Goal: Information Seeking & Learning: Learn about a topic

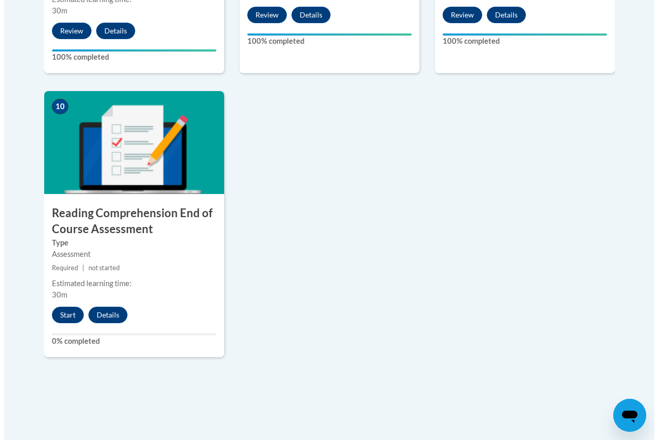
scroll to position [1132, 0]
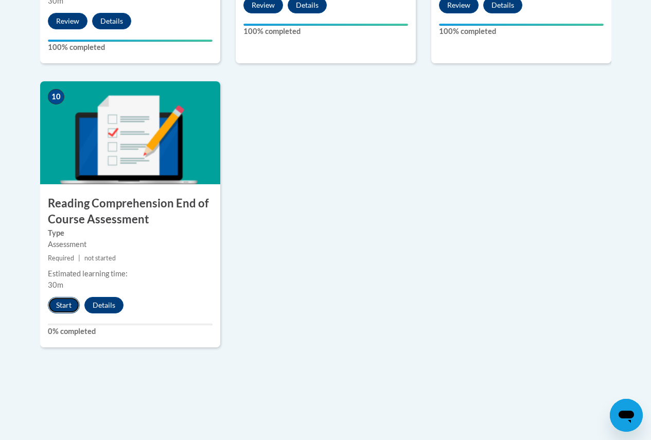
click at [52, 304] on button "Start" at bounding box center [64, 305] width 32 height 16
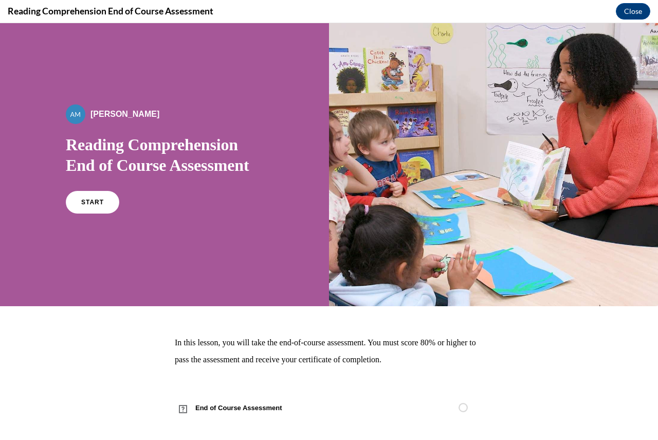
scroll to position [0, 0]
click at [79, 202] on link "START" at bounding box center [92, 202] width 56 height 24
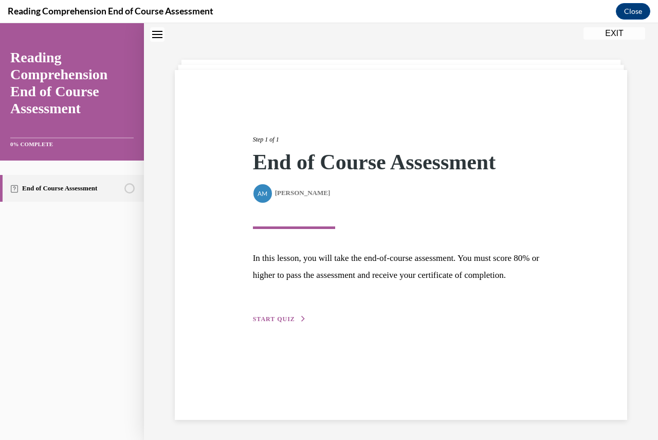
scroll to position [32, 0]
click at [285, 323] on button "START QUIZ" at bounding box center [279, 318] width 53 height 9
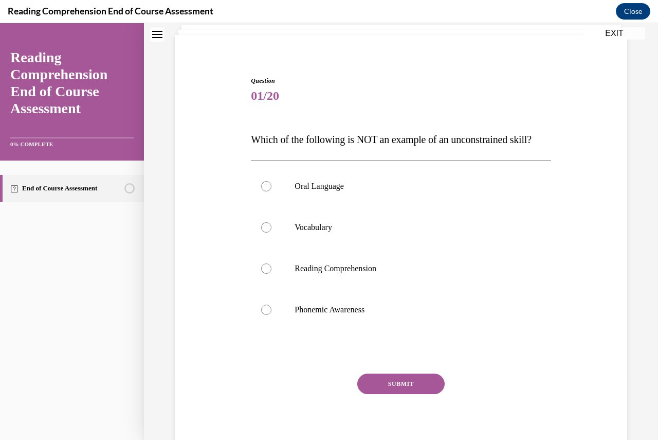
scroll to position [84, 0]
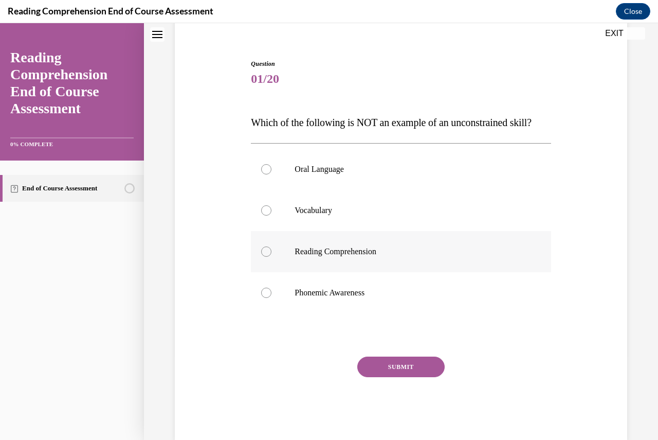
click at [318, 257] on p "Reading Comprehension" at bounding box center [410, 251] width 230 height 10
click at [272, 257] on input "Reading Comprehension" at bounding box center [266, 251] width 10 height 10
radio input "true"
click at [402, 377] on button "SUBMIT" at bounding box center [400, 366] width 87 height 21
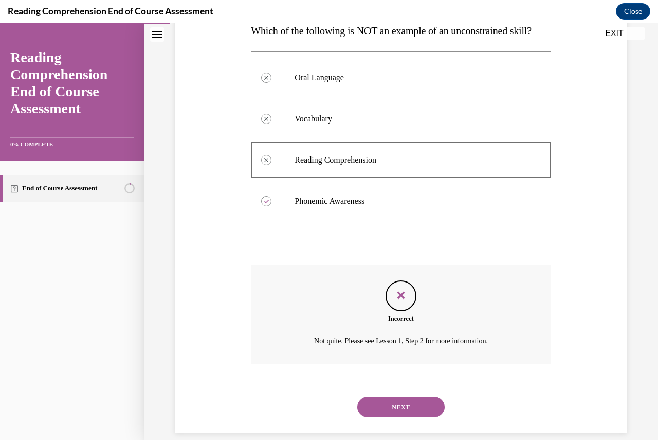
scroll to position [158, 0]
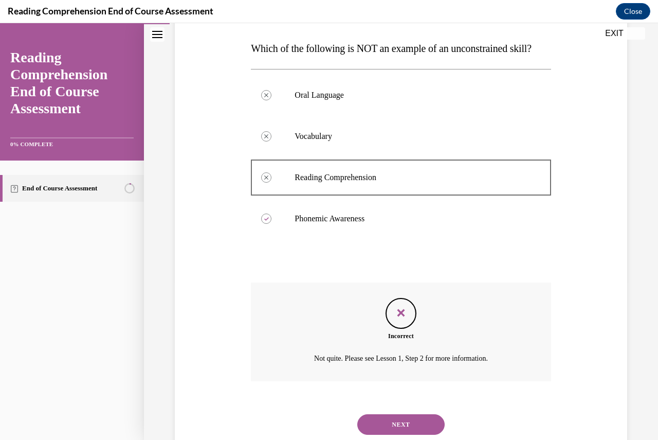
click at [613, 31] on button "EXIT" at bounding box center [615, 33] width 62 height 12
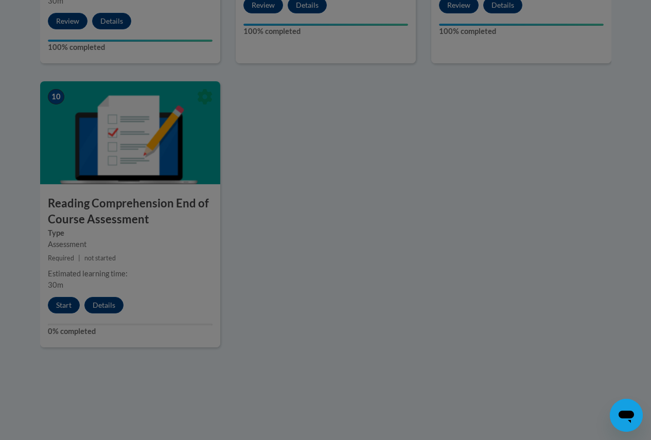
click at [61, 307] on div at bounding box center [325, 220] width 651 height 440
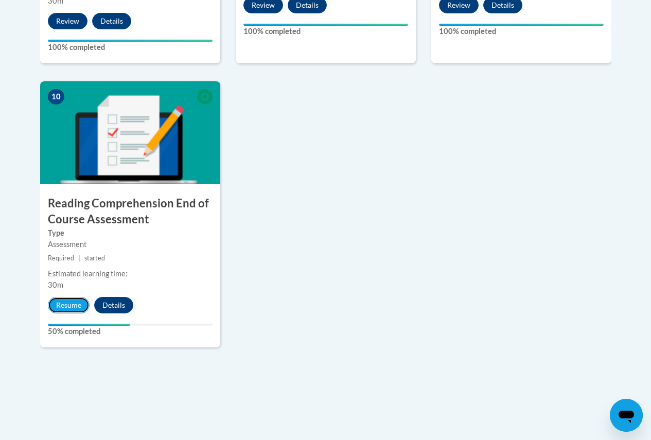
click at [61, 307] on button "Resume" at bounding box center [69, 305] width 42 height 16
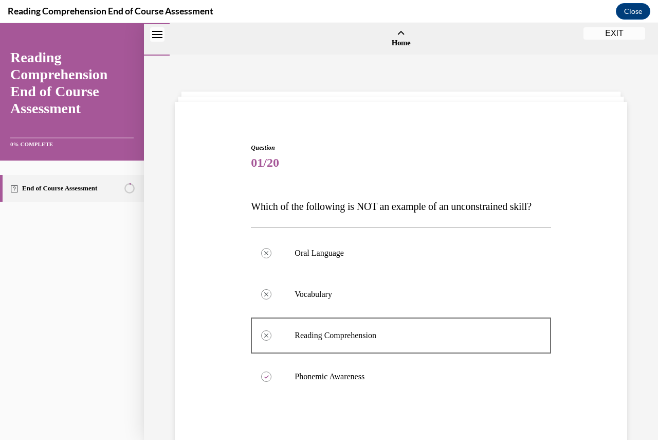
scroll to position [209, 0]
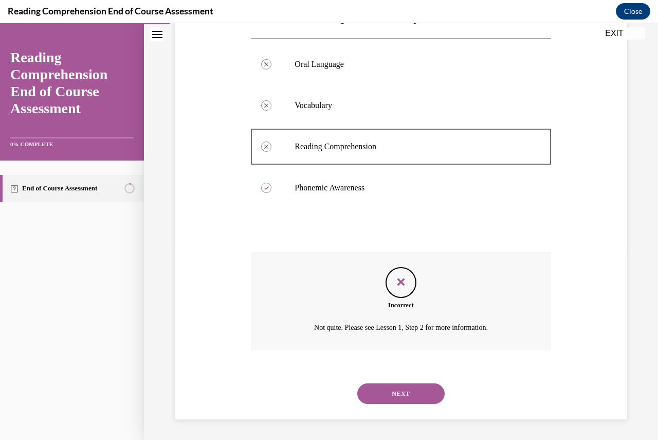
click at [393, 385] on button "NEXT" at bounding box center [400, 393] width 87 height 21
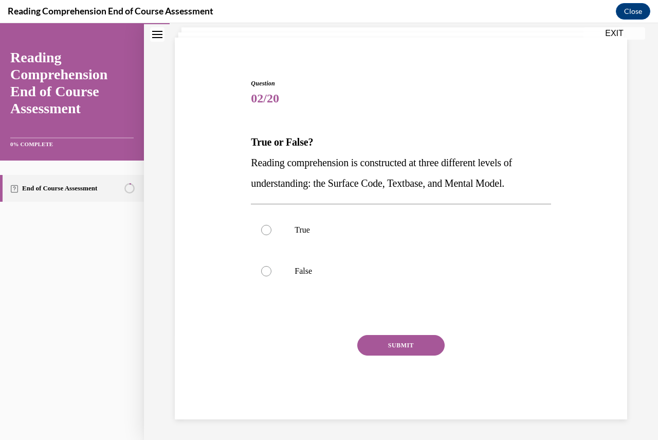
scroll to position [64, 0]
click at [312, 239] on label "True" at bounding box center [401, 229] width 300 height 41
click at [272, 235] on input "True" at bounding box center [266, 230] width 10 height 10
radio input "true"
click at [290, 277] on label "False" at bounding box center [401, 270] width 300 height 41
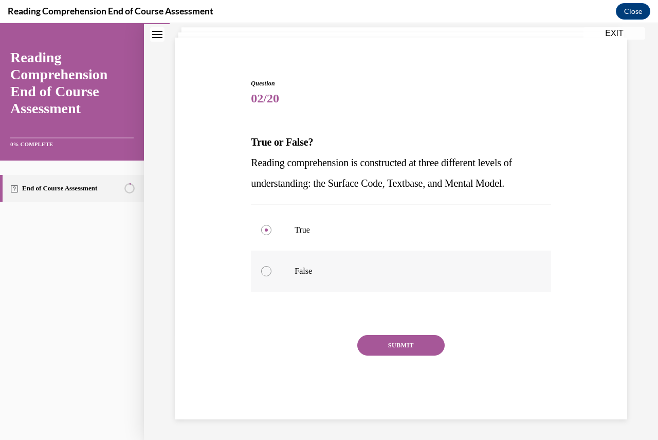
click at [272, 276] on input "False" at bounding box center [266, 271] width 10 height 10
radio input "true"
click at [373, 339] on button "SUBMIT" at bounding box center [400, 345] width 87 height 21
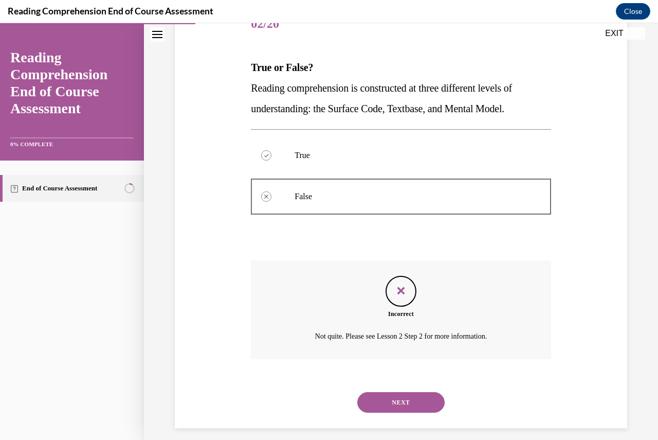
scroll to position [148, 0]
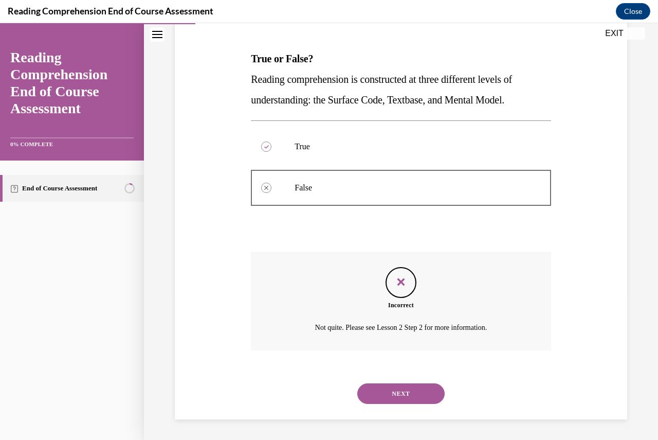
click at [607, 31] on button "EXIT" at bounding box center [615, 33] width 62 height 12
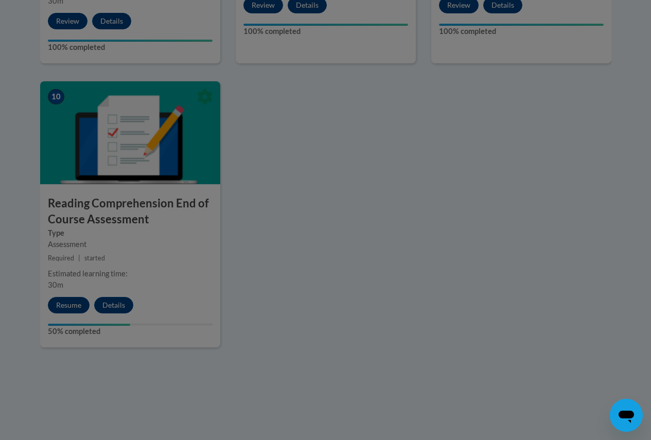
click at [64, 309] on div at bounding box center [325, 220] width 651 height 440
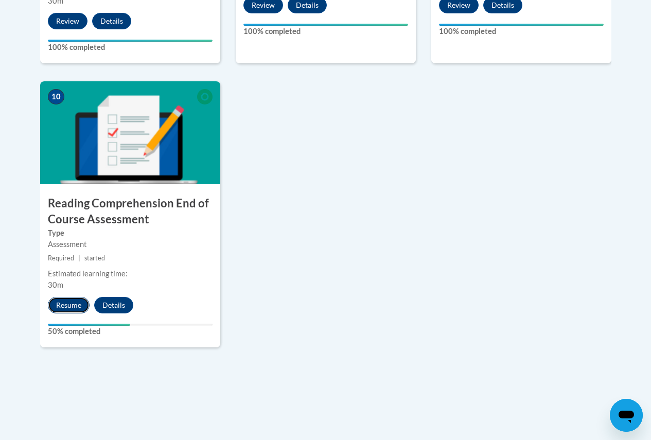
click at [65, 304] on button "Resume" at bounding box center [69, 305] width 42 height 16
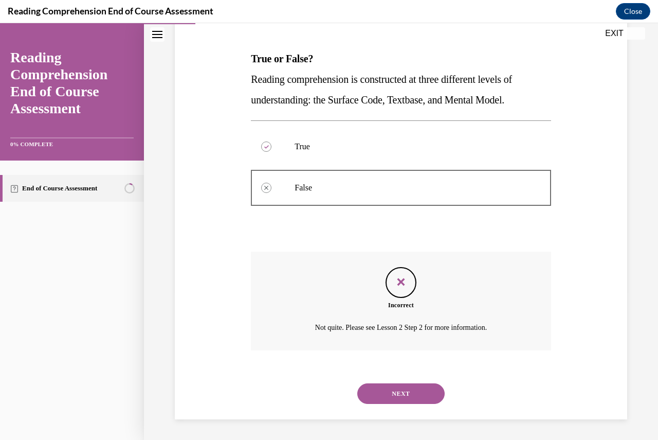
click at [384, 398] on button "NEXT" at bounding box center [400, 393] width 87 height 21
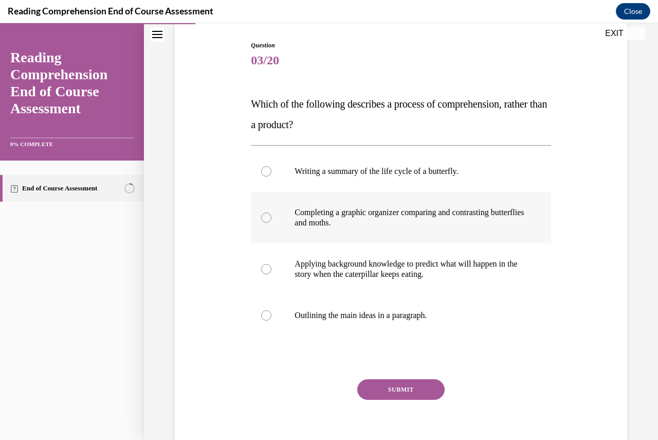
scroll to position [103, 0]
click at [373, 318] on p "Outlining the main ideas in a paragraph." at bounding box center [410, 315] width 230 height 10
click at [272, 318] on input "Outlining the main ideas in a paragraph." at bounding box center [266, 315] width 10 height 10
radio input "true"
click at [389, 384] on button "SUBMIT" at bounding box center [400, 389] width 87 height 21
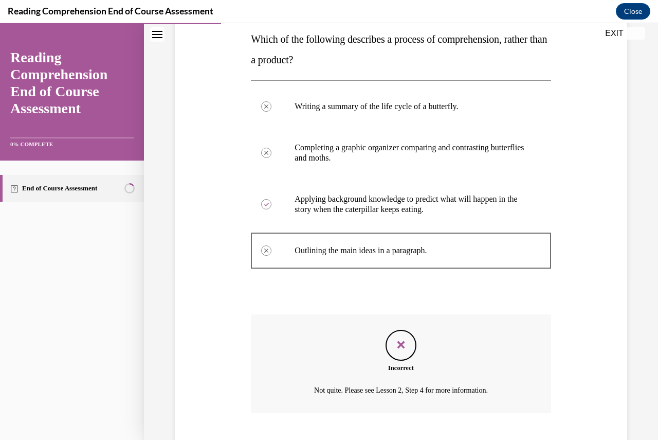
scroll to position [230, 0]
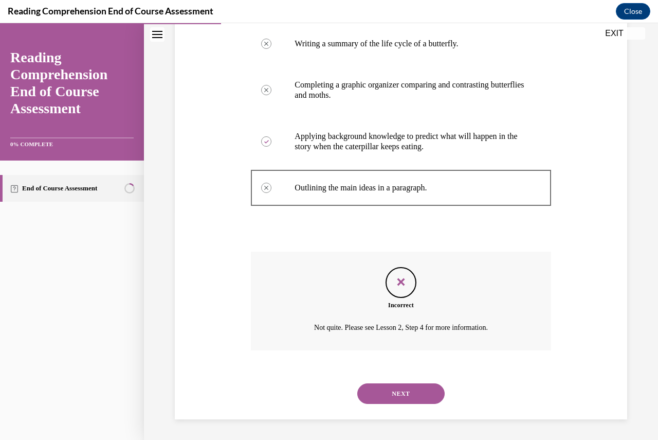
click at [390, 397] on button "NEXT" at bounding box center [400, 393] width 87 height 21
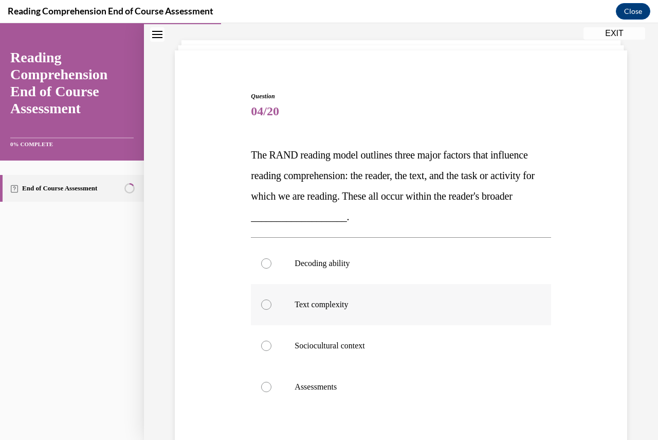
scroll to position [103, 0]
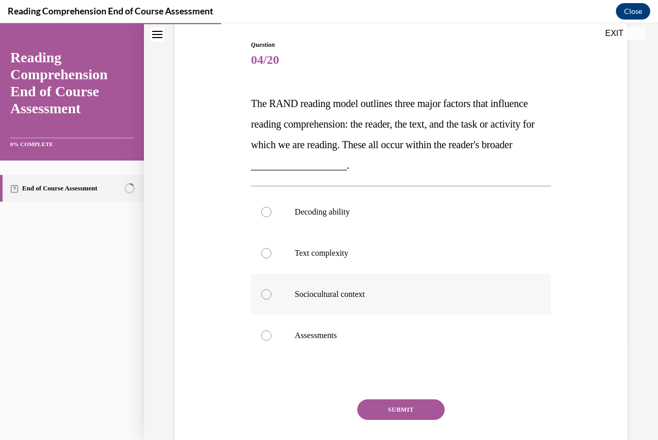
click at [293, 301] on label "Sociocultural context" at bounding box center [401, 294] width 300 height 41
click at [272, 299] on input "Sociocultural context" at bounding box center [266, 294] width 10 height 10
radio input "true"
click at [382, 403] on button "SUBMIT" at bounding box center [400, 409] width 87 height 21
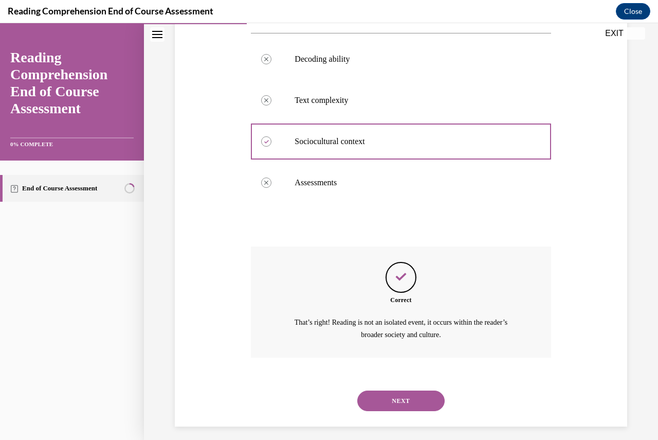
scroll to position [263, 0]
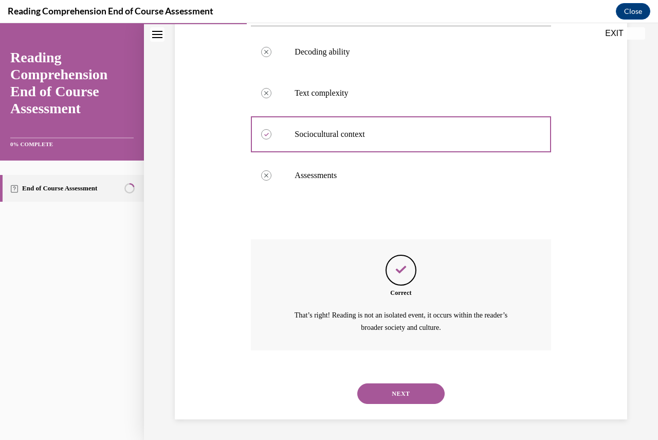
click at [384, 391] on button "NEXT" at bounding box center [400, 393] width 87 height 21
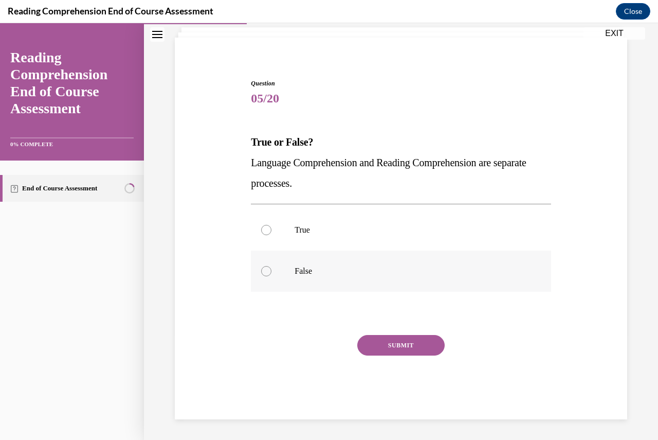
click at [317, 276] on p "False" at bounding box center [410, 271] width 230 height 10
click at [272, 276] on input "False" at bounding box center [266, 271] width 10 height 10
radio input "true"
click at [387, 351] on button "SUBMIT" at bounding box center [400, 345] width 87 height 21
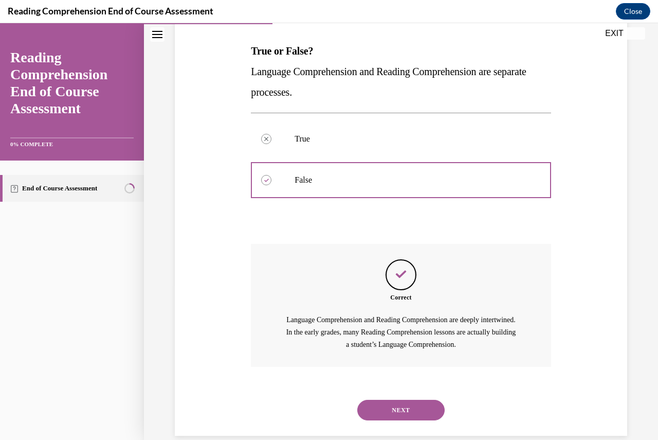
scroll to position [172, 0]
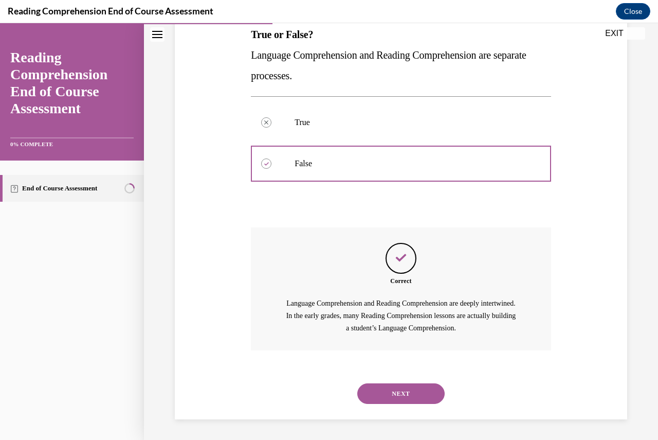
click at [402, 387] on button "NEXT" at bounding box center [400, 393] width 87 height 21
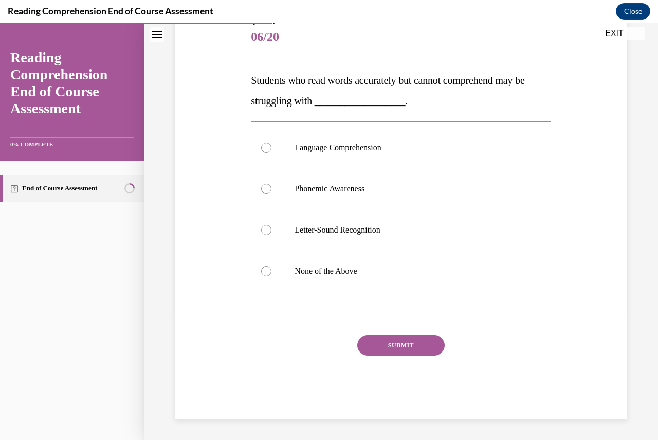
scroll to position [115, 0]
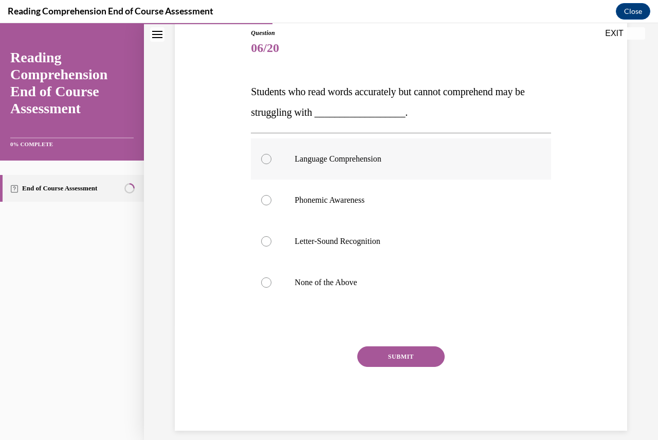
click at [317, 164] on p "Language Comprehension" at bounding box center [410, 159] width 230 height 10
click at [272, 164] on input "Language Comprehension" at bounding box center [266, 159] width 10 height 10
radio input "true"
click at [379, 354] on button "SUBMIT" at bounding box center [400, 356] width 87 height 21
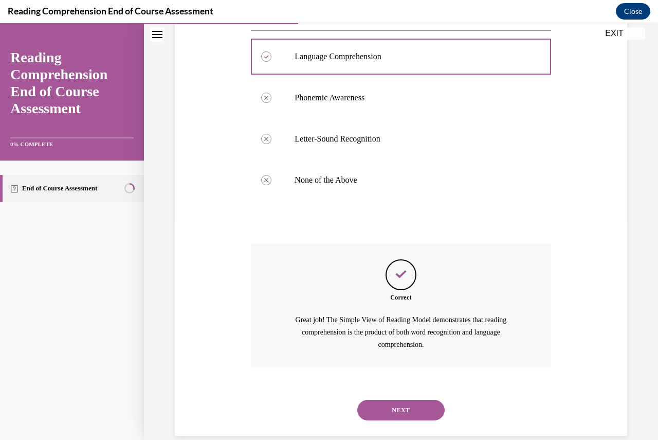
scroll to position [234, 0]
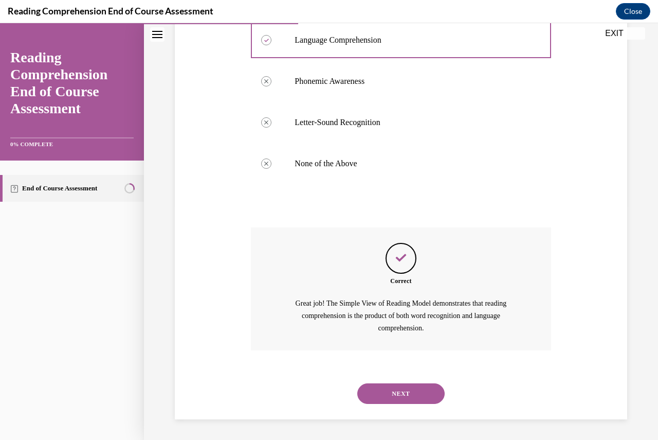
click at [375, 386] on button "NEXT" at bounding box center [400, 393] width 87 height 21
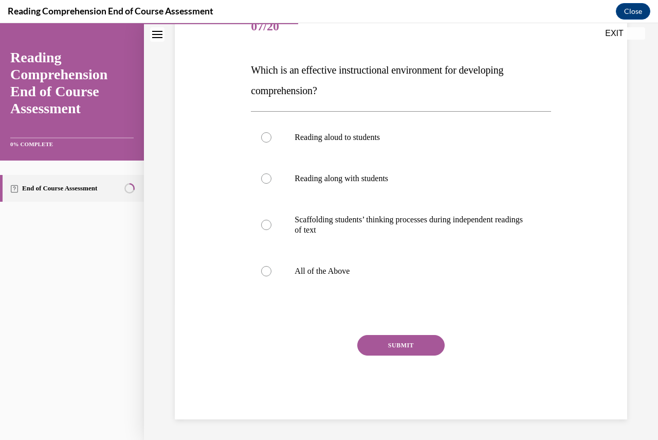
scroll to position [115, 0]
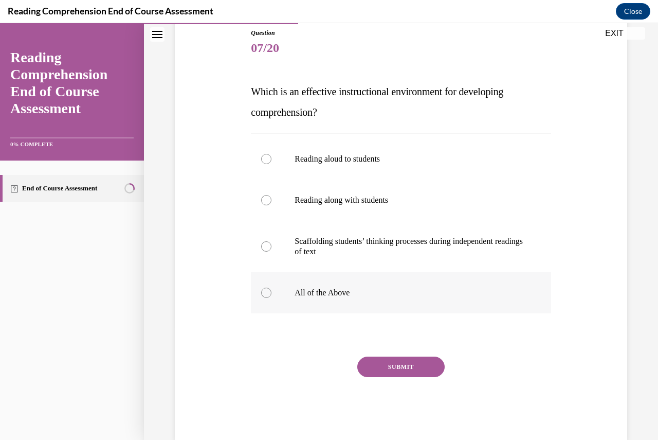
click at [279, 291] on label "All of the Above" at bounding box center [401, 292] width 300 height 41
click at [272, 291] on input "All of the Above" at bounding box center [266, 293] width 10 height 10
radio input "true"
click at [409, 379] on div "SUBMIT" at bounding box center [401, 381] width 300 height 51
click at [408, 371] on button "SUBMIT" at bounding box center [400, 366] width 87 height 21
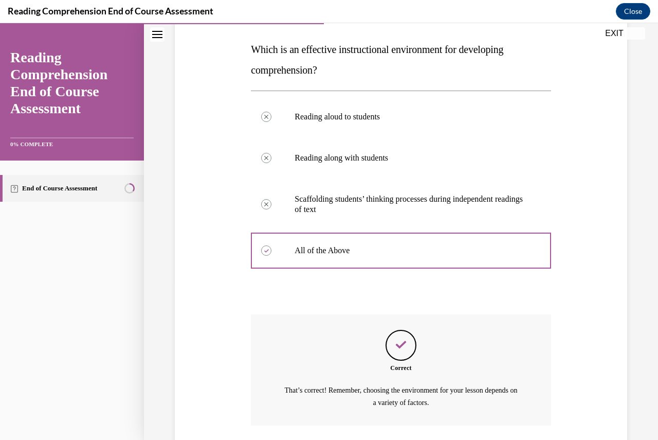
scroll to position [232, 0]
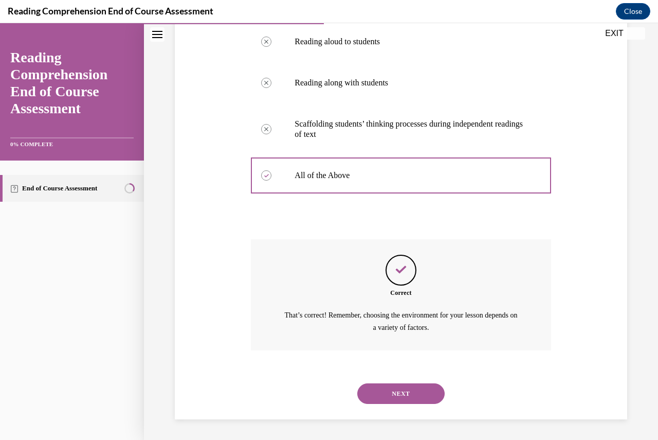
click at [411, 390] on button "NEXT" at bounding box center [400, 393] width 87 height 21
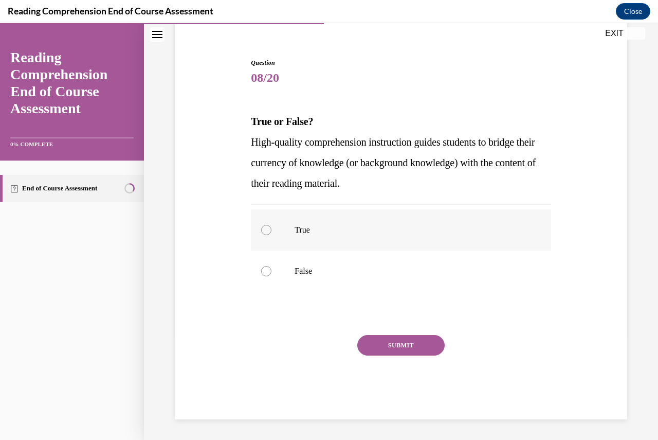
click at [309, 228] on p "True" at bounding box center [410, 230] width 230 height 10
click at [272, 228] on input "True" at bounding box center [266, 230] width 10 height 10
radio input "true"
click at [419, 343] on button "SUBMIT" at bounding box center [400, 345] width 87 height 21
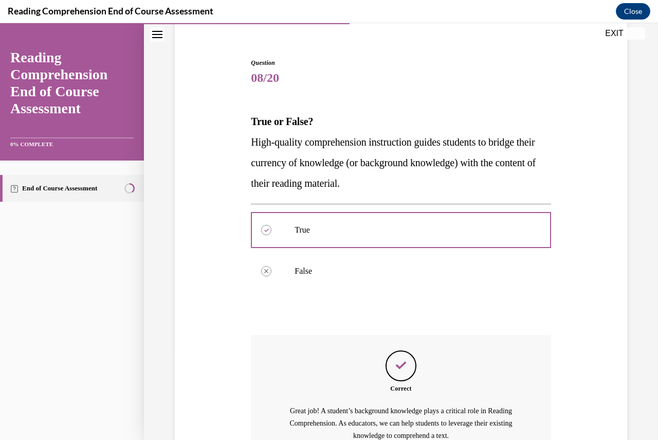
scroll to position [192, 0]
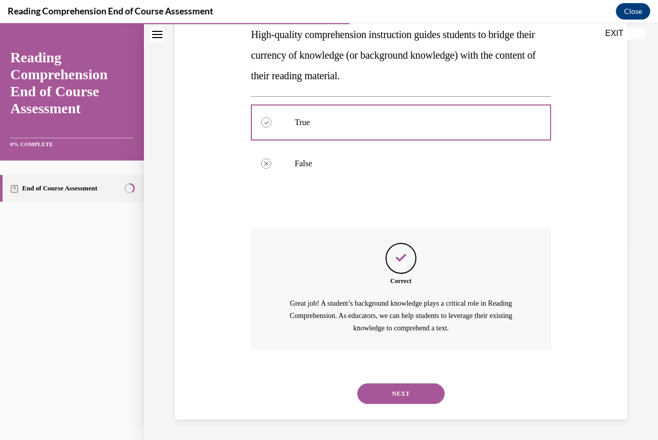
click at [414, 387] on button "NEXT" at bounding box center [400, 393] width 87 height 21
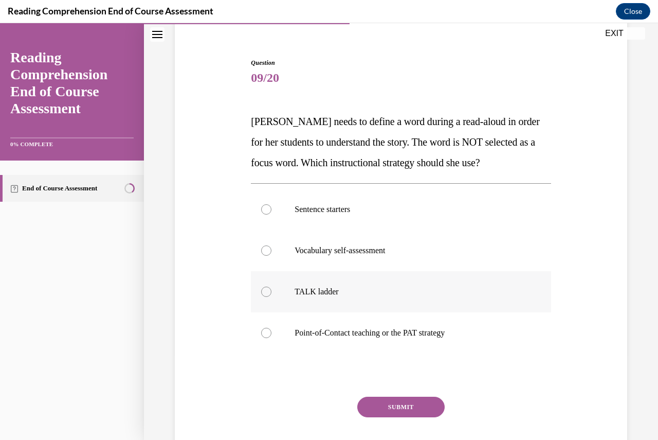
scroll to position [103, 0]
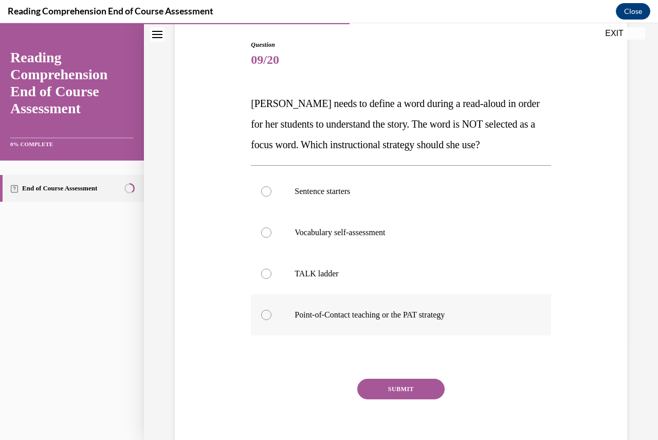
click at [376, 313] on p "Point-of-Contact teaching or the PAT strategy" at bounding box center [410, 315] width 230 height 10
click at [272, 313] on input "Point-of-Contact teaching or the PAT strategy" at bounding box center [266, 315] width 10 height 10
radio input "true"
click at [382, 389] on button "SUBMIT" at bounding box center [400, 389] width 87 height 21
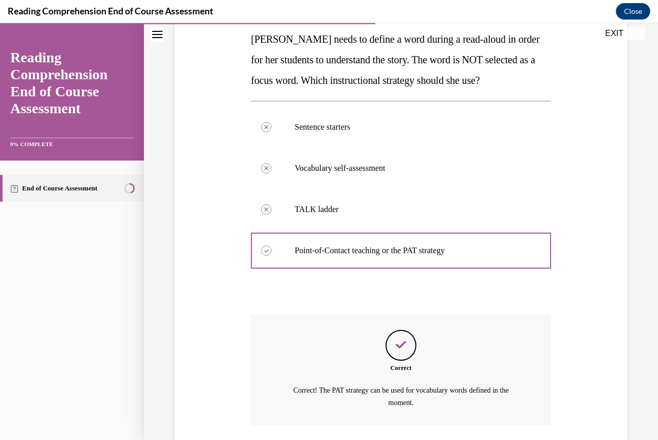
scroll to position [242, 0]
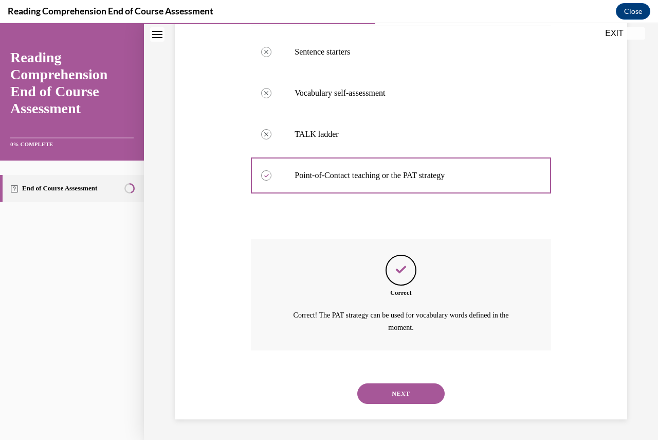
click at [382, 393] on button "NEXT" at bounding box center [400, 393] width 87 height 21
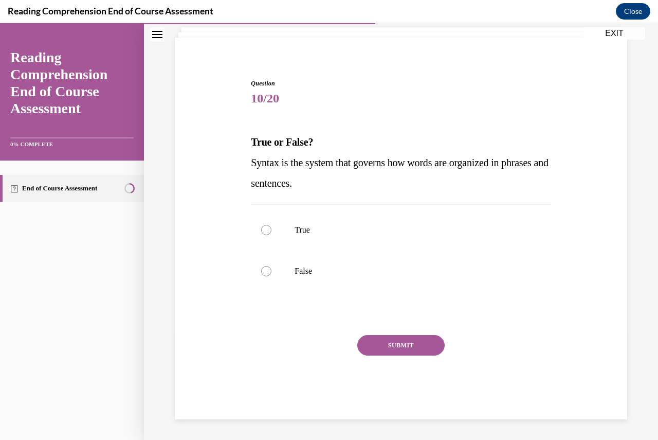
scroll to position [64, 0]
click at [298, 235] on p "True" at bounding box center [410, 230] width 230 height 10
click at [272, 235] on input "True" at bounding box center [266, 230] width 10 height 10
radio input "true"
click at [394, 340] on button "SUBMIT" at bounding box center [400, 345] width 87 height 21
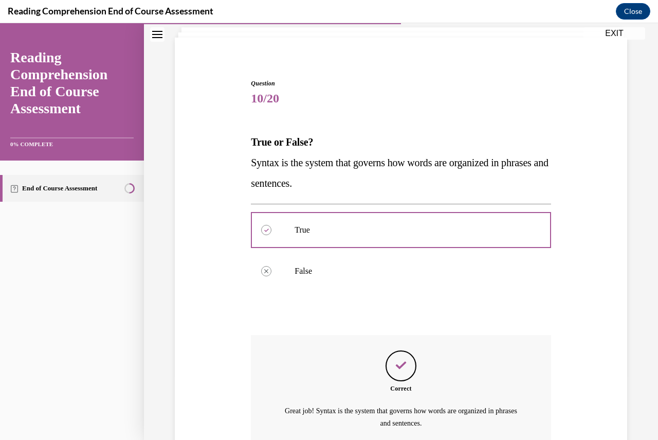
scroll to position [160, 0]
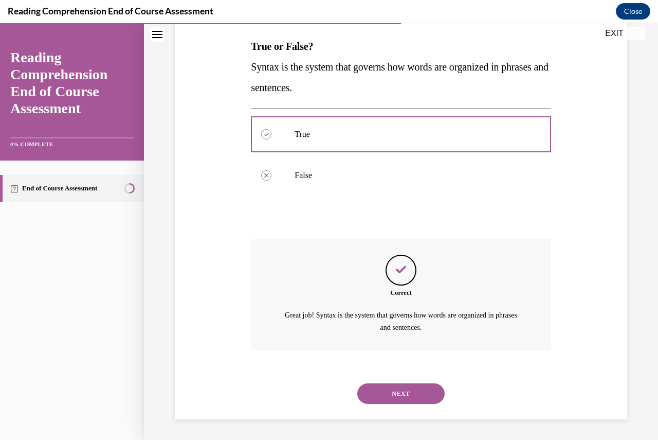
click at [385, 390] on button "NEXT" at bounding box center [400, 393] width 87 height 21
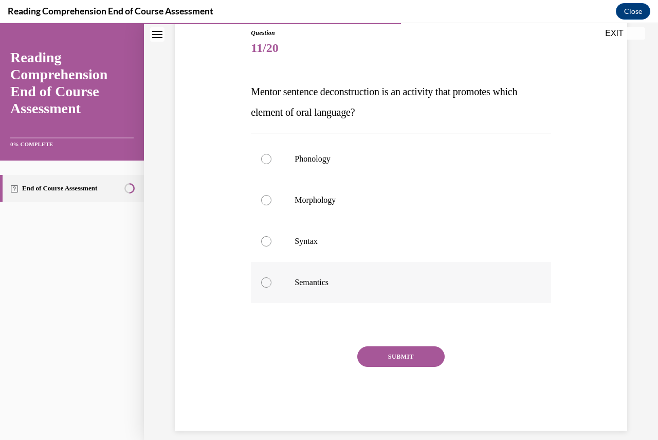
click at [319, 285] on p "Semantics" at bounding box center [410, 282] width 230 height 10
click at [272, 285] on input "Semantics" at bounding box center [266, 282] width 10 height 10
radio input "true"
click at [397, 358] on button "SUBMIT" at bounding box center [400, 356] width 87 height 21
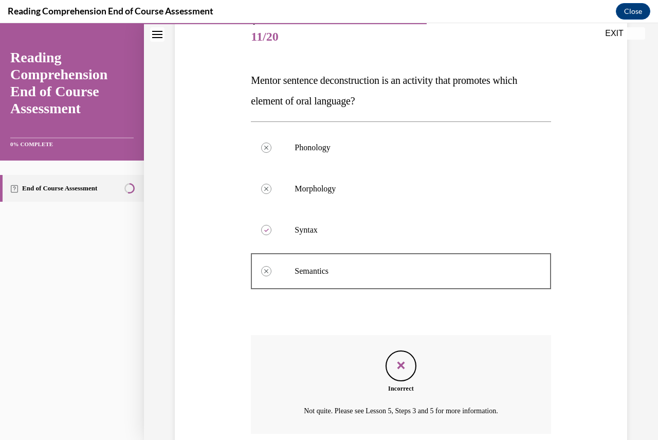
scroll to position [209, 0]
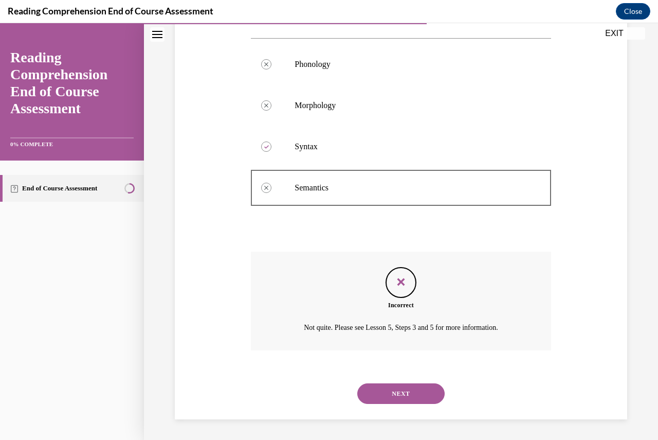
click at [405, 381] on div "NEXT" at bounding box center [401, 393] width 300 height 41
click at [405, 391] on button "NEXT" at bounding box center [400, 393] width 87 height 21
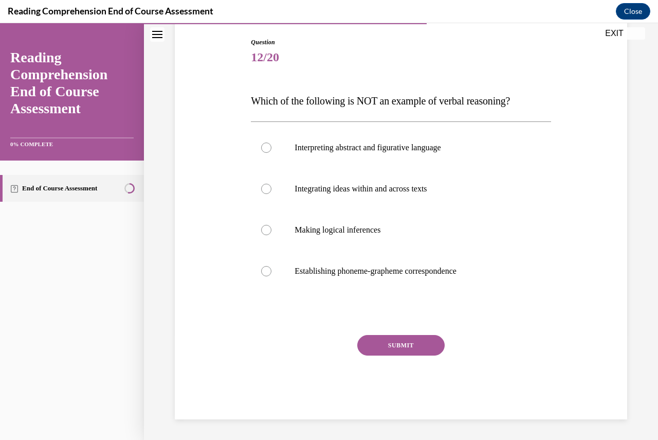
scroll to position [105, 0]
click at [368, 286] on label "Establishing phoneme-grapheme correspondence" at bounding box center [401, 270] width 300 height 41
click at [272, 276] on input "Establishing phoneme-grapheme correspondence" at bounding box center [266, 271] width 10 height 10
radio input "true"
click at [405, 348] on button "SUBMIT" at bounding box center [400, 345] width 87 height 21
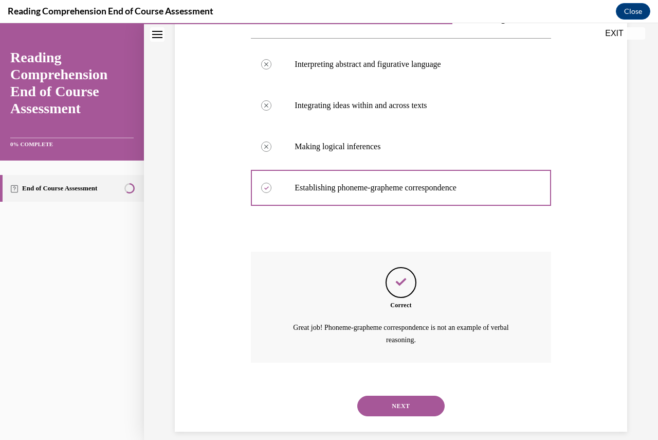
scroll to position [201, 0]
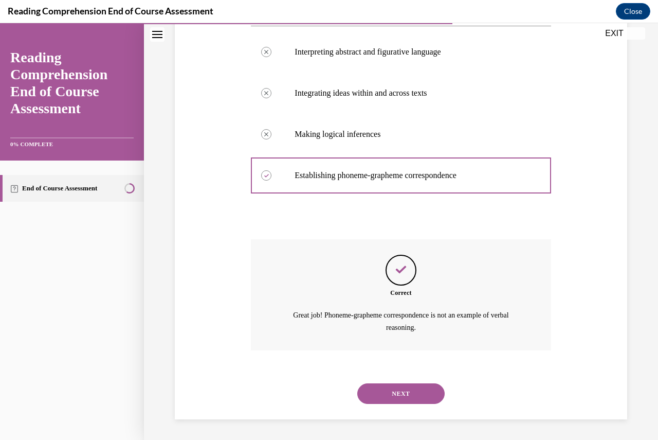
click at [390, 390] on button "NEXT" at bounding box center [400, 393] width 87 height 21
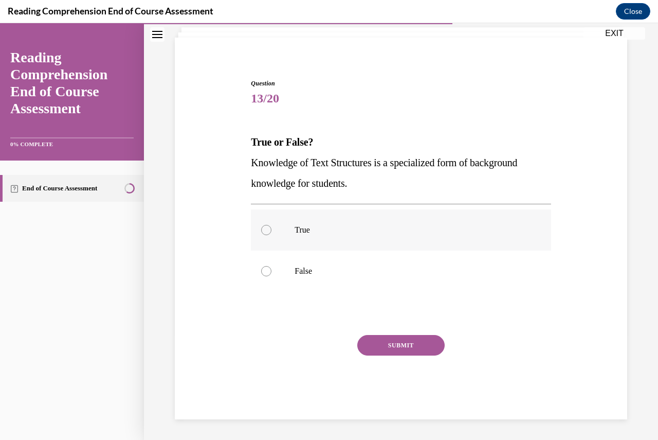
click at [297, 249] on label "True" at bounding box center [401, 229] width 300 height 41
click at [272, 235] on input "True" at bounding box center [266, 230] width 10 height 10
radio input "true"
click at [391, 344] on button "SUBMIT" at bounding box center [400, 345] width 87 height 21
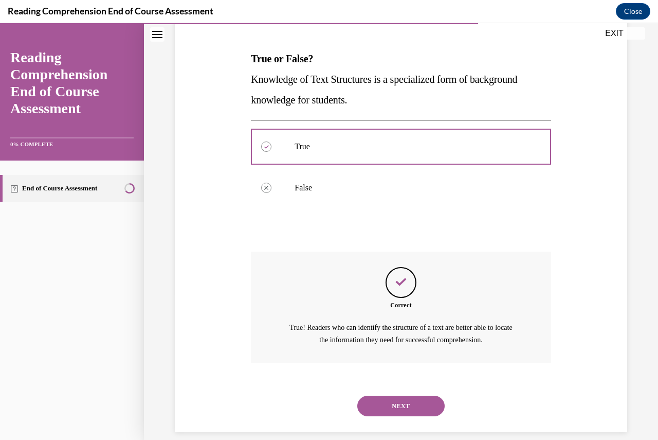
scroll to position [160, 0]
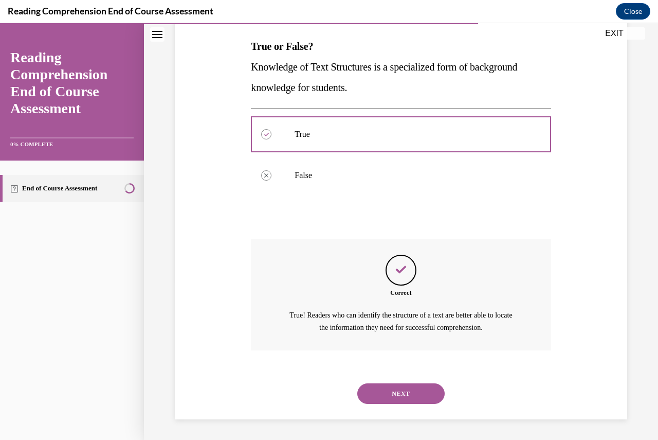
click at [392, 394] on button "NEXT" at bounding box center [400, 393] width 87 height 21
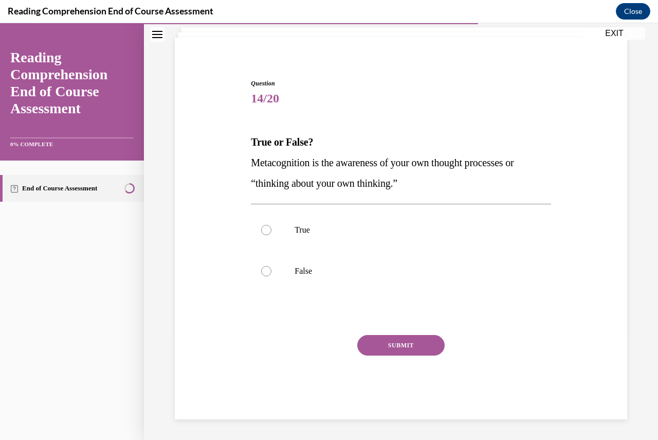
scroll to position [64, 0]
click at [324, 244] on label "True" at bounding box center [401, 229] width 300 height 41
click at [272, 235] on input "True" at bounding box center [266, 230] width 10 height 10
radio input "true"
click at [403, 348] on button "SUBMIT" at bounding box center [400, 345] width 87 height 21
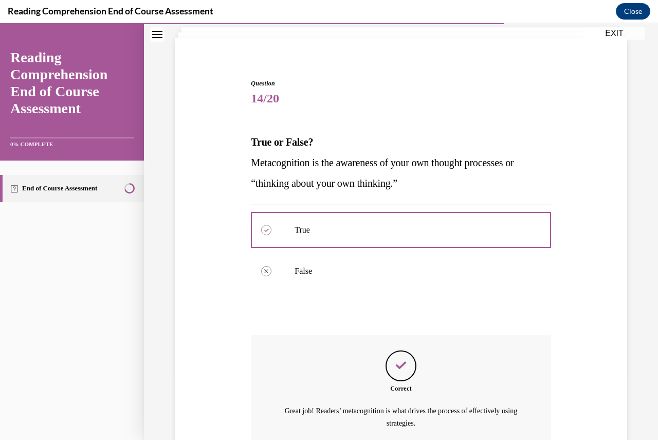
scroll to position [160, 0]
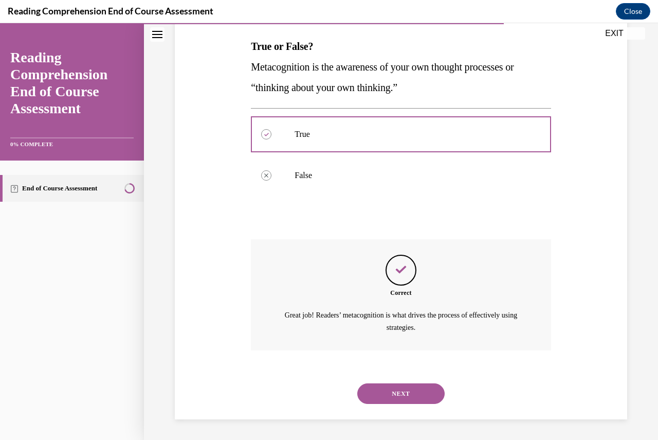
click at [406, 386] on button "NEXT" at bounding box center [400, 393] width 87 height 21
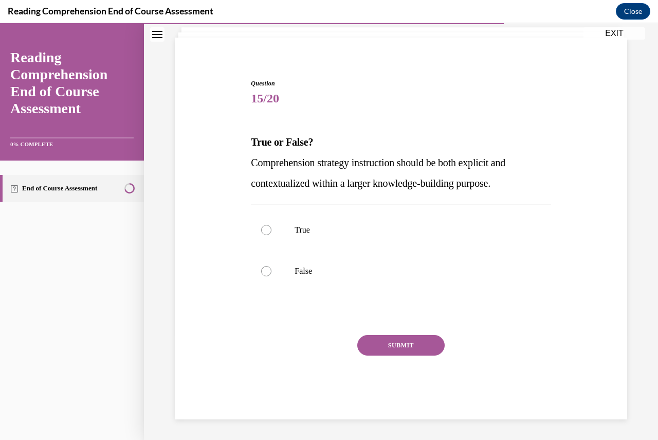
scroll to position [64, 0]
click at [333, 221] on label "True" at bounding box center [401, 229] width 300 height 41
click at [272, 225] on input "True" at bounding box center [266, 230] width 10 height 10
radio input "true"
click at [390, 344] on button "SUBMIT" at bounding box center [400, 345] width 87 height 21
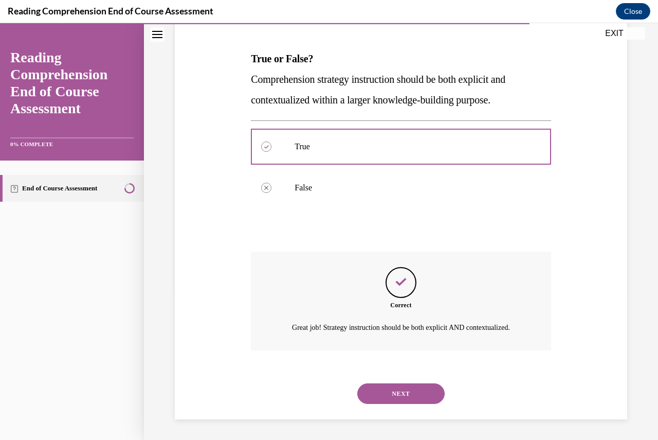
scroll to position [160, 0]
click at [396, 392] on button "NEXT" at bounding box center [400, 393] width 87 height 21
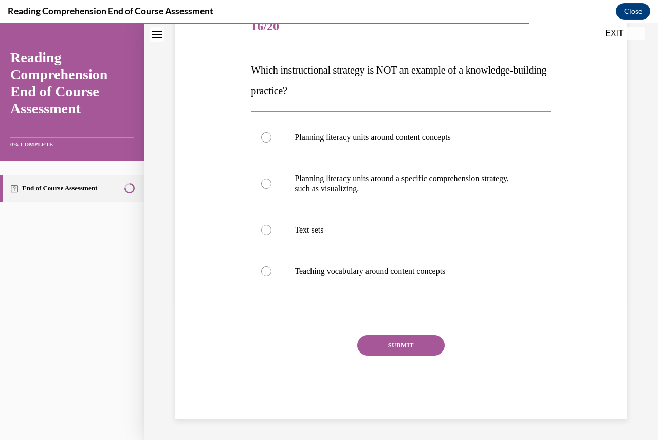
scroll to position [115, 0]
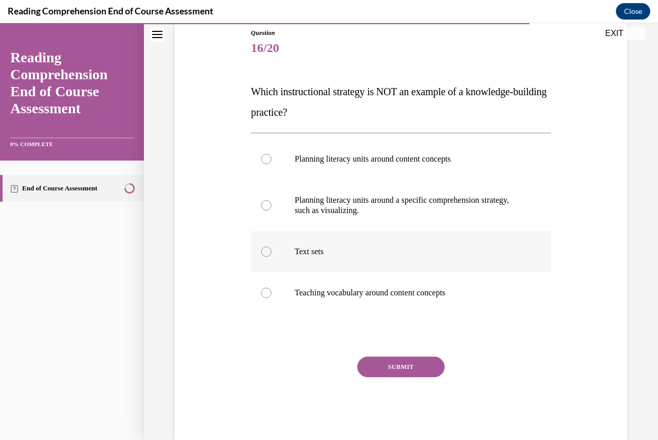
click at [313, 263] on label "Text sets" at bounding box center [401, 251] width 300 height 41
click at [272, 257] on input "Text sets" at bounding box center [266, 251] width 10 height 10
radio input "true"
click at [411, 369] on button "SUBMIT" at bounding box center [400, 366] width 87 height 21
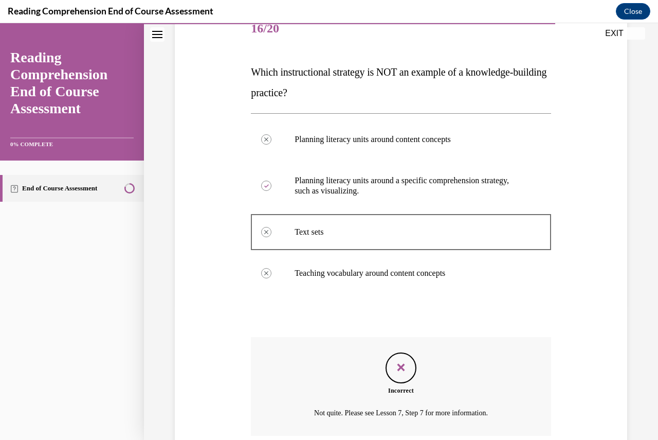
scroll to position [220, 0]
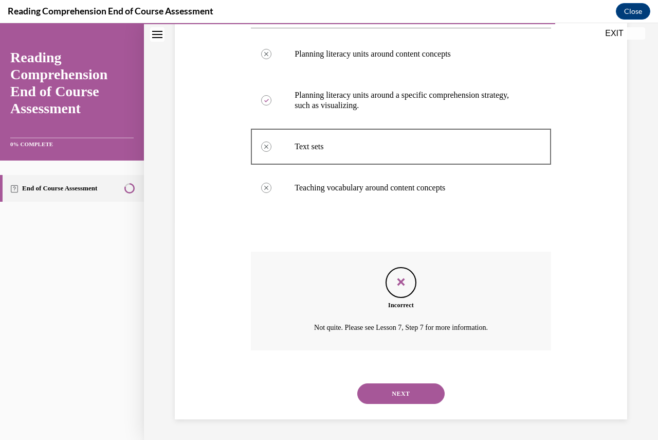
click at [414, 395] on button "NEXT" at bounding box center [400, 393] width 87 height 21
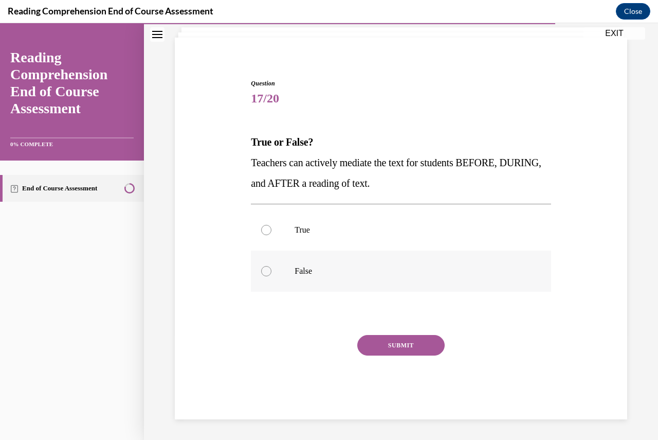
scroll to position [64, 0]
click at [334, 231] on p "True" at bounding box center [410, 230] width 230 height 10
click at [272, 231] on input "True" at bounding box center [266, 230] width 10 height 10
radio input "true"
click at [402, 355] on button "SUBMIT" at bounding box center [400, 345] width 87 height 21
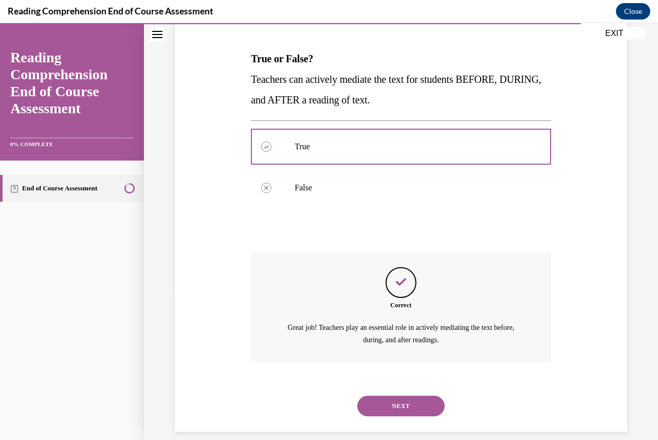
scroll to position [160, 0]
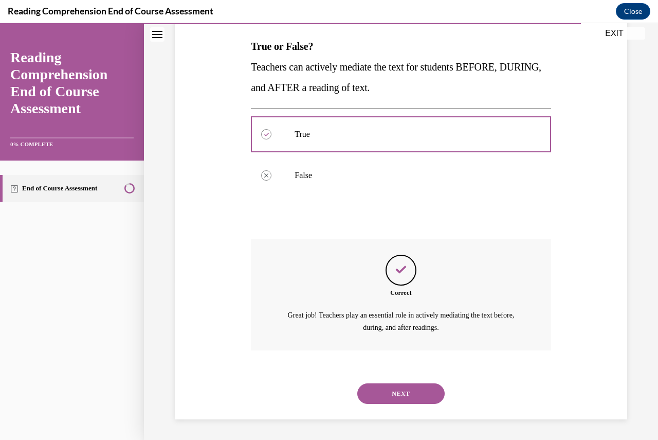
click at [405, 399] on button "NEXT" at bounding box center [400, 393] width 87 height 21
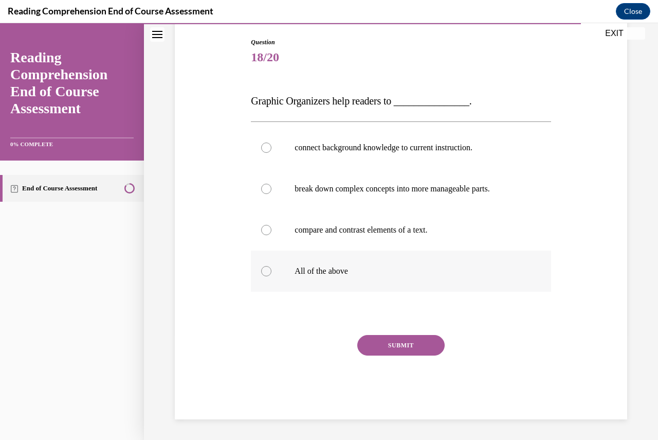
click at [344, 281] on label "All of the above" at bounding box center [401, 270] width 300 height 41
click at [272, 276] on input "All of the above" at bounding box center [266, 271] width 10 height 10
radio input "true"
click at [415, 339] on button "SUBMIT" at bounding box center [400, 345] width 87 height 21
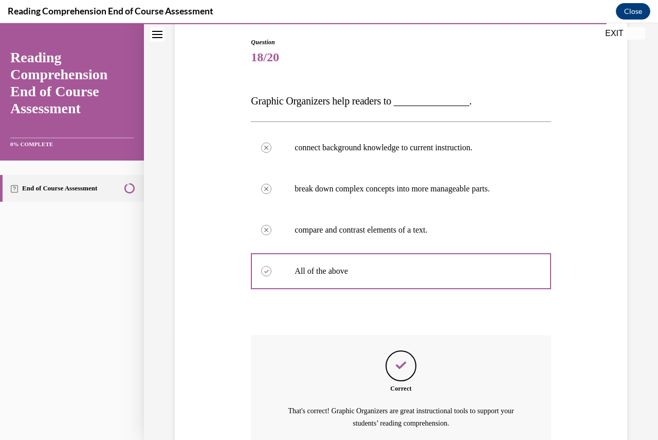
scroll to position [201, 0]
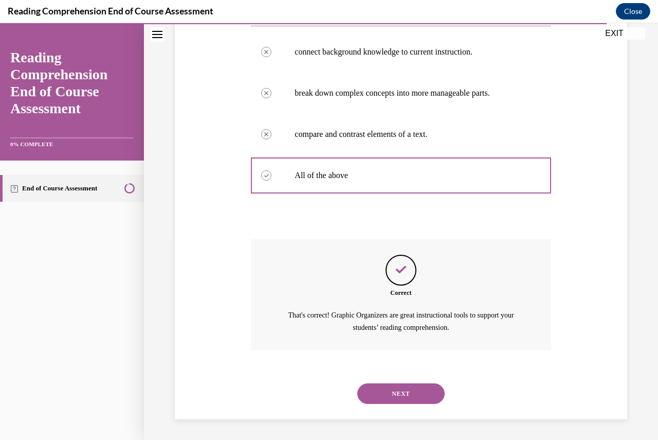
click at [418, 398] on button "NEXT" at bounding box center [400, 393] width 87 height 21
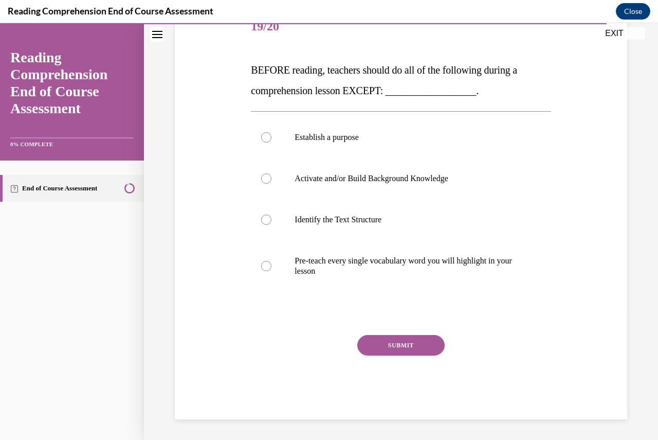
scroll to position [115, 0]
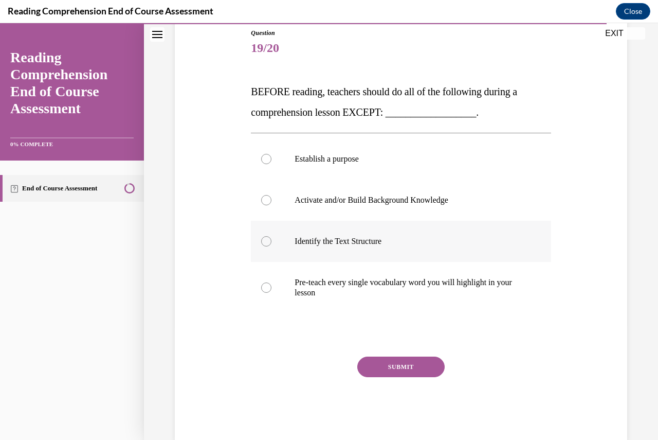
click at [314, 243] on p "Identify the Text Structure" at bounding box center [410, 241] width 230 height 10
click at [272, 243] on input "Identify the Text Structure" at bounding box center [266, 241] width 10 height 10
radio input "true"
drag, startPoint x: 381, startPoint y: 367, endPoint x: 387, endPoint y: 362, distance: 8.0
click at [382, 367] on button "SUBMIT" at bounding box center [400, 366] width 87 height 21
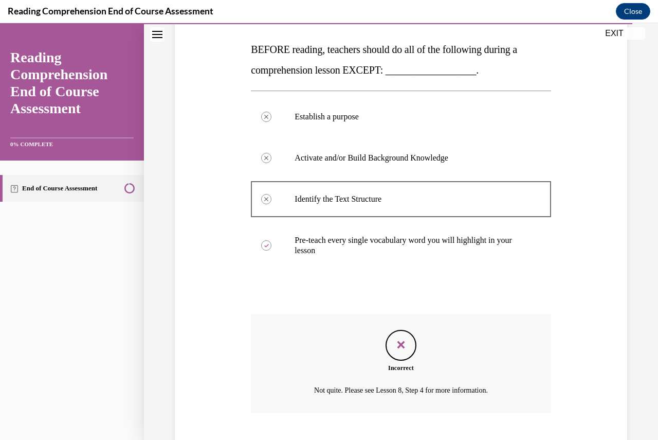
scroll to position [220, 0]
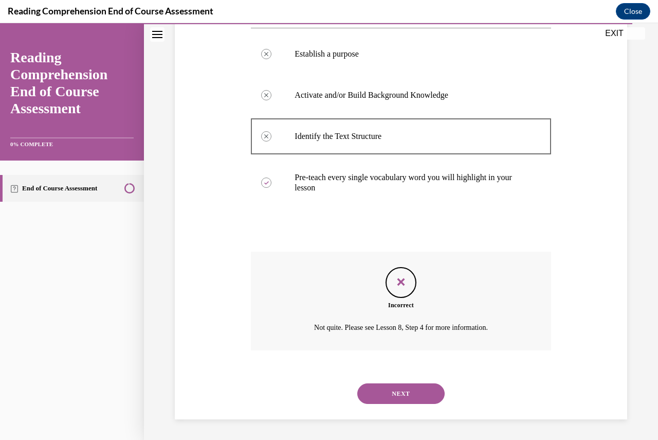
click at [390, 388] on button "NEXT" at bounding box center [400, 393] width 87 height 21
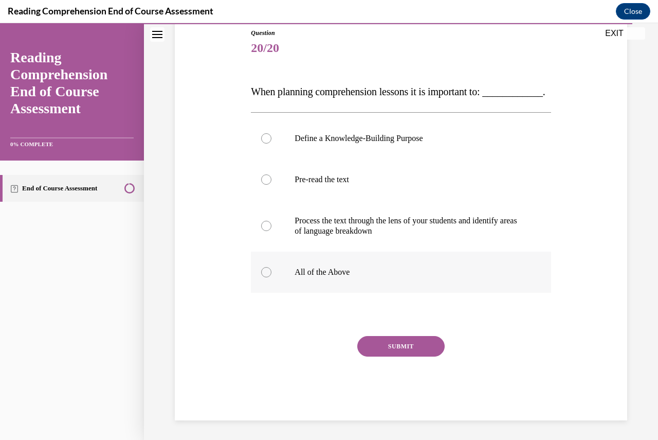
click at [329, 284] on label "All of the Above" at bounding box center [401, 272] width 300 height 41
click at [272, 277] on input "All of the Above" at bounding box center [266, 272] width 10 height 10
radio input "true"
click at [399, 356] on button "SUBMIT" at bounding box center [400, 346] width 87 height 21
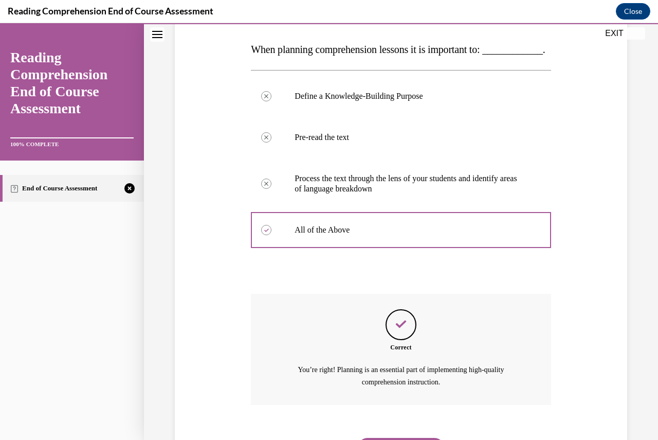
scroll to position [232, 0]
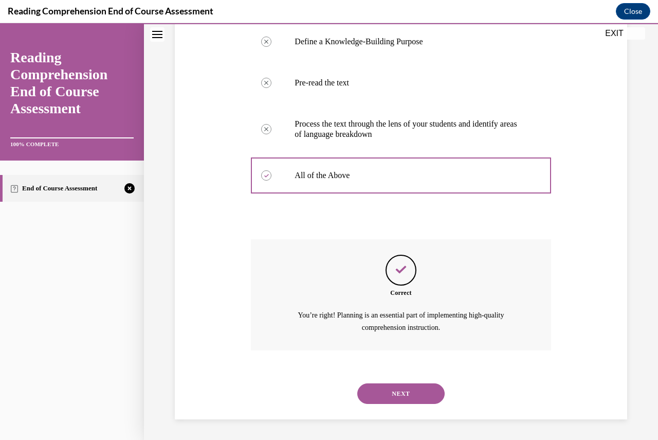
click at [397, 404] on div "NEXT" at bounding box center [401, 393] width 300 height 41
click at [397, 401] on button "NEXT" at bounding box center [400, 393] width 87 height 21
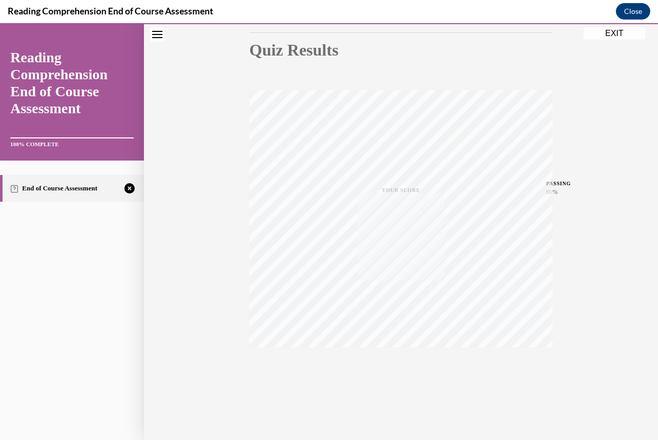
scroll to position [111, 0]
click at [400, 373] on icon "button" at bounding box center [401, 376] width 37 height 11
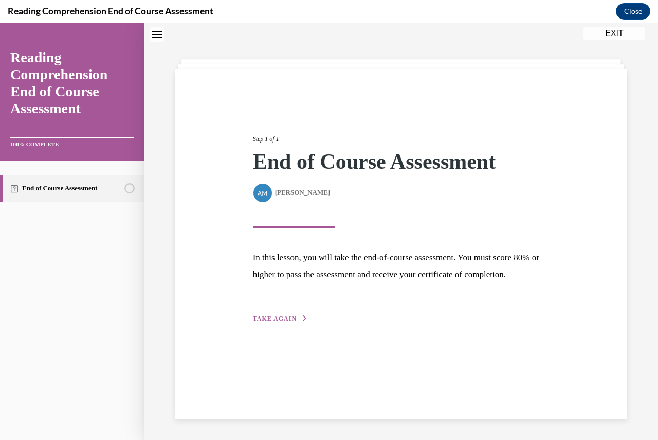
click at [288, 322] on span "TAKE AGAIN" at bounding box center [275, 318] width 44 height 7
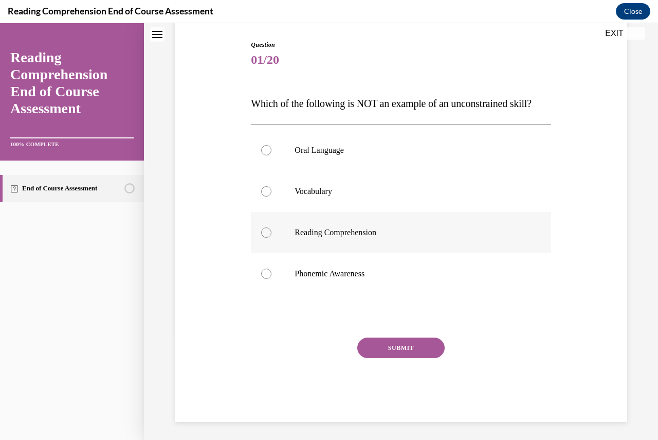
scroll to position [126, 0]
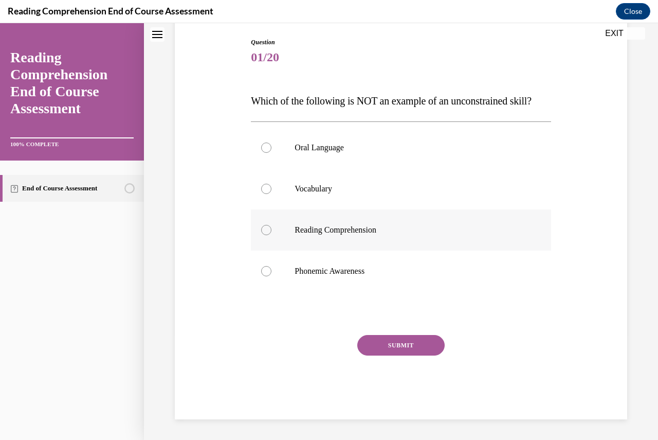
drag, startPoint x: 278, startPoint y: 237, endPoint x: 290, endPoint y: 245, distance: 14.7
click at [278, 237] on label "Reading Comprehension" at bounding box center [401, 229] width 300 height 41
click at [272, 235] on input "Reading Comprehension" at bounding box center [266, 230] width 10 height 10
radio input "true"
click at [378, 343] on button "SUBMIT" at bounding box center [400, 345] width 87 height 21
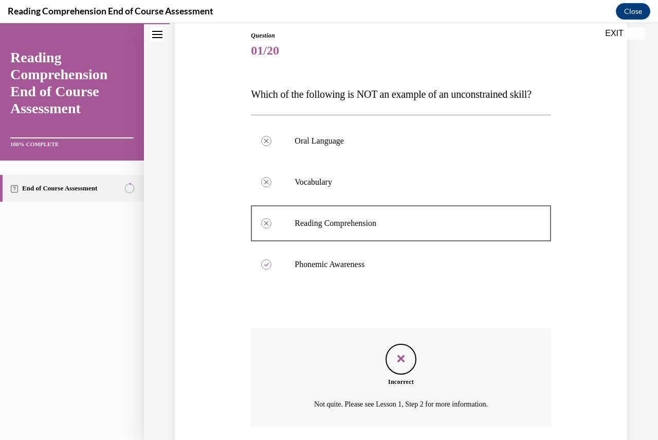
scroll to position [209, 0]
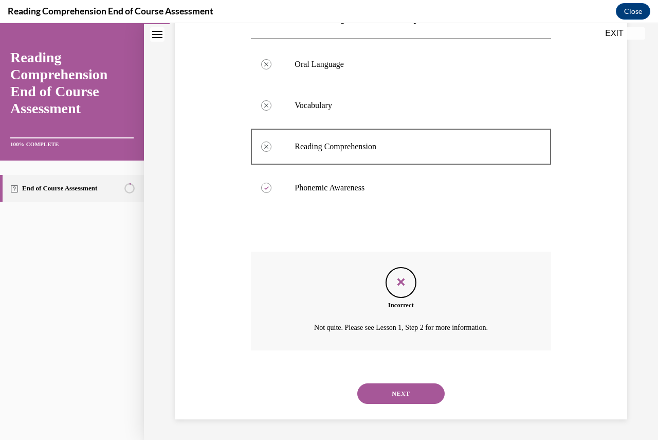
click at [393, 397] on button "NEXT" at bounding box center [400, 393] width 87 height 21
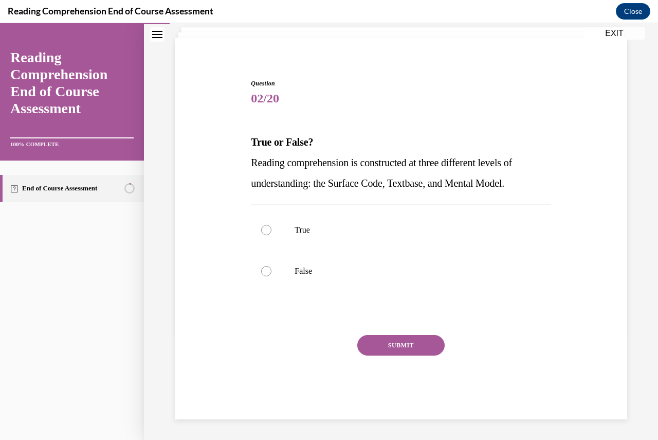
scroll to position [64, 0]
drag, startPoint x: 264, startPoint y: 236, endPoint x: 277, endPoint y: 239, distance: 13.2
click at [264, 236] on label "True" at bounding box center [401, 229] width 300 height 41
click at [264, 235] on input "True" at bounding box center [266, 230] width 10 height 10
radio input "true"
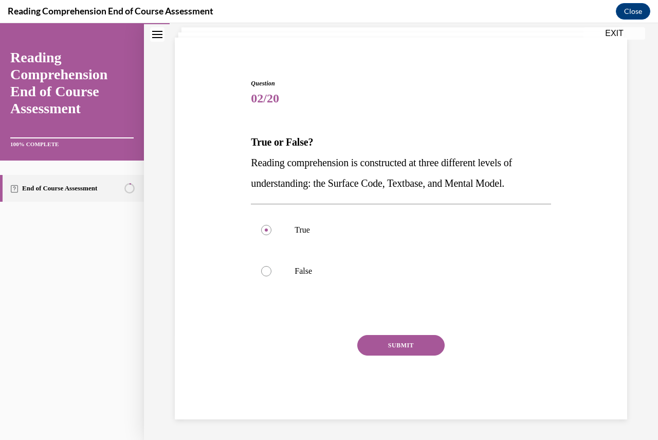
click at [388, 343] on button "SUBMIT" at bounding box center [400, 345] width 87 height 21
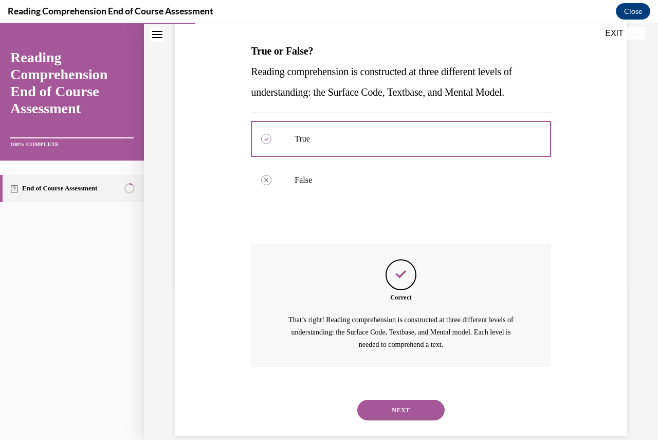
scroll to position [172, 0]
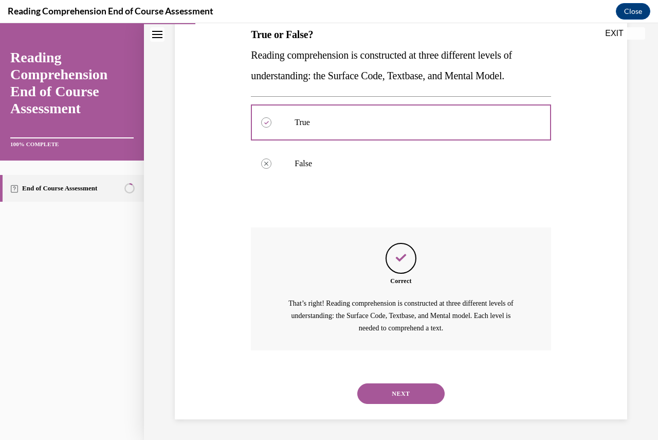
click at [399, 386] on button "NEXT" at bounding box center [400, 393] width 87 height 21
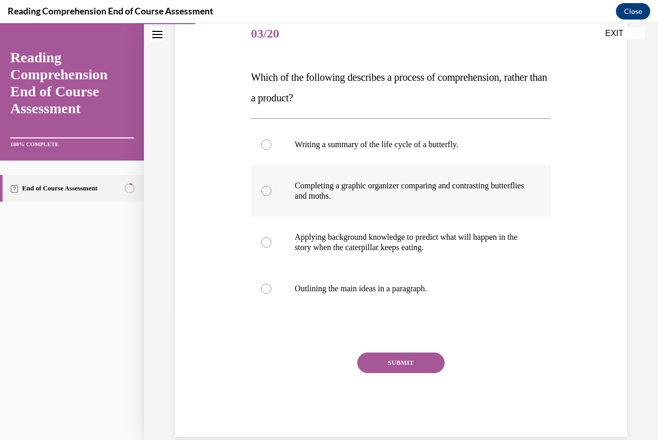
scroll to position [135, 0]
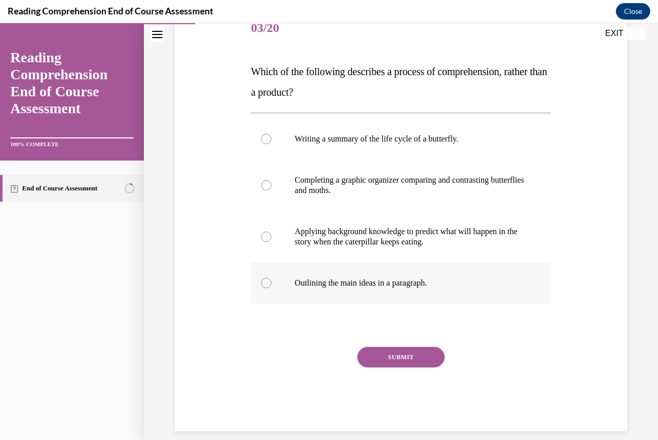
click at [300, 277] on label "Outlining the main ideas in a paragraph." at bounding box center [401, 282] width 300 height 41
click at [272, 278] on input "Outlining the main ideas in a paragraph." at bounding box center [266, 283] width 10 height 10
radio input "true"
click at [315, 238] on p "Applying background knowledge to predict what will happen in the story when the…" at bounding box center [410, 236] width 230 height 21
click at [272, 238] on input "Applying background knowledge to predict what will happen in the story when the…" at bounding box center [266, 236] width 10 height 10
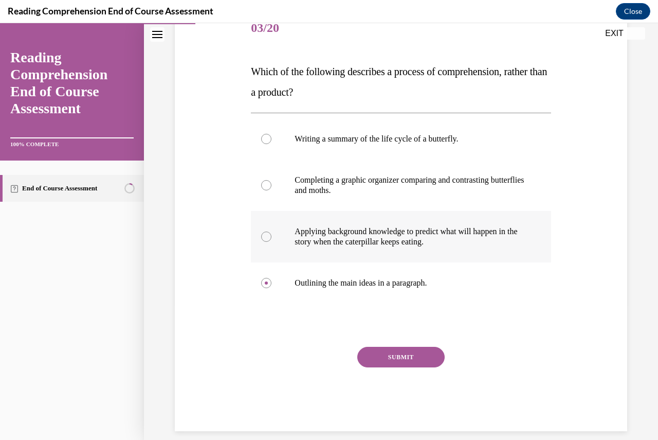
radio input "true"
click at [318, 187] on p "Completing a graphic organizer comparing and contrasting butterflies and moths." at bounding box center [410, 185] width 230 height 21
click at [272, 187] on input "Completing a graphic organizer comparing and contrasting butterflies and moths." at bounding box center [266, 185] width 10 height 10
radio input "true"
click at [384, 360] on button "SUBMIT" at bounding box center [400, 357] width 87 height 21
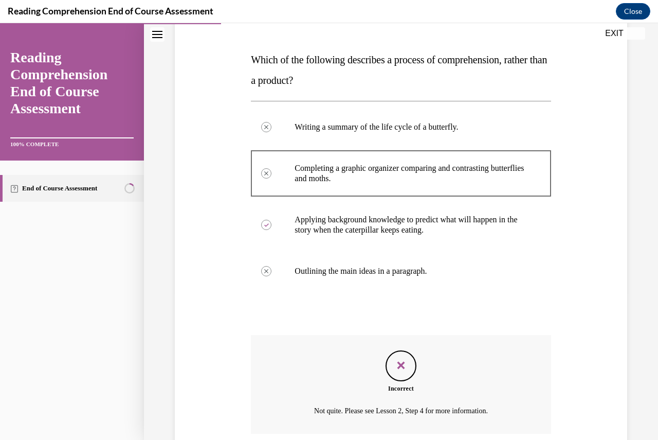
scroll to position [230, 0]
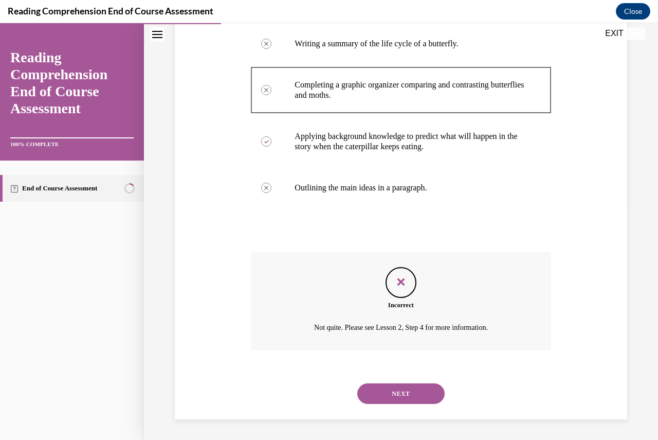
click at [392, 394] on button "NEXT" at bounding box center [400, 393] width 87 height 21
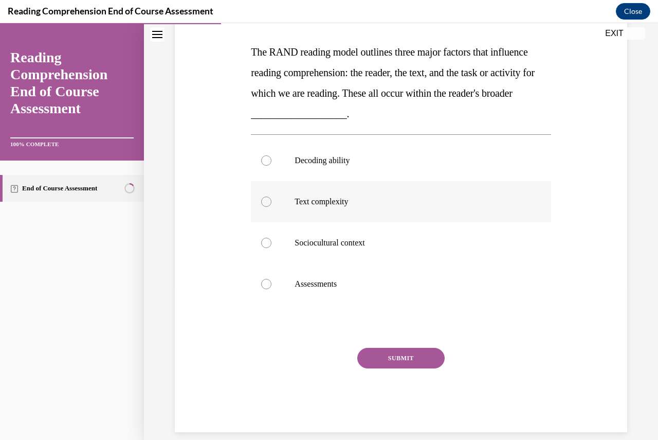
scroll to position [155, 0]
click at [263, 244] on div at bounding box center [266, 242] width 10 height 10
click at [263, 244] on input "Sociocultural context" at bounding box center [266, 242] width 10 height 10
radio input "true"
click at [368, 362] on button "SUBMIT" at bounding box center [400, 357] width 87 height 21
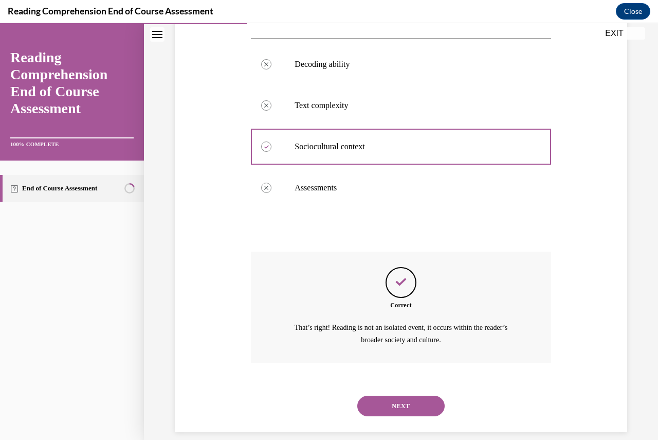
scroll to position [263, 0]
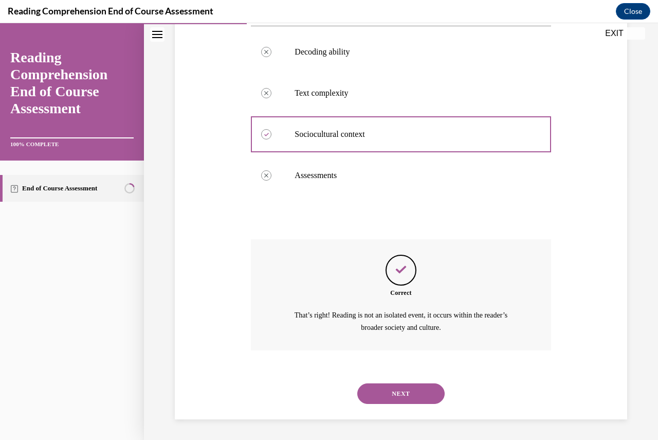
click at [394, 398] on button "NEXT" at bounding box center [400, 393] width 87 height 21
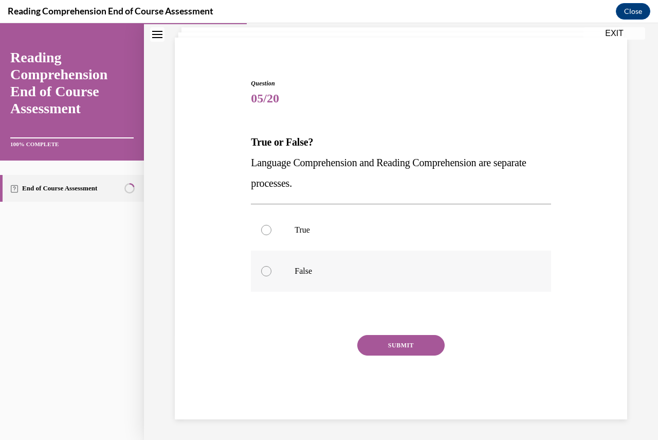
click at [282, 270] on label "False" at bounding box center [401, 270] width 300 height 41
click at [272, 270] on input "False" at bounding box center [266, 271] width 10 height 10
radio input "true"
click at [372, 335] on button "SUBMIT" at bounding box center [400, 345] width 87 height 21
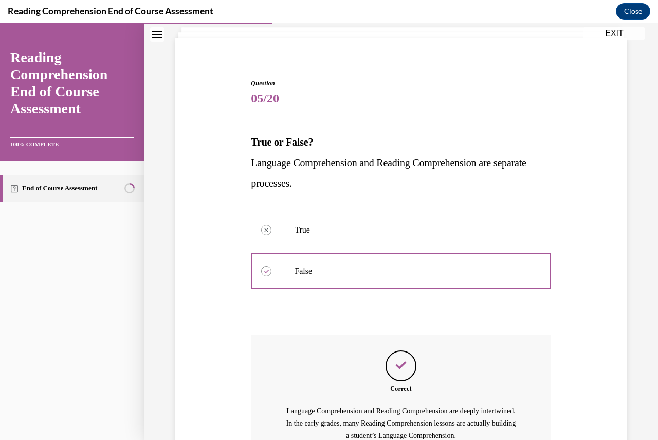
scroll to position [172, 0]
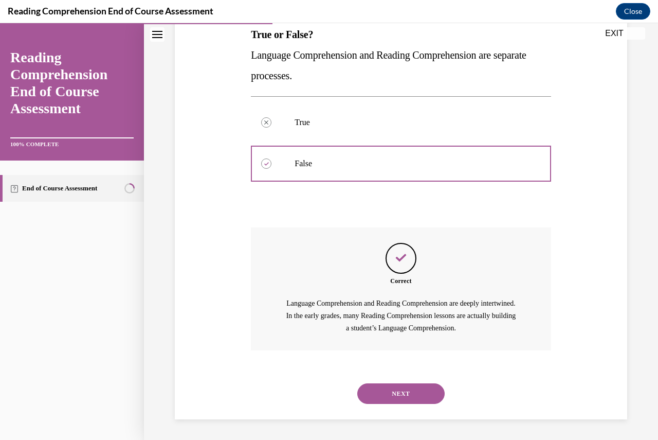
click at [383, 392] on button "NEXT" at bounding box center [400, 393] width 87 height 21
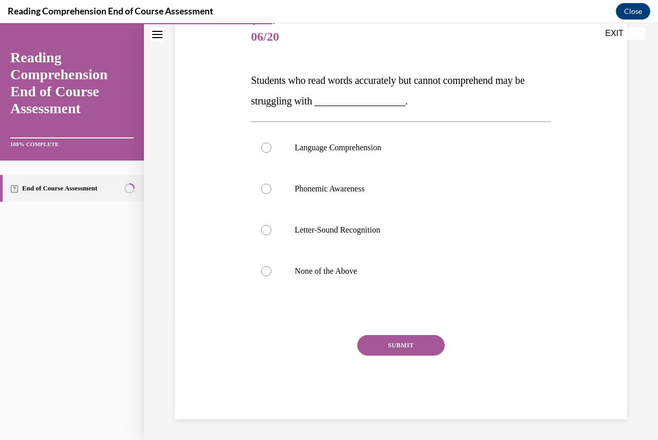
scroll to position [115, 0]
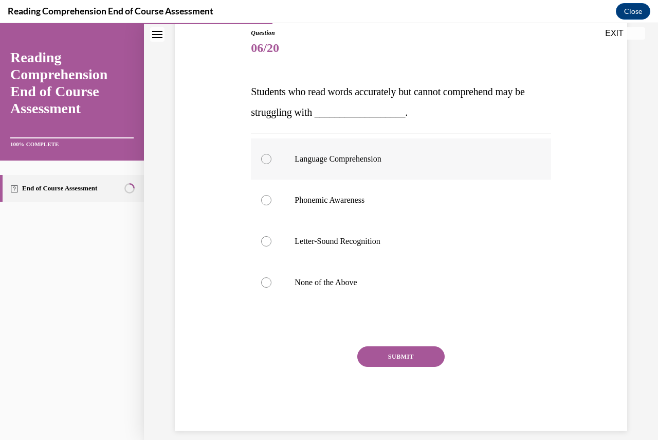
click at [346, 165] on label "Language Comprehension" at bounding box center [401, 158] width 300 height 41
click at [272, 164] on input "Language Comprehension" at bounding box center [266, 159] width 10 height 10
radio input "true"
click at [383, 352] on button "SUBMIT" at bounding box center [400, 356] width 87 height 21
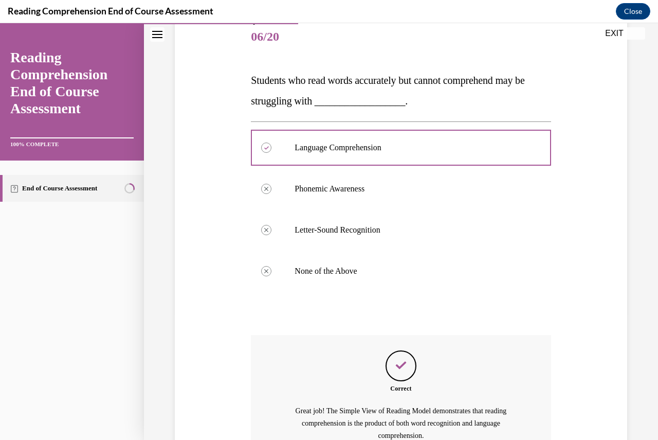
scroll to position [234, 0]
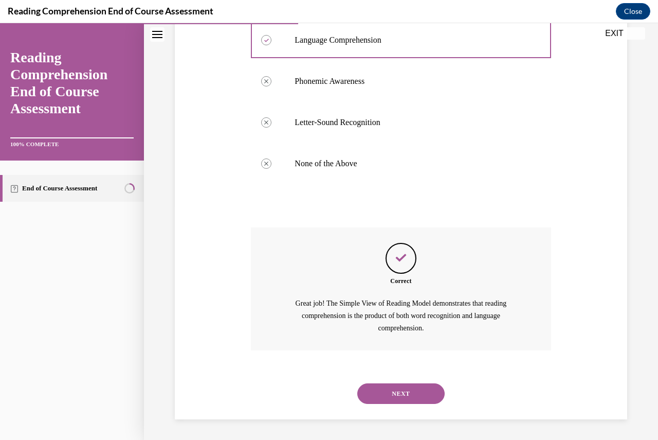
click at [395, 391] on button "NEXT" at bounding box center [400, 393] width 87 height 21
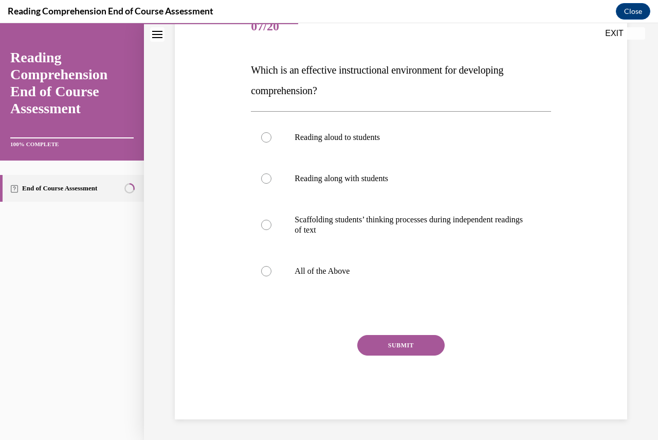
scroll to position [115, 0]
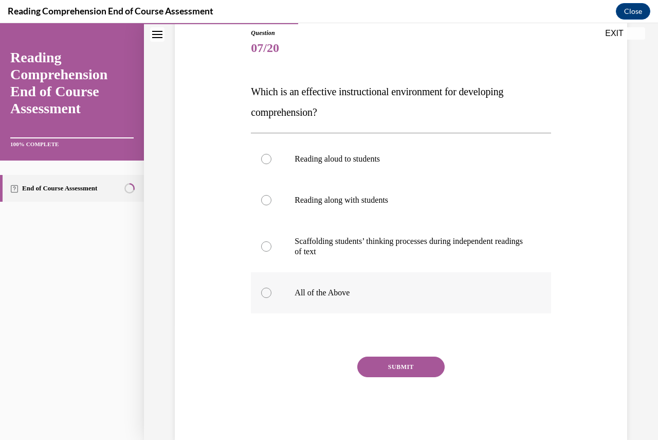
click at [264, 289] on div at bounding box center [266, 293] width 10 height 10
click at [264, 289] on input "All of the Above" at bounding box center [266, 293] width 10 height 10
radio input "true"
click at [389, 365] on button "SUBMIT" at bounding box center [400, 366] width 87 height 21
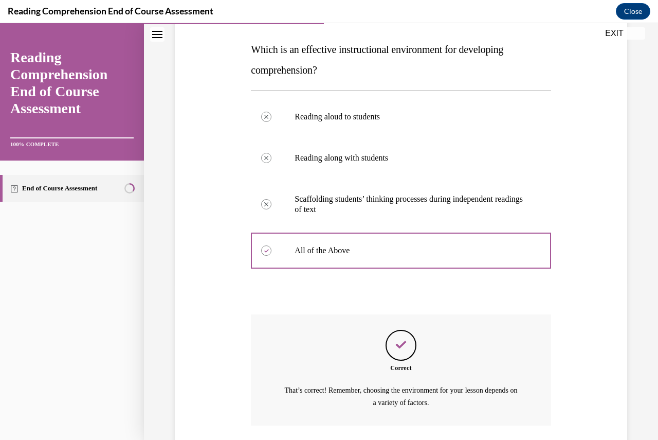
scroll to position [232, 0]
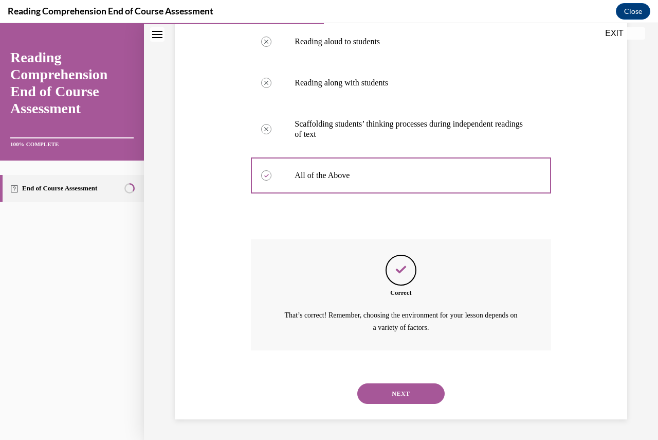
click at [398, 402] on button "NEXT" at bounding box center [400, 393] width 87 height 21
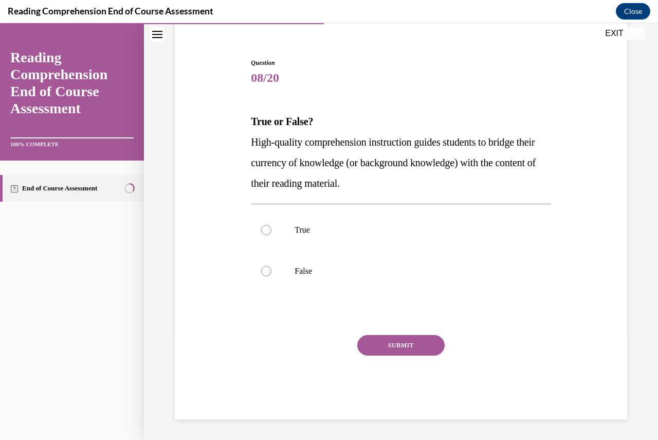
scroll to position [85, 0]
click at [370, 235] on label "True" at bounding box center [401, 229] width 300 height 41
click at [272, 235] on input "True" at bounding box center [266, 230] width 10 height 10
radio input "true"
click at [380, 343] on button "SUBMIT" at bounding box center [400, 345] width 87 height 21
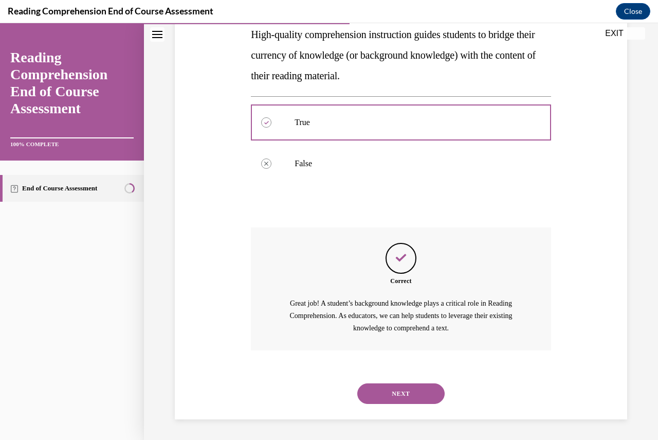
scroll to position [192, 0]
click at [393, 399] on button "NEXT" at bounding box center [400, 393] width 87 height 21
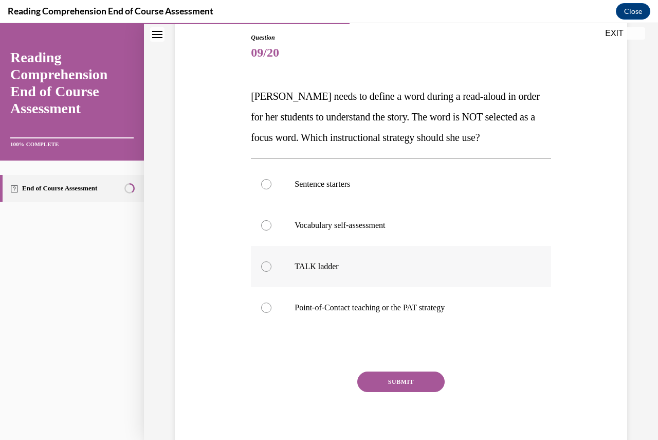
scroll to position [111, 0]
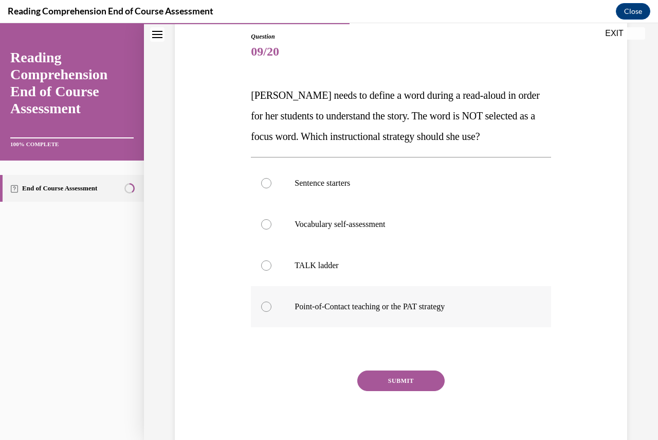
click at [341, 307] on p "Point-of-Contact teaching or the PAT strategy" at bounding box center [410, 306] width 230 height 10
click at [272, 307] on input "Point-of-Contact teaching or the PAT strategy" at bounding box center [266, 306] width 10 height 10
radio input "true"
click at [412, 391] on div "SUBMIT" at bounding box center [401, 395] width 300 height 51
click at [411, 387] on button "SUBMIT" at bounding box center [400, 380] width 87 height 21
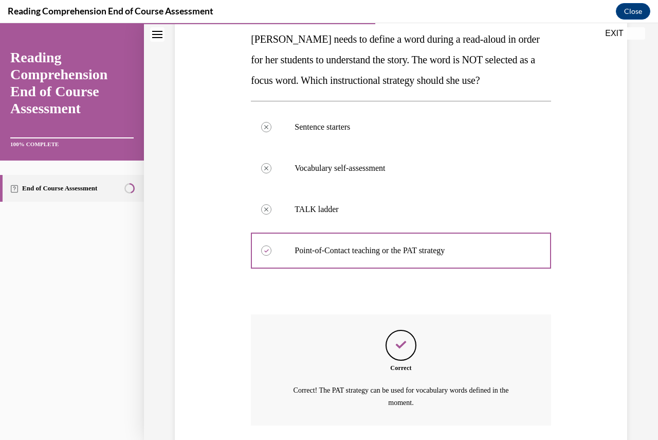
scroll to position [242, 0]
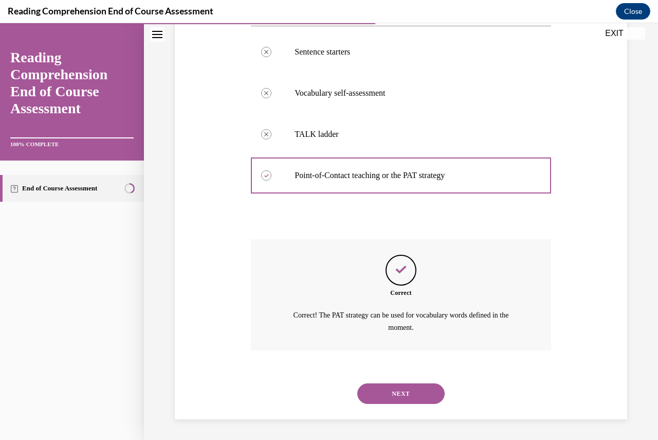
click at [407, 389] on button "NEXT" at bounding box center [400, 393] width 87 height 21
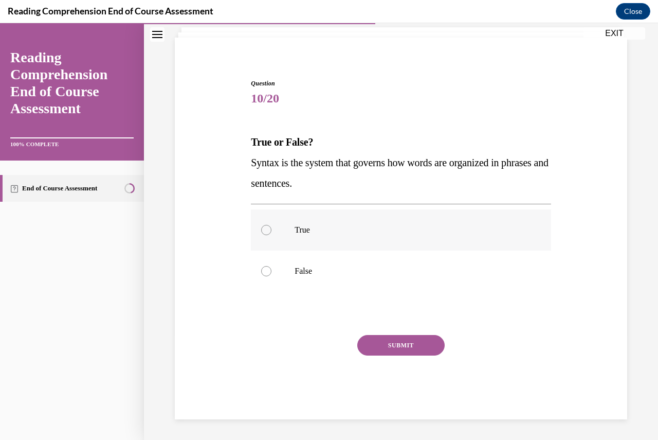
click at [308, 228] on p "True" at bounding box center [410, 230] width 230 height 10
click at [272, 228] on input "True" at bounding box center [266, 230] width 10 height 10
radio input "true"
click at [383, 339] on button "SUBMIT" at bounding box center [400, 345] width 87 height 21
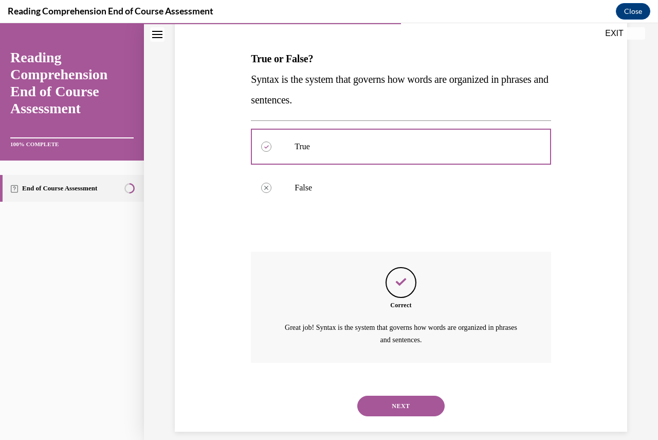
scroll to position [160, 0]
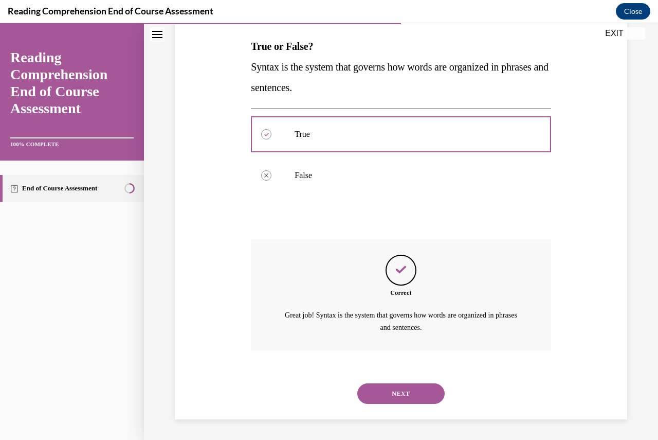
click at [384, 391] on button "NEXT" at bounding box center [400, 393] width 87 height 21
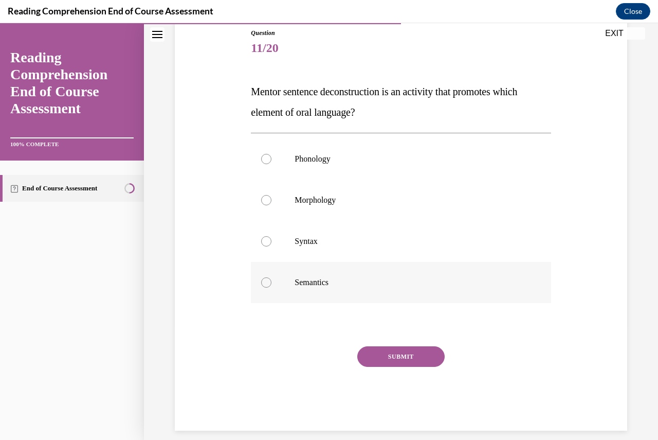
click at [287, 284] on label "Semantics" at bounding box center [401, 282] width 300 height 41
click at [272, 284] on input "Semantics" at bounding box center [266, 282] width 10 height 10
radio input "true"
click at [373, 364] on button "SUBMIT" at bounding box center [400, 356] width 87 height 21
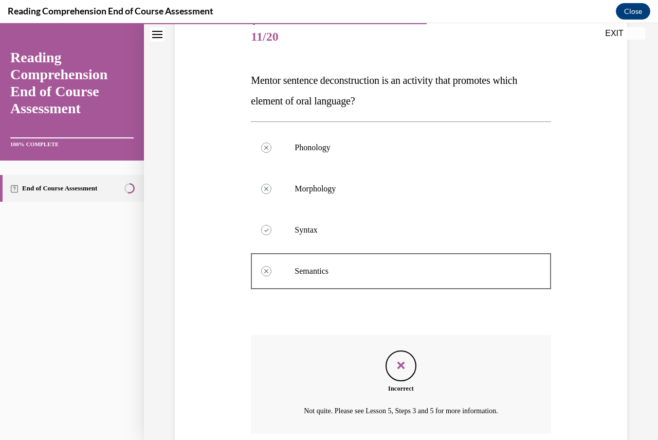
scroll to position [209, 0]
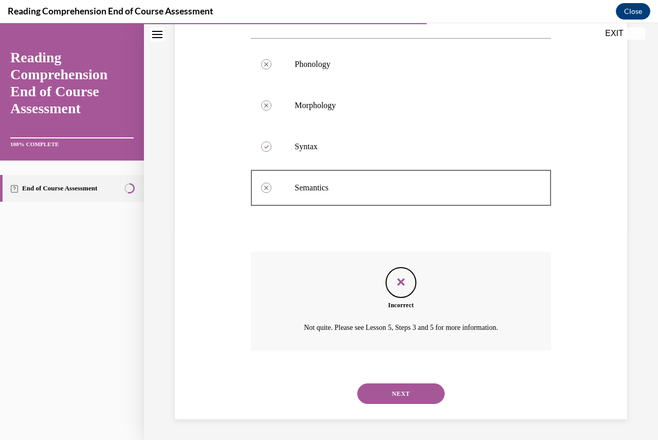
click at [390, 399] on button "NEXT" at bounding box center [400, 393] width 87 height 21
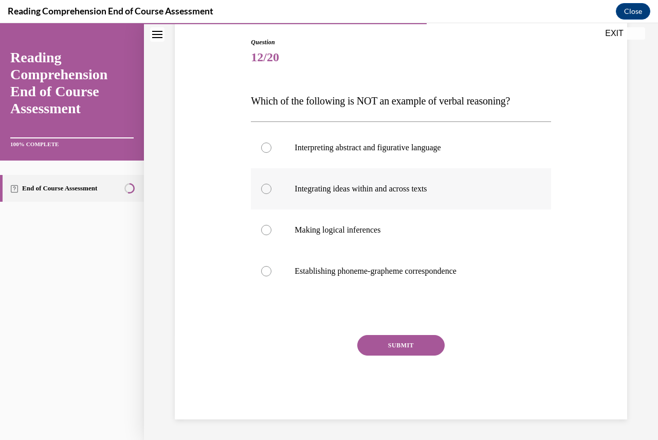
click at [331, 190] on p "Integrating ideas within and across texts" at bounding box center [410, 189] width 230 height 10
click at [272, 190] on input "Integrating ideas within and across texts" at bounding box center [266, 189] width 10 height 10
radio input "true"
click at [409, 349] on button "SUBMIT" at bounding box center [400, 345] width 87 height 21
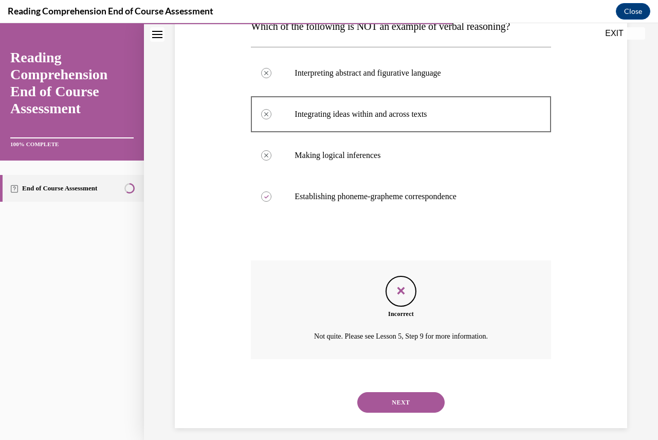
scroll to position [189, 0]
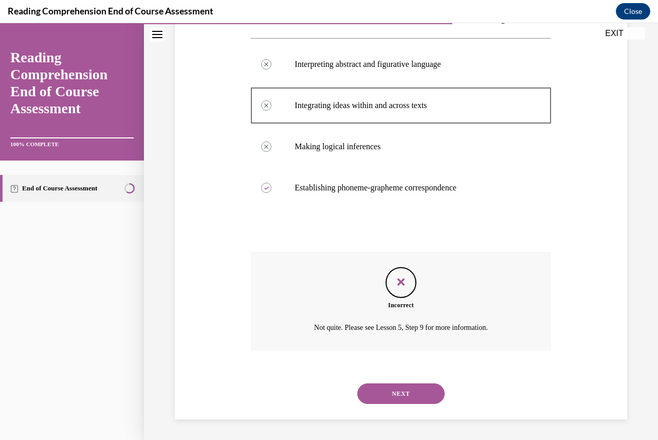
click at [399, 398] on button "NEXT" at bounding box center [400, 393] width 87 height 21
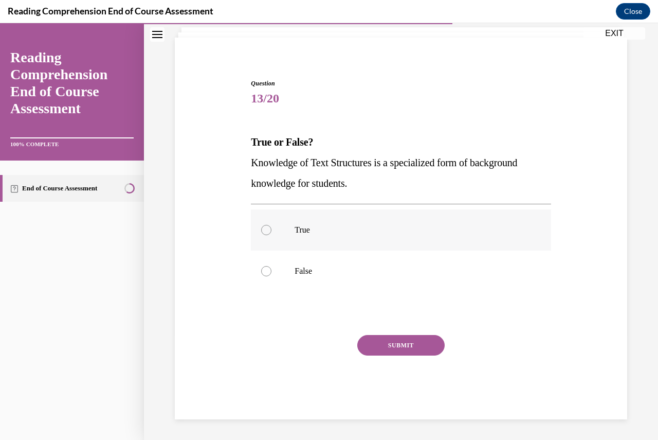
click at [330, 242] on label "True" at bounding box center [401, 229] width 300 height 41
click at [272, 235] on input "True" at bounding box center [266, 230] width 10 height 10
radio input "true"
click at [396, 350] on button "SUBMIT" at bounding box center [400, 345] width 87 height 21
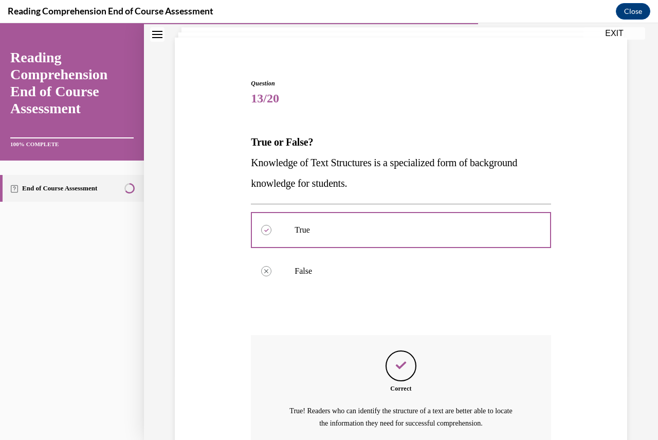
scroll to position [160, 0]
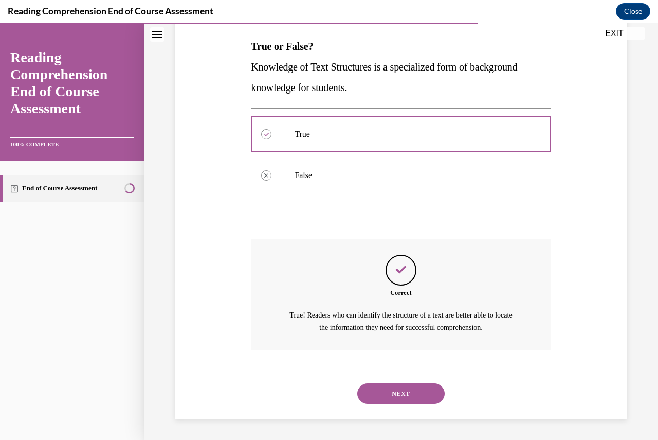
click at [389, 382] on div "NEXT" at bounding box center [401, 393] width 300 height 41
click at [389, 389] on button "NEXT" at bounding box center [400, 393] width 87 height 21
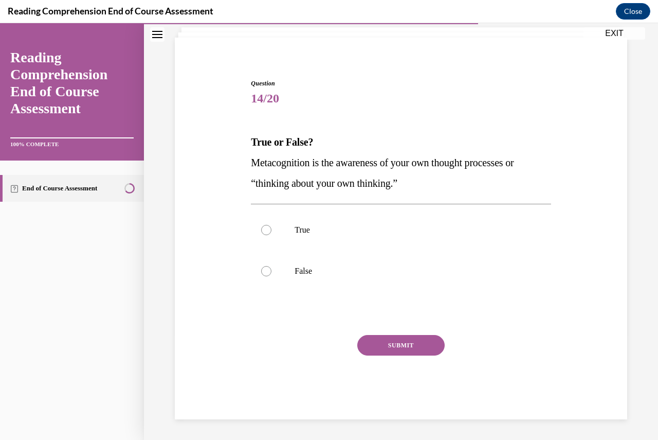
scroll to position [64, 0]
click at [344, 244] on label "True" at bounding box center [401, 229] width 300 height 41
click at [272, 235] on input "True" at bounding box center [266, 230] width 10 height 10
radio input "true"
click at [394, 353] on button "SUBMIT" at bounding box center [400, 345] width 87 height 21
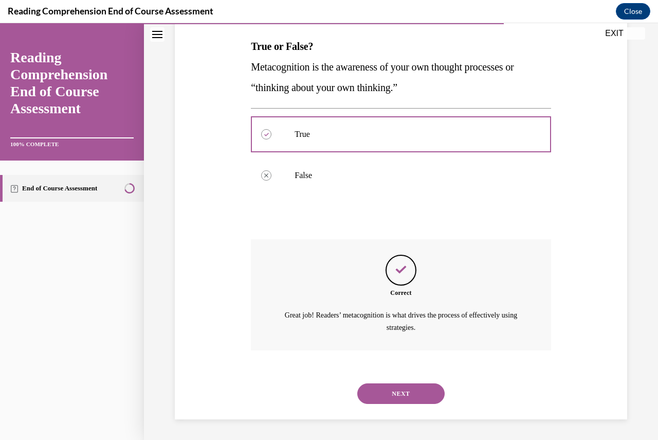
click at [404, 402] on button "NEXT" at bounding box center [400, 393] width 87 height 21
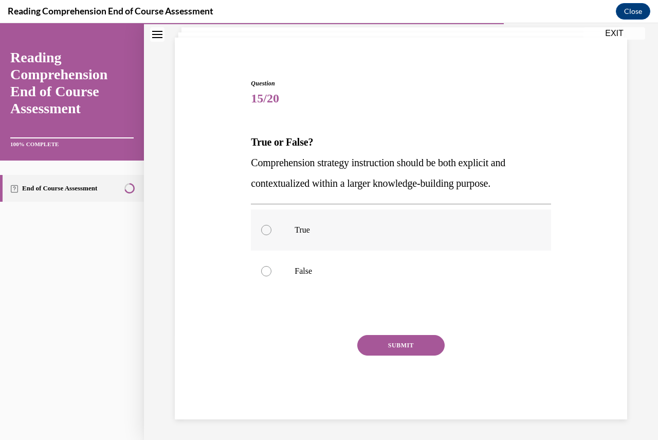
click at [330, 241] on label "True" at bounding box center [401, 229] width 300 height 41
click at [272, 235] on input "True" at bounding box center [266, 230] width 10 height 10
radio input "true"
click at [389, 338] on button "SUBMIT" at bounding box center [400, 345] width 87 height 21
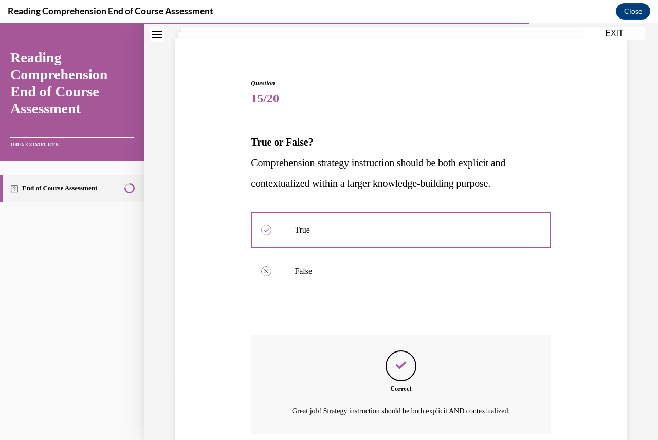
scroll to position [160, 0]
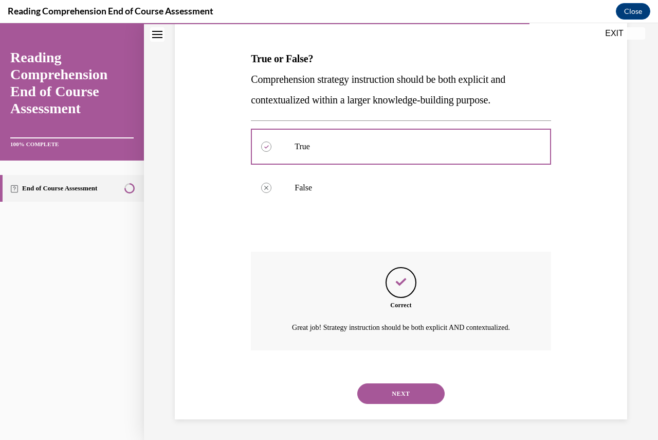
click at [405, 392] on button "NEXT" at bounding box center [400, 393] width 87 height 21
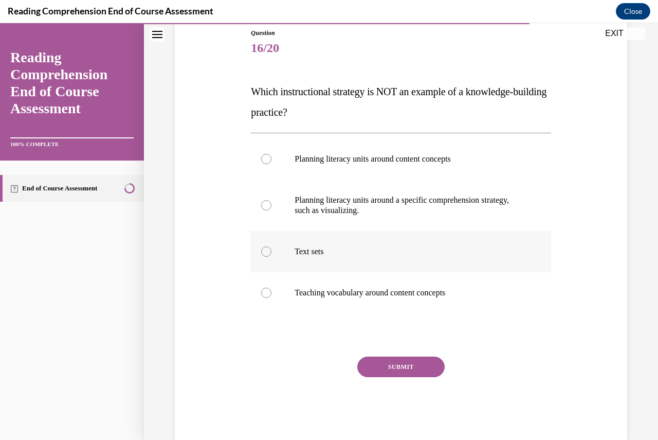
click at [347, 254] on p "Text sets" at bounding box center [410, 251] width 230 height 10
click at [272, 254] on input "Text sets" at bounding box center [266, 251] width 10 height 10
radio input "true"
click at [405, 371] on button "SUBMIT" at bounding box center [400, 366] width 87 height 21
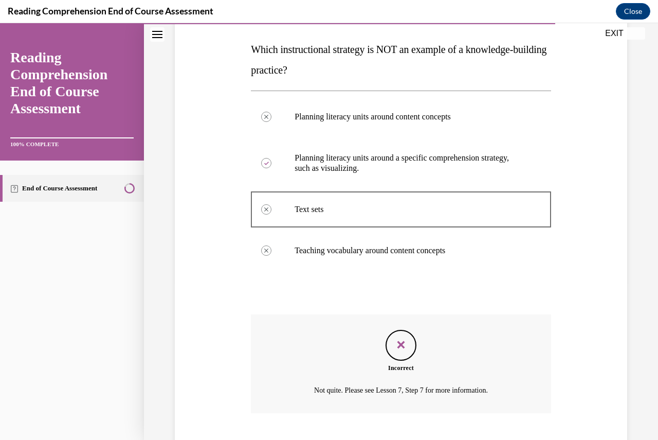
scroll to position [220, 0]
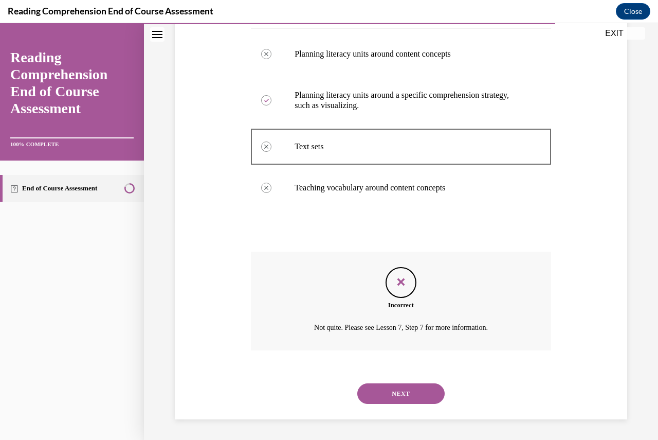
click at [404, 398] on button "NEXT" at bounding box center [400, 393] width 87 height 21
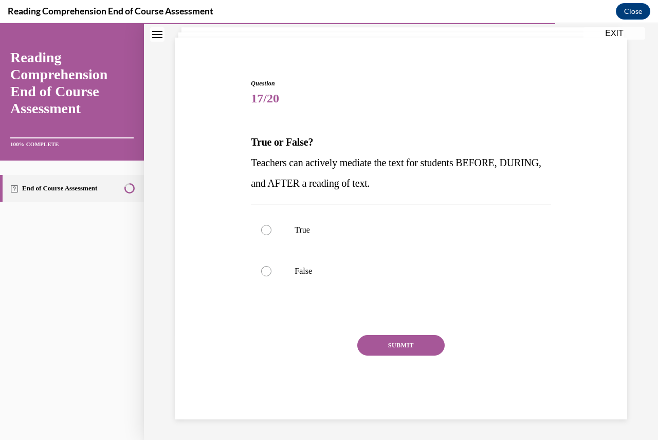
scroll to position [64, 0]
click at [313, 232] on p "True" at bounding box center [410, 230] width 230 height 10
click at [272, 232] on input "True" at bounding box center [266, 230] width 10 height 10
radio input "true"
click at [396, 353] on button "SUBMIT" at bounding box center [400, 345] width 87 height 21
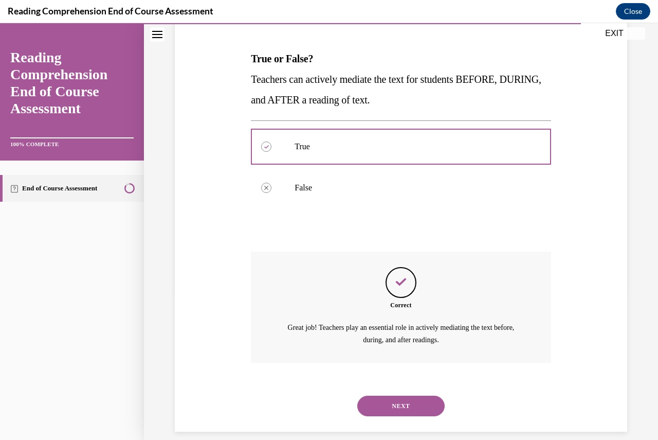
scroll to position [160, 0]
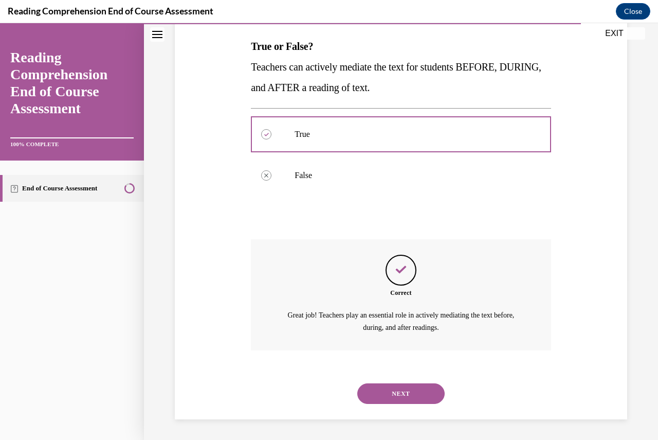
click at [399, 391] on button "NEXT" at bounding box center [400, 393] width 87 height 21
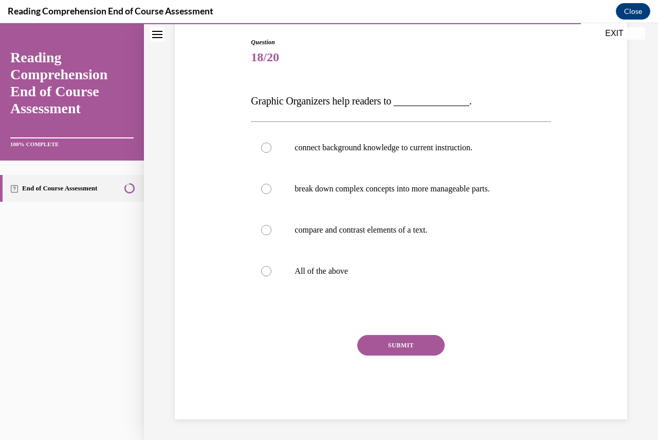
scroll to position [105, 0]
click at [349, 274] on p "All of the above" at bounding box center [410, 271] width 230 height 10
click at [272, 274] on input "All of the above" at bounding box center [266, 271] width 10 height 10
radio input "true"
click at [392, 351] on button "SUBMIT" at bounding box center [400, 345] width 87 height 21
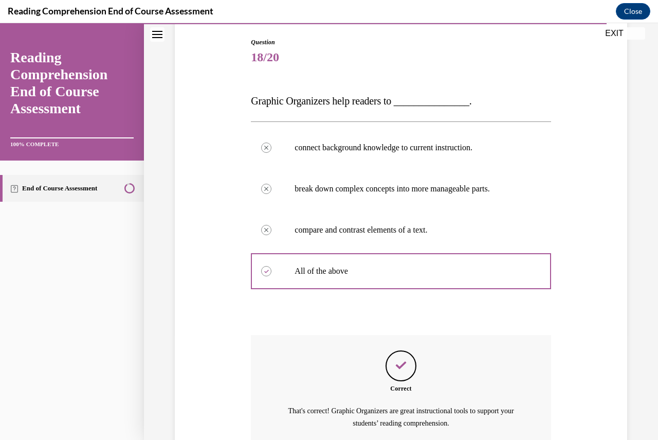
scroll to position [201, 0]
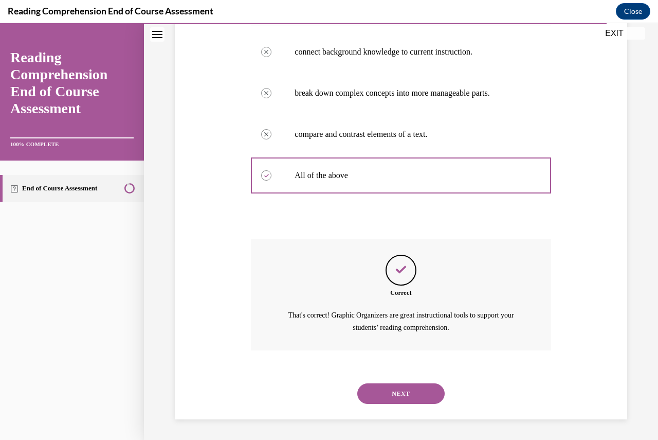
click at [395, 401] on button "NEXT" at bounding box center [400, 393] width 87 height 21
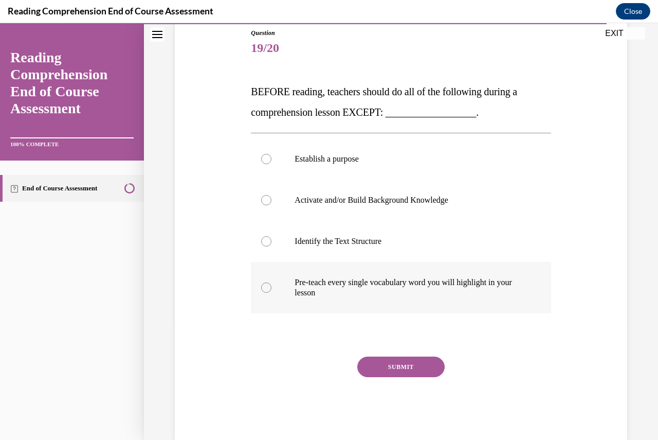
click at [368, 284] on p "Pre-teach every single vocabulary word you will highlight in your lesson" at bounding box center [410, 287] width 230 height 21
click at [272, 284] on input "Pre-teach every single vocabulary word you will highlight in your lesson" at bounding box center [266, 287] width 10 height 10
radio input "true"
click at [366, 249] on label "Identify the Text Structure" at bounding box center [401, 241] width 300 height 41
click at [272, 246] on input "Identify the Text Structure" at bounding box center [266, 241] width 10 height 10
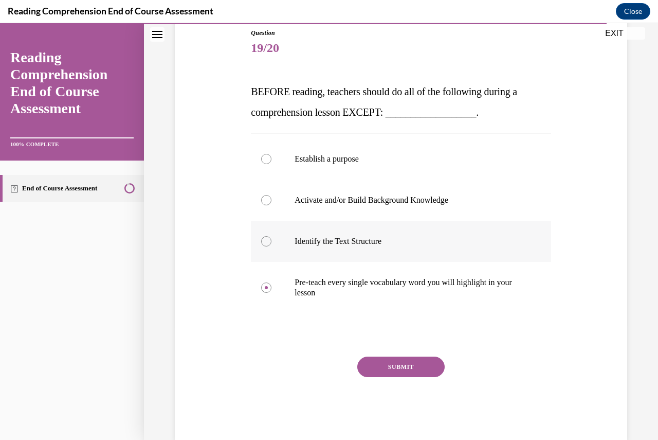
radio input "true"
click at [398, 369] on button "SUBMIT" at bounding box center [400, 366] width 87 height 21
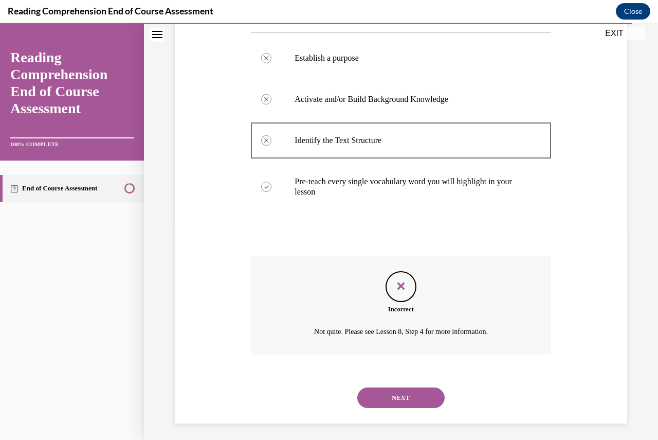
scroll to position [220, 0]
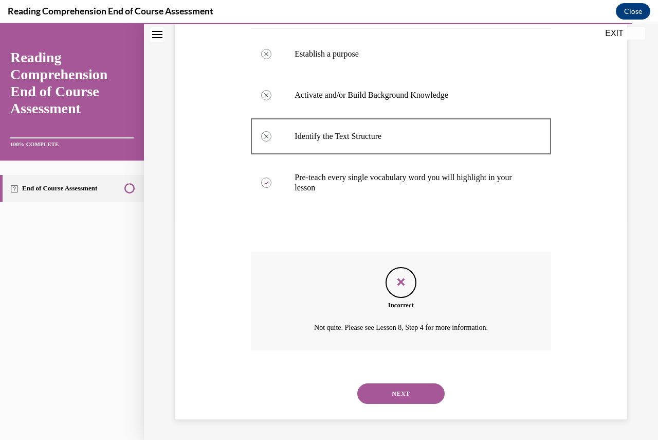
click at [401, 399] on button "NEXT" at bounding box center [400, 393] width 87 height 21
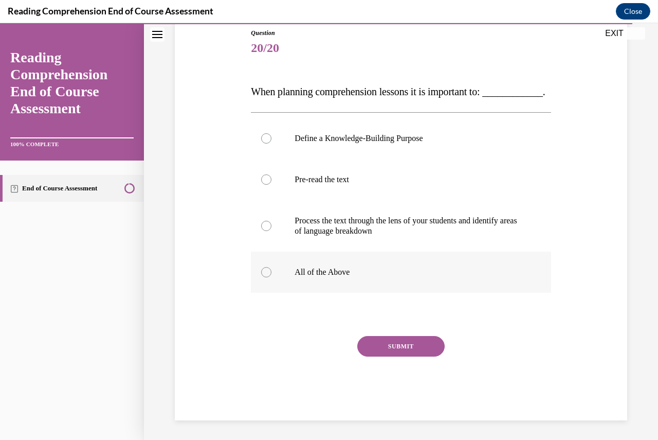
click at [315, 282] on label "All of the Above" at bounding box center [401, 272] width 300 height 41
click at [272, 277] on input "All of the Above" at bounding box center [266, 272] width 10 height 10
radio input "true"
click at [368, 356] on div "Question 20/20 When planning comprehension lessons it is important to: ________…" at bounding box center [401, 224] width 300 height 392
click at [369, 356] on button "SUBMIT" at bounding box center [400, 346] width 87 height 21
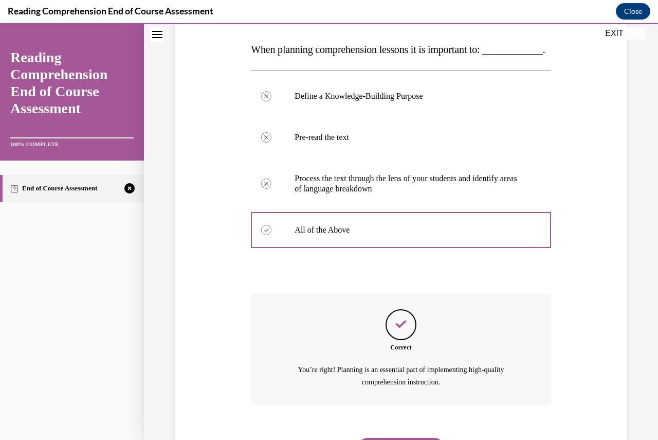
scroll to position [232, 0]
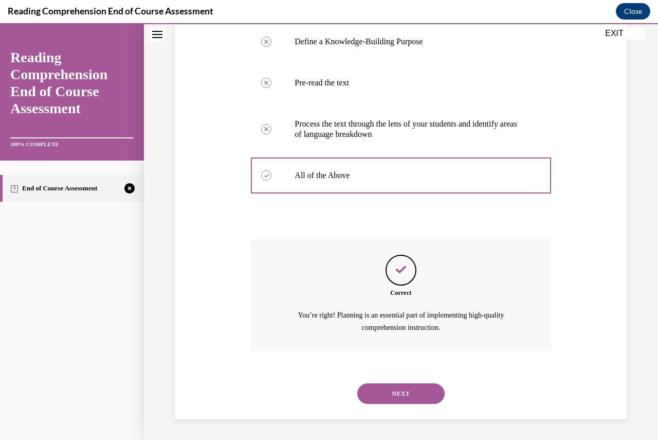
click at [393, 400] on button "NEXT" at bounding box center [400, 393] width 87 height 21
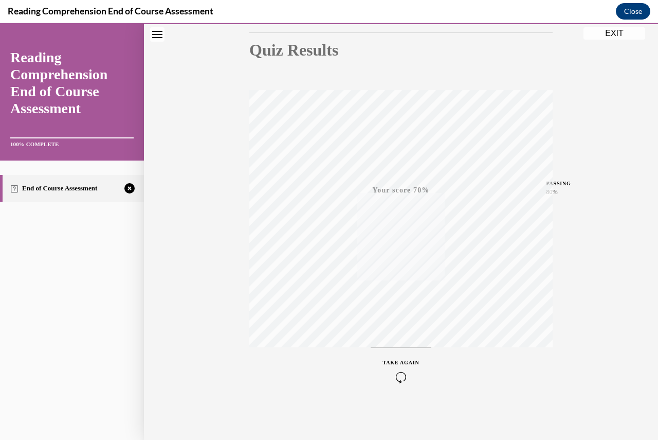
click at [633, 17] on button "Close" at bounding box center [633, 11] width 34 height 16
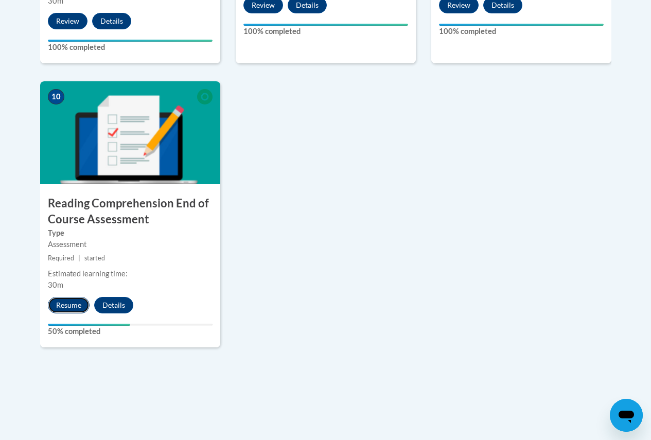
click at [58, 309] on button "Resume" at bounding box center [69, 305] width 42 height 16
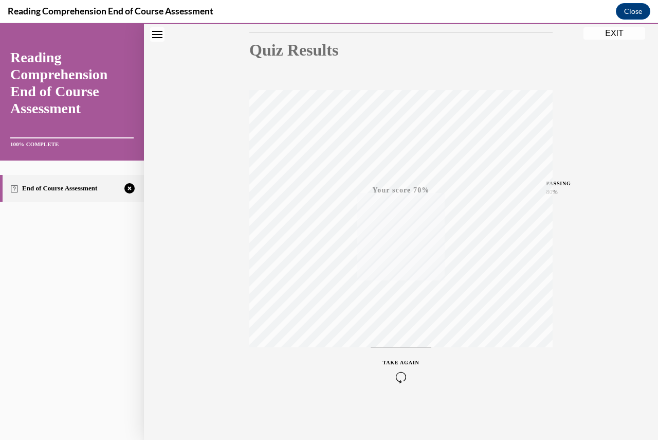
click at [400, 370] on div "TAKE AGAIN" at bounding box center [401, 370] width 37 height 24
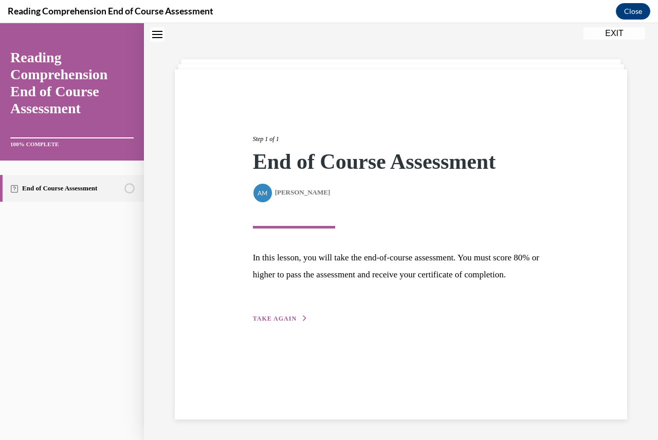
scroll to position [32, 0]
click at [287, 322] on span "TAKE AGAIN" at bounding box center [275, 318] width 44 height 7
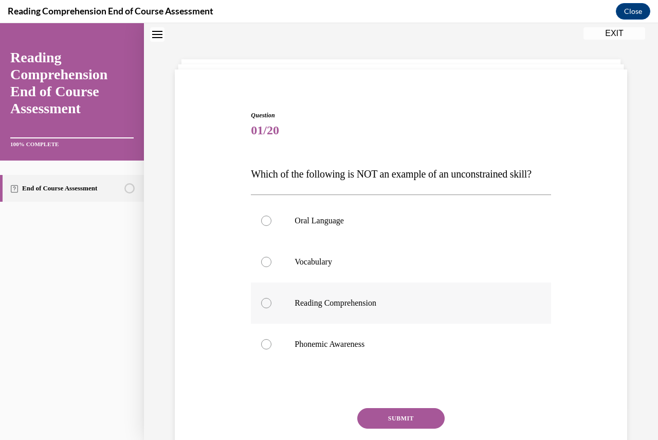
scroll to position [84, 0]
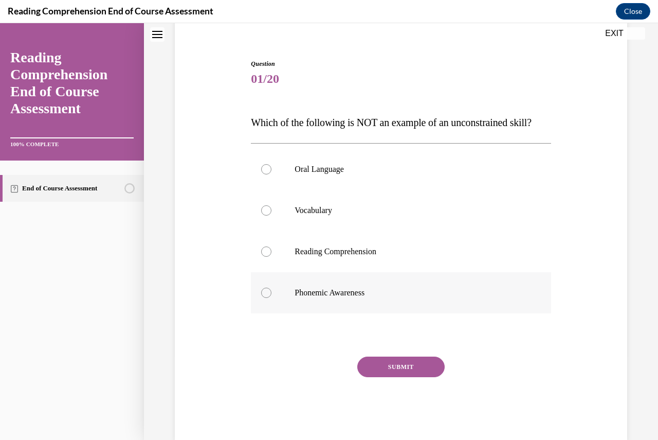
click at [305, 313] on label "Phonemic Awareness" at bounding box center [401, 292] width 300 height 41
click at [272, 298] on input "Phonemic Awareness" at bounding box center [266, 293] width 10 height 10
radio input "true"
click at [405, 377] on button "SUBMIT" at bounding box center [400, 366] width 87 height 21
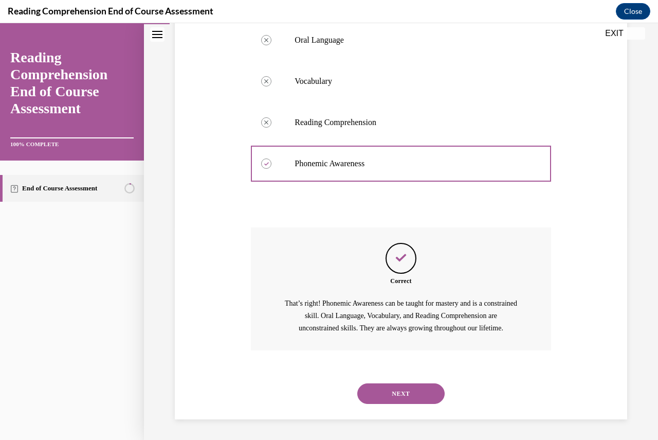
scroll to position [234, 0]
click at [405, 387] on button "NEXT" at bounding box center [400, 393] width 87 height 21
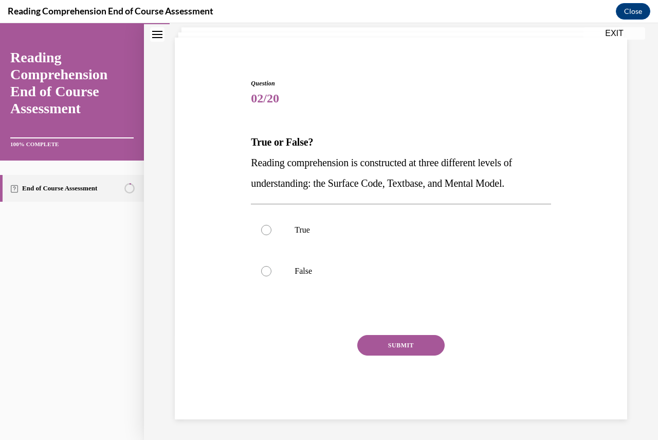
scroll to position [64, 0]
drag, startPoint x: 279, startPoint y: 267, endPoint x: 285, endPoint y: 261, distance: 8.8
click at [280, 267] on label "False" at bounding box center [401, 270] width 300 height 41
click at [272, 267] on input "False" at bounding box center [266, 271] width 10 height 10
radio input "true"
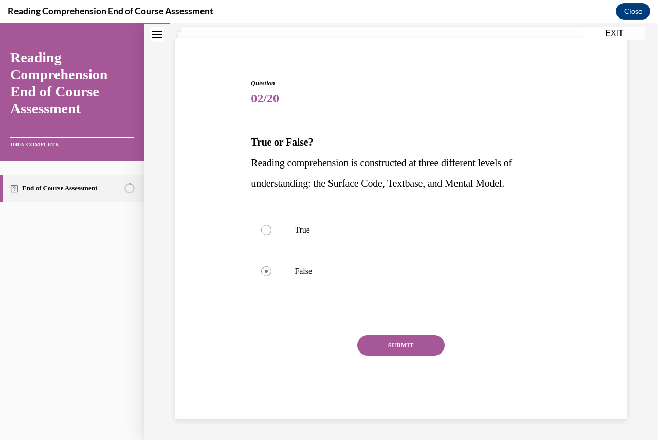
click at [386, 350] on button "SUBMIT" at bounding box center [400, 345] width 87 height 21
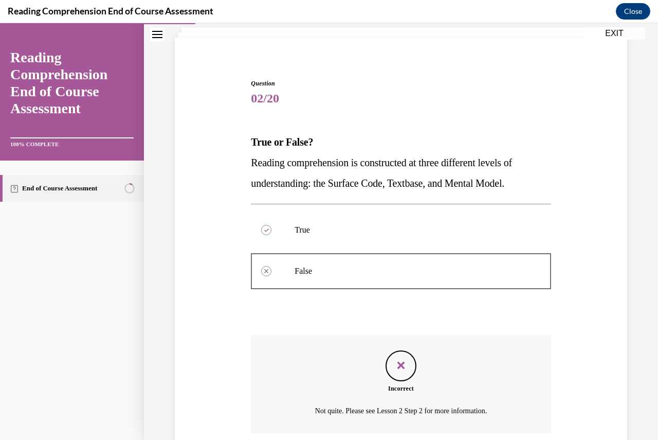
scroll to position [148, 0]
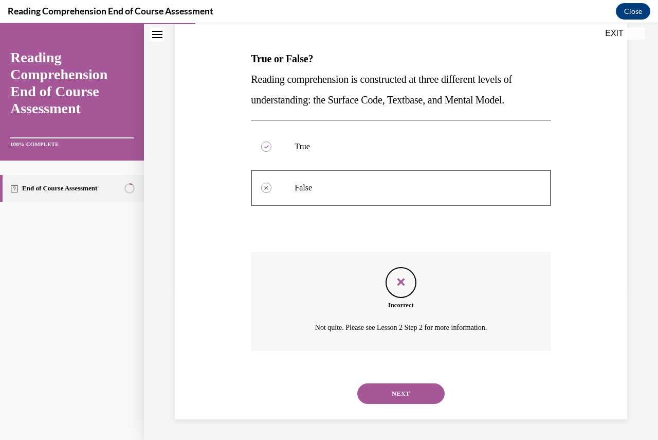
click at [392, 391] on button "NEXT" at bounding box center [400, 393] width 87 height 21
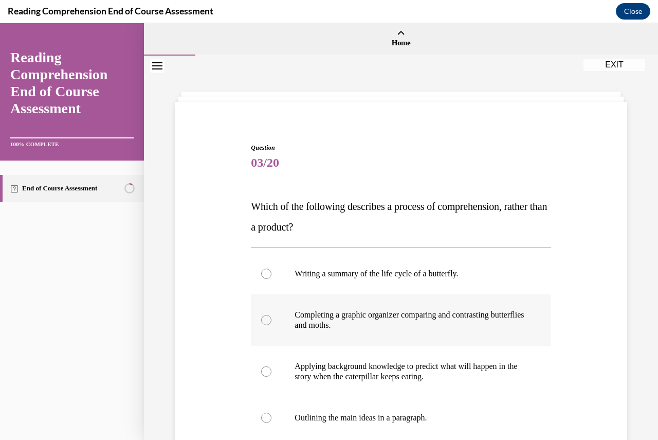
scroll to position [51, 0]
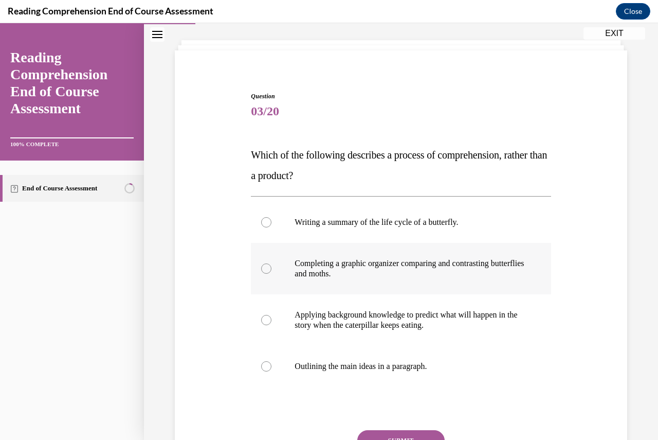
click at [309, 270] on p "Completing a graphic organizer comparing and contrasting butterflies and moths." at bounding box center [410, 268] width 230 height 21
click at [272, 270] on input "Completing a graphic organizer comparing and contrasting butterflies and moths." at bounding box center [266, 268] width 10 height 10
radio input "true"
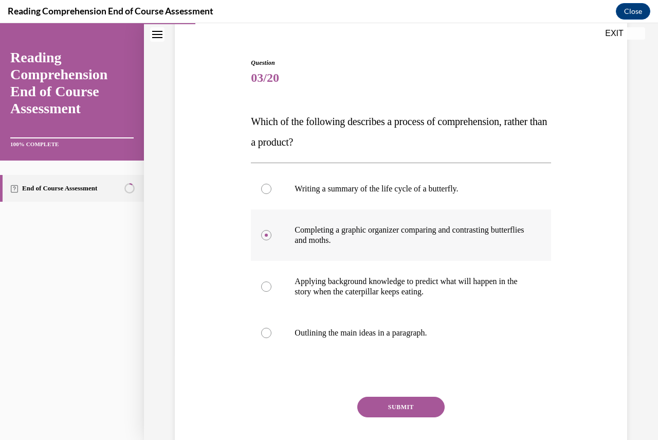
scroll to position [103, 0]
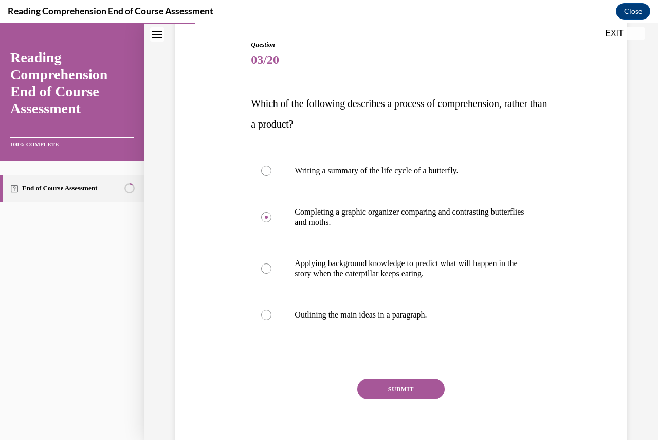
click at [385, 387] on button "SUBMIT" at bounding box center [400, 389] width 87 height 21
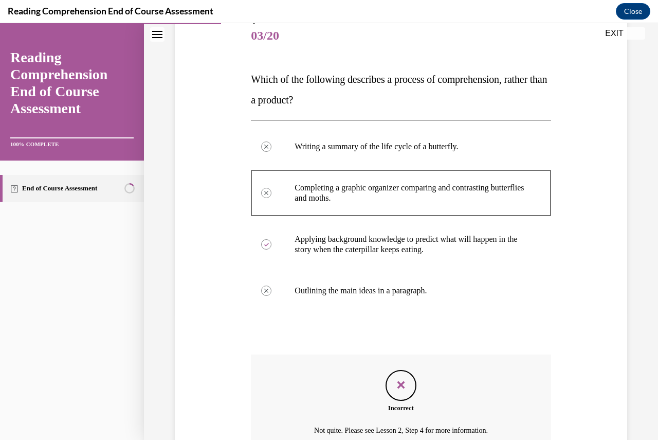
scroll to position [230, 0]
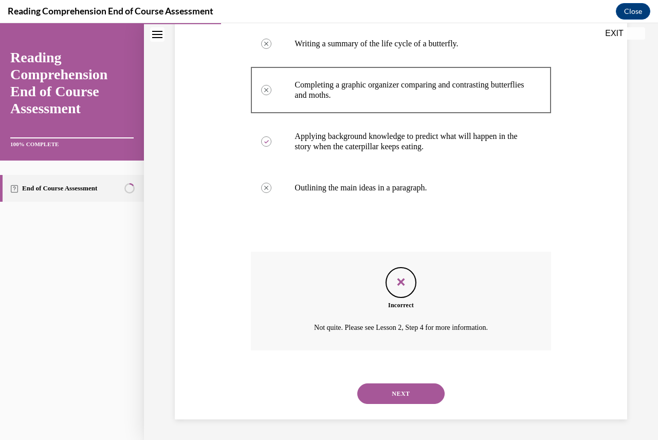
click at [392, 397] on button "NEXT" at bounding box center [400, 393] width 87 height 21
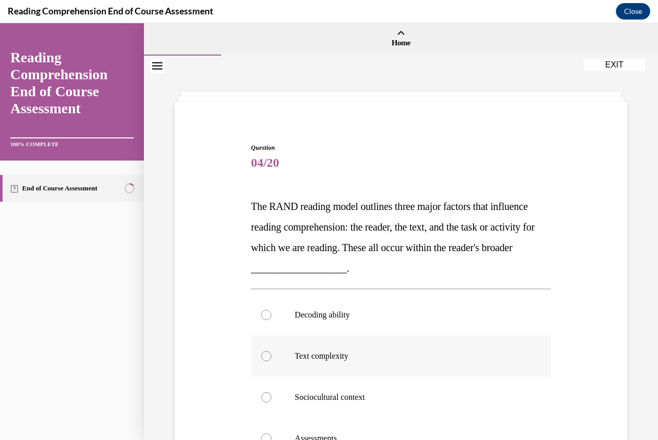
scroll to position [103, 0]
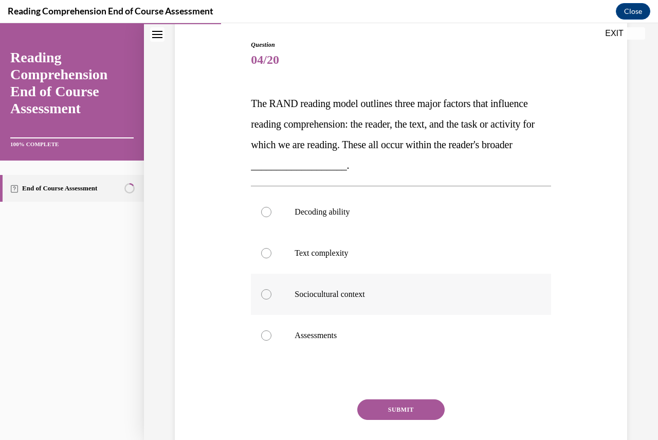
click at [356, 282] on label "Sociocultural context" at bounding box center [401, 294] width 300 height 41
click at [272, 289] on input "Sociocultural context" at bounding box center [266, 294] width 10 height 10
radio input "true"
click at [412, 409] on button "SUBMIT" at bounding box center [400, 409] width 87 height 21
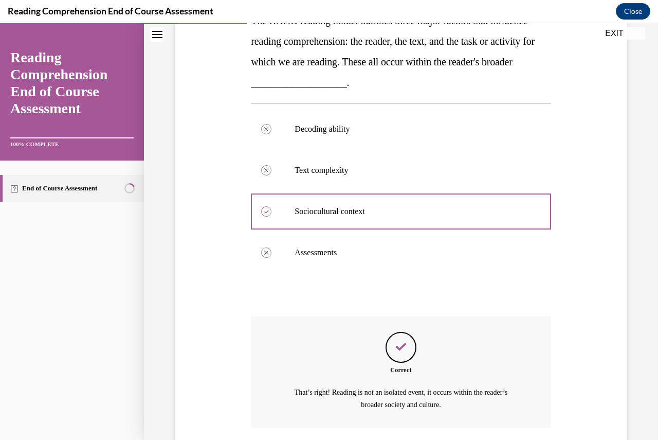
scroll to position [263, 0]
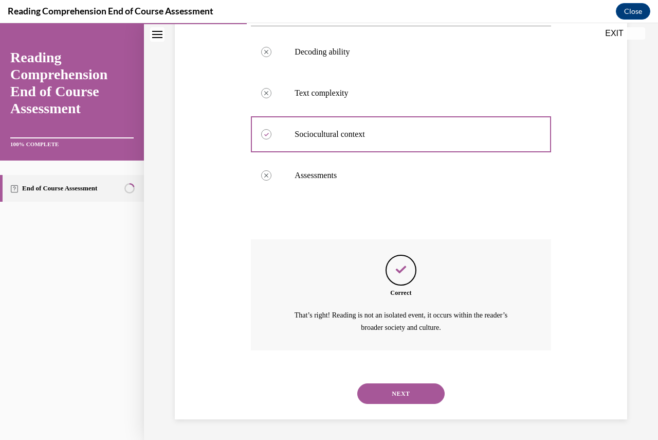
click at [407, 394] on button "NEXT" at bounding box center [400, 393] width 87 height 21
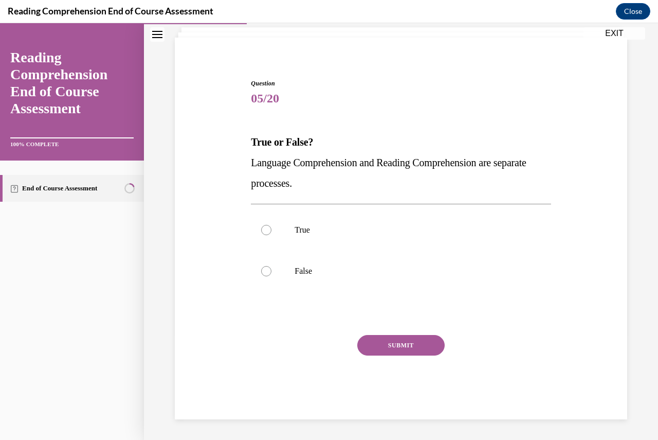
scroll to position [64, 0]
click at [306, 244] on label "True" at bounding box center [401, 229] width 300 height 41
click at [272, 235] on input "True" at bounding box center [266, 230] width 10 height 10
radio input "true"
click at [306, 259] on label "False" at bounding box center [401, 270] width 300 height 41
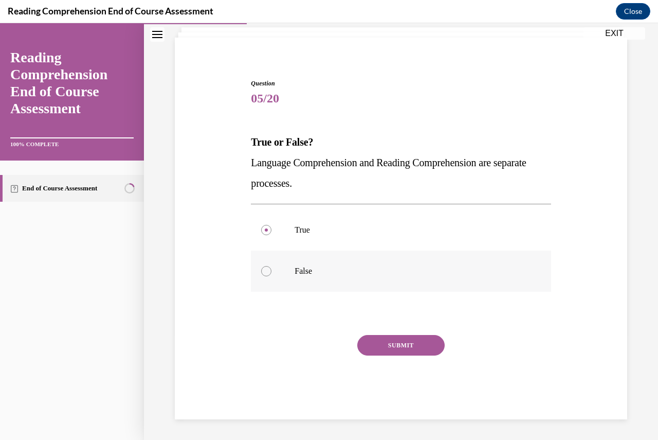
click at [272, 266] on input "False" at bounding box center [266, 271] width 10 height 10
radio input "true"
click at [379, 347] on button "SUBMIT" at bounding box center [400, 345] width 87 height 21
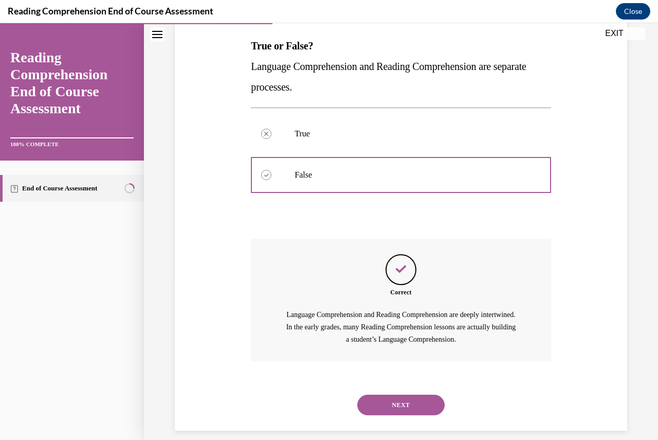
scroll to position [172, 0]
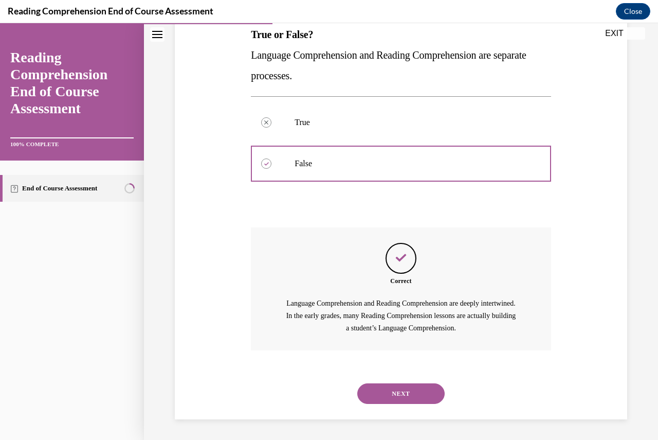
click at [397, 389] on button "NEXT" at bounding box center [400, 393] width 87 height 21
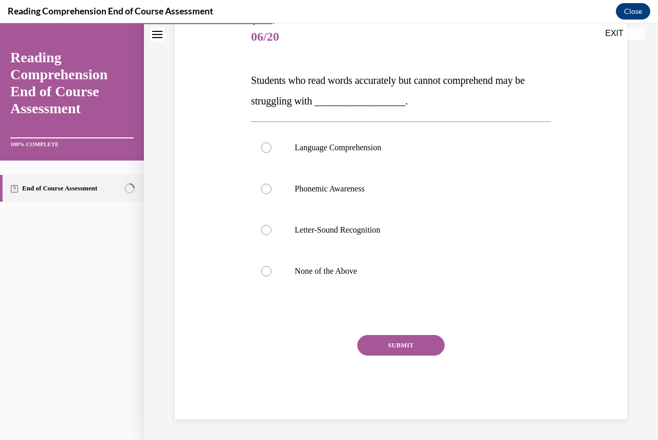
scroll to position [115, 0]
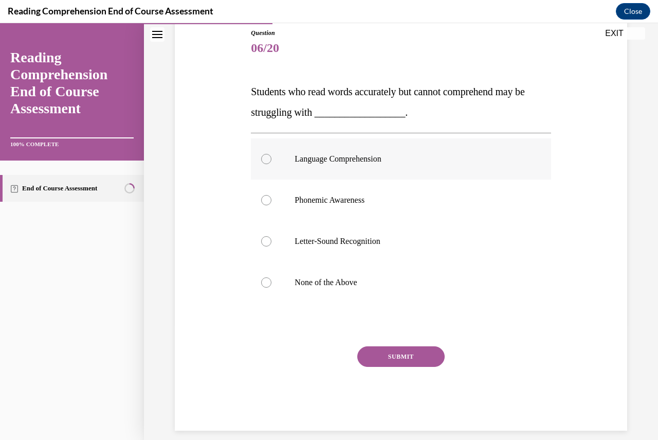
click at [343, 173] on label "Language Comprehension" at bounding box center [401, 158] width 300 height 41
click at [272, 164] on input "Language Comprehension" at bounding box center [266, 159] width 10 height 10
radio input "true"
click at [418, 354] on button "SUBMIT" at bounding box center [400, 356] width 87 height 21
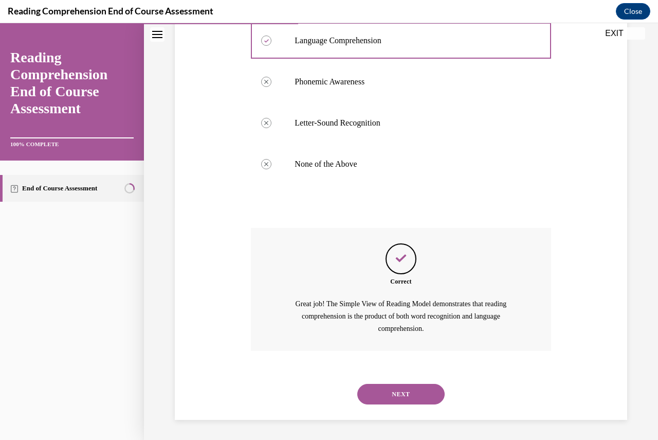
scroll to position [234, 0]
click at [407, 402] on button "NEXT" at bounding box center [400, 393] width 87 height 21
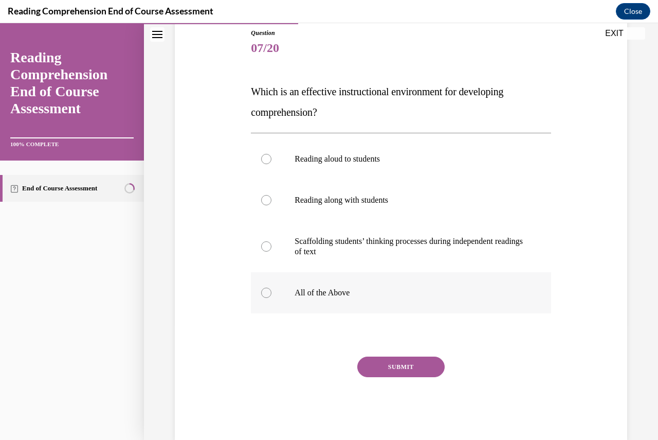
click at [341, 302] on label "All of the Above" at bounding box center [401, 292] width 300 height 41
click at [272, 298] on input "All of the Above" at bounding box center [266, 293] width 10 height 10
radio input "true"
click at [422, 376] on button "SUBMIT" at bounding box center [400, 366] width 87 height 21
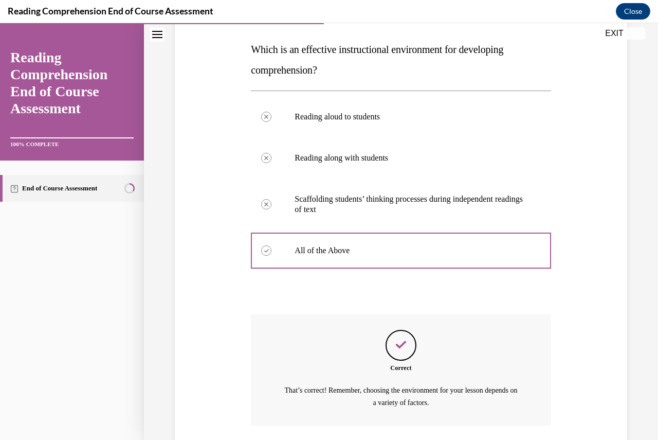
scroll to position [232, 0]
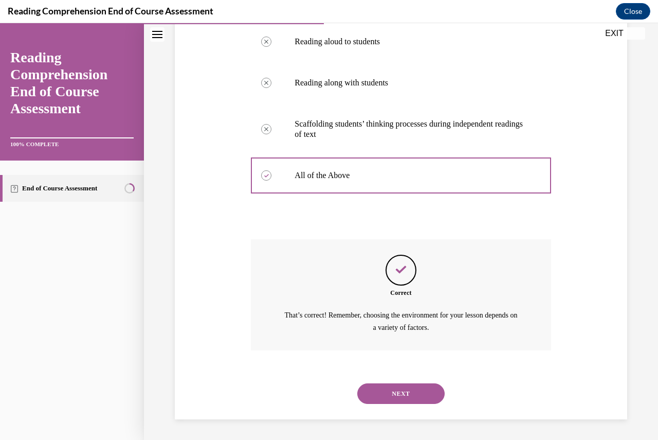
click at [412, 402] on button "NEXT" at bounding box center [400, 393] width 87 height 21
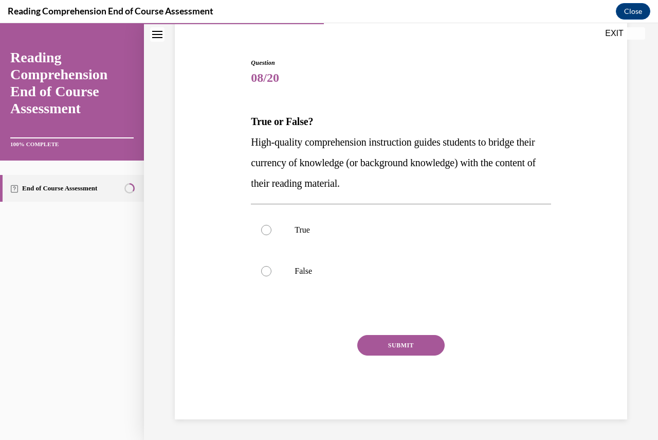
scroll to position [85, 0]
click at [332, 238] on label "True" at bounding box center [401, 229] width 300 height 41
click at [272, 235] on input "True" at bounding box center [266, 230] width 10 height 10
radio input "true"
click at [416, 342] on button "SUBMIT" at bounding box center [400, 345] width 87 height 21
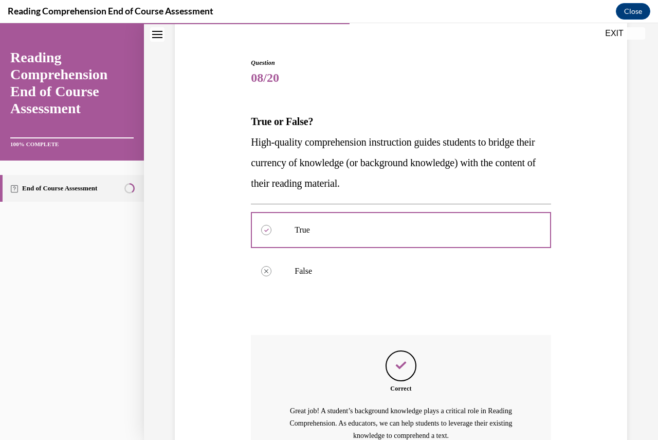
scroll to position [192, 0]
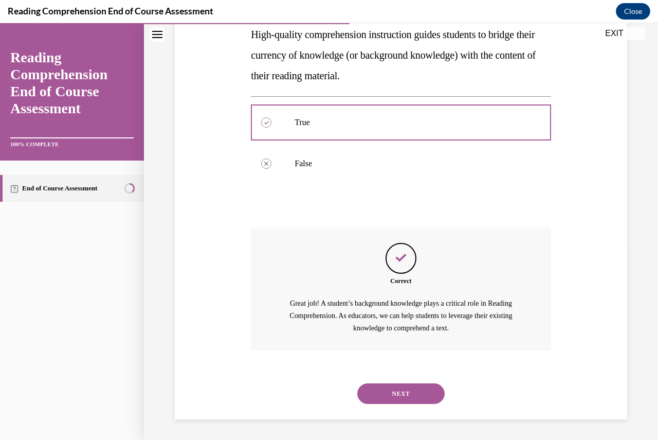
click at [418, 388] on button "NEXT" at bounding box center [400, 393] width 87 height 21
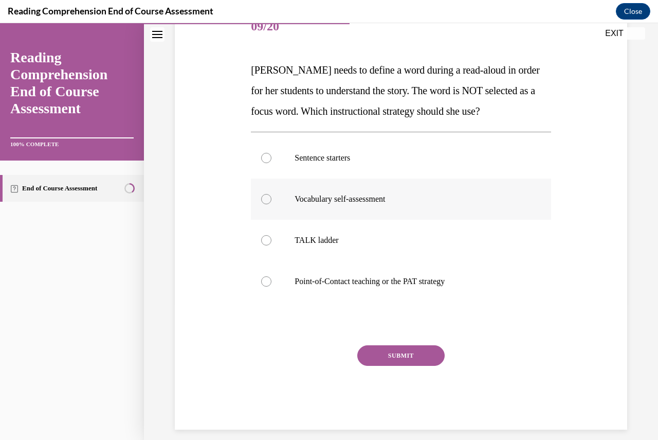
scroll to position [137, 0]
click at [350, 280] on p "Point-of-Contact teaching or the PAT strategy" at bounding box center [410, 281] width 230 height 10
click at [272, 280] on input "Point-of-Contact teaching or the PAT strategy" at bounding box center [266, 281] width 10 height 10
radio input "true"
click at [402, 360] on button "SUBMIT" at bounding box center [400, 355] width 87 height 21
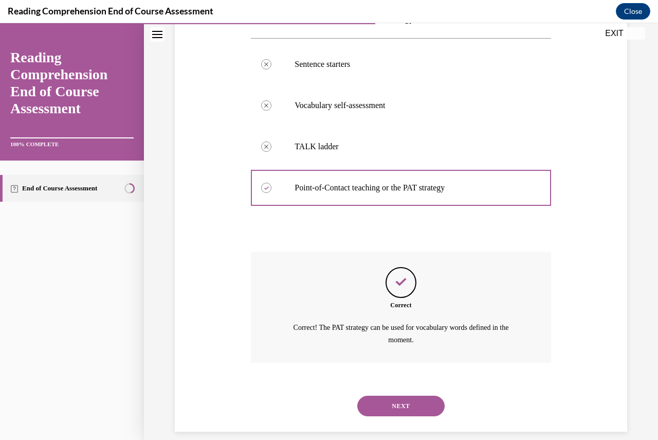
scroll to position [242, 0]
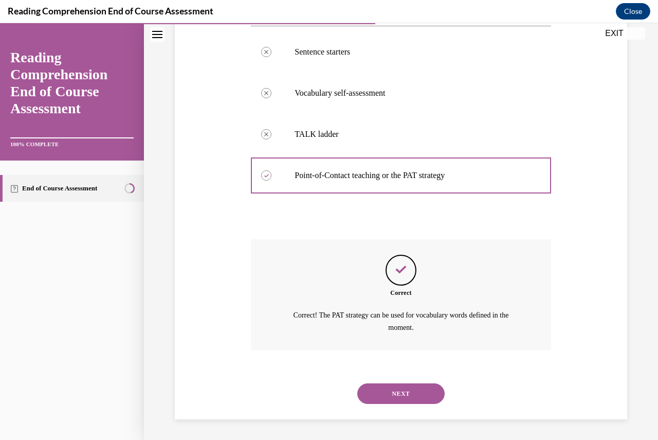
click at [406, 397] on button "NEXT" at bounding box center [400, 393] width 87 height 21
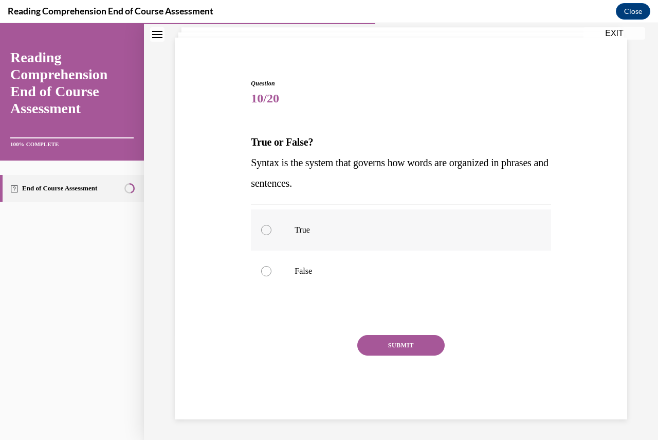
click at [290, 235] on label "True" at bounding box center [401, 229] width 300 height 41
click at [272, 235] on input "True" at bounding box center [266, 230] width 10 height 10
radio input "true"
click at [421, 344] on button "SUBMIT" at bounding box center [400, 345] width 87 height 21
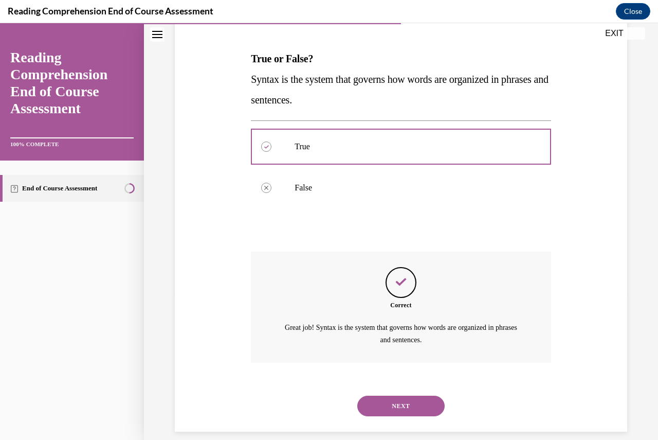
scroll to position [160, 0]
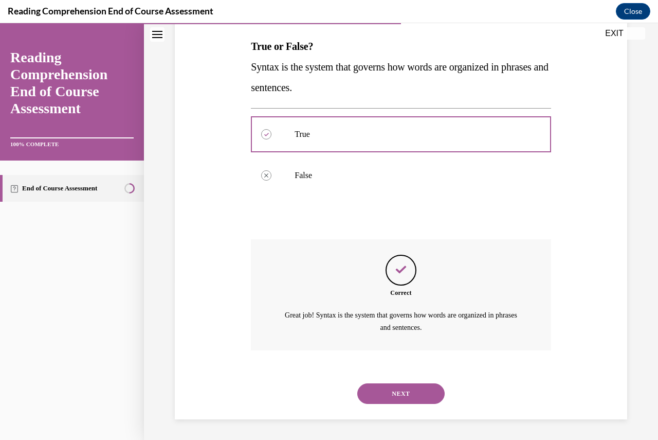
click at [417, 387] on button "NEXT" at bounding box center [400, 393] width 87 height 21
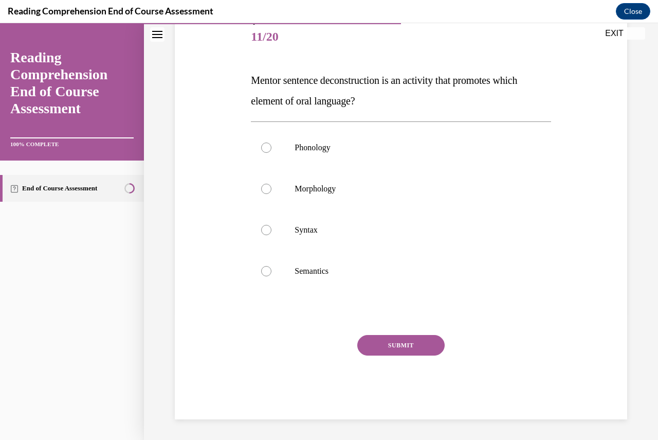
scroll to position [115, 0]
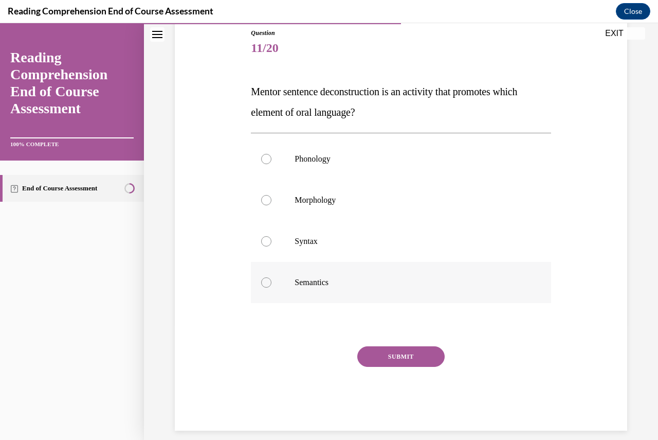
click at [278, 275] on label "Semantics" at bounding box center [401, 282] width 300 height 41
click at [272, 277] on input "Semantics" at bounding box center [266, 282] width 10 height 10
radio input "true"
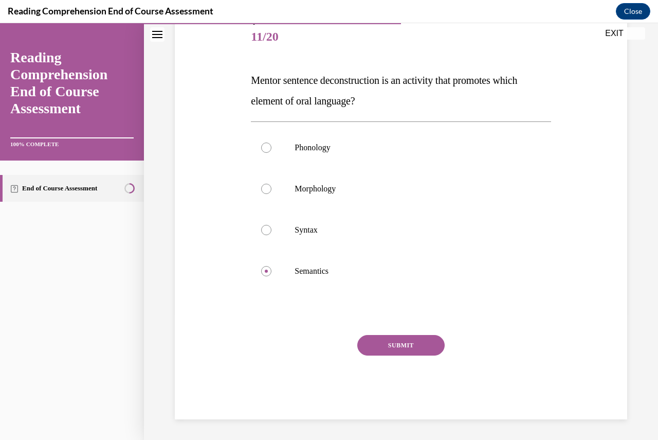
click at [404, 345] on button "SUBMIT" at bounding box center [400, 345] width 87 height 21
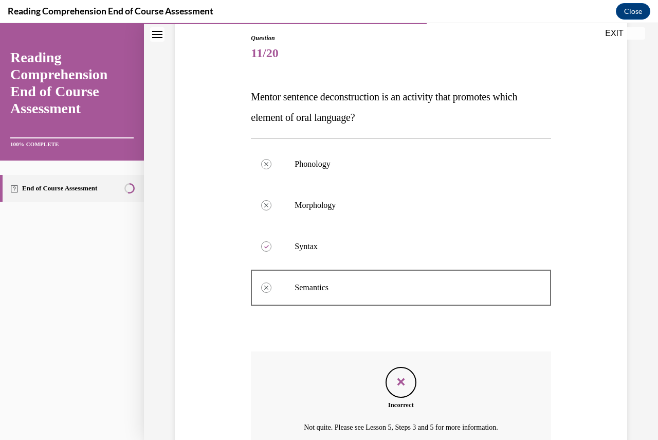
scroll to position [106, 0]
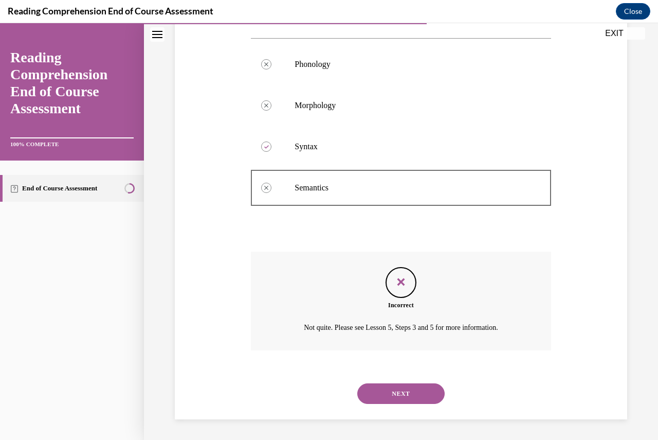
click at [390, 402] on button "NEXT" at bounding box center [400, 393] width 87 height 21
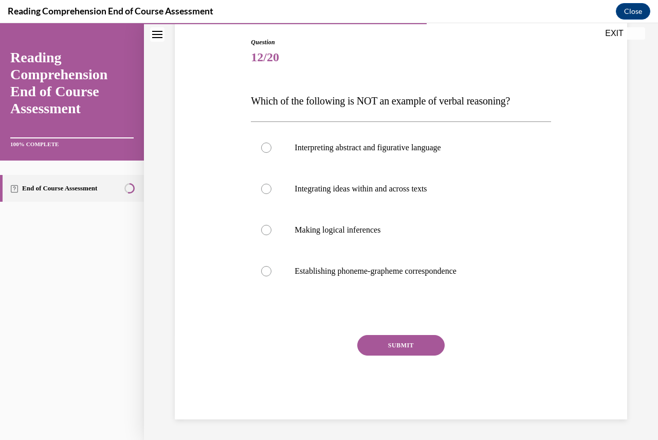
scroll to position [105, 0]
click at [364, 271] on p "Establishing phoneme-grapheme correspondence" at bounding box center [410, 271] width 230 height 10
click at [272, 271] on input "Establishing phoneme-grapheme correspondence" at bounding box center [266, 271] width 10 height 10
radio input "true"
click at [420, 340] on button "SUBMIT" at bounding box center [400, 345] width 87 height 21
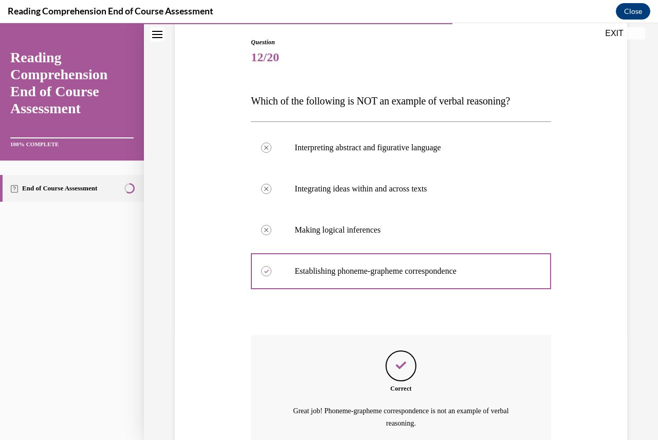
scroll to position [201, 0]
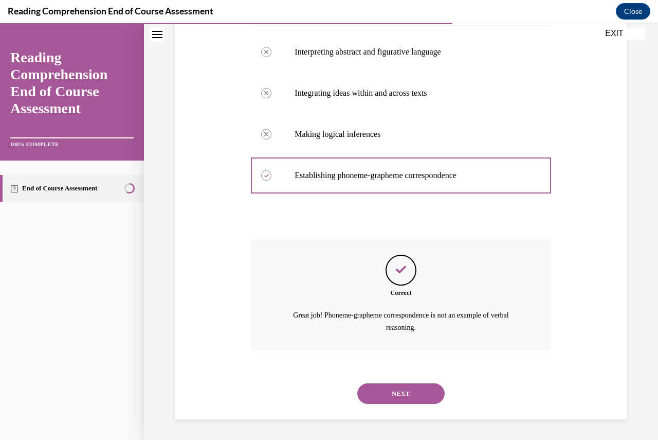
click at [408, 403] on button "NEXT" at bounding box center [400, 393] width 87 height 21
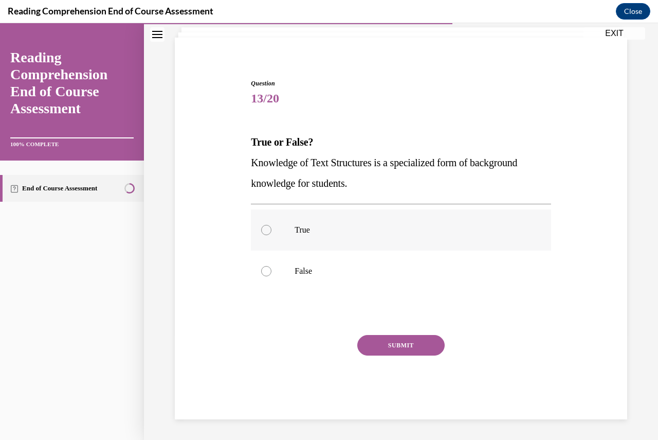
click at [279, 235] on label "True" at bounding box center [401, 229] width 300 height 41
click at [272, 235] on input "True" at bounding box center [266, 230] width 10 height 10
radio input "true"
click at [388, 343] on button "SUBMIT" at bounding box center [400, 345] width 87 height 21
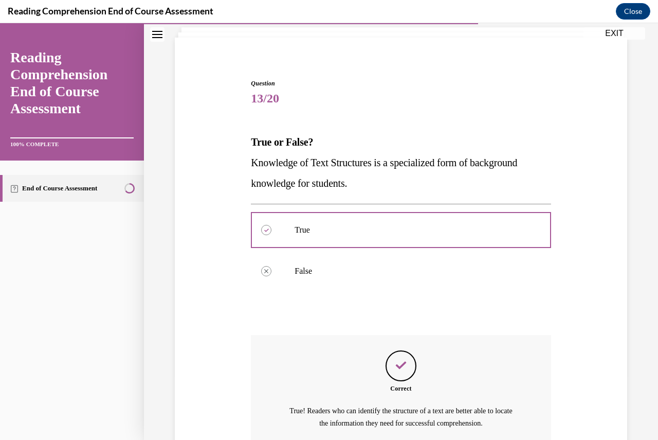
scroll to position [160, 0]
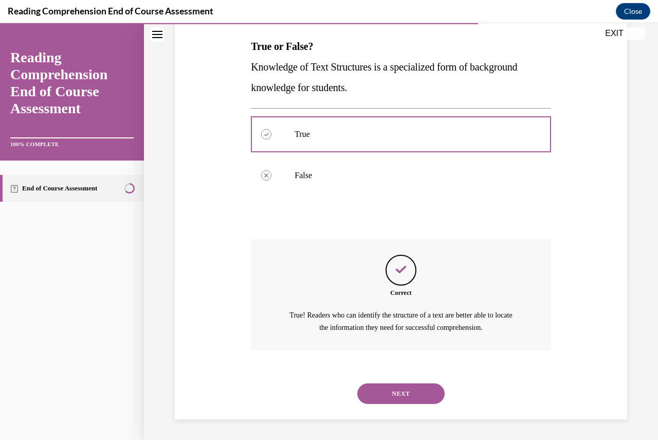
click at [396, 394] on button "NEXT" at bounding box center [400, 393] width 87 height 21
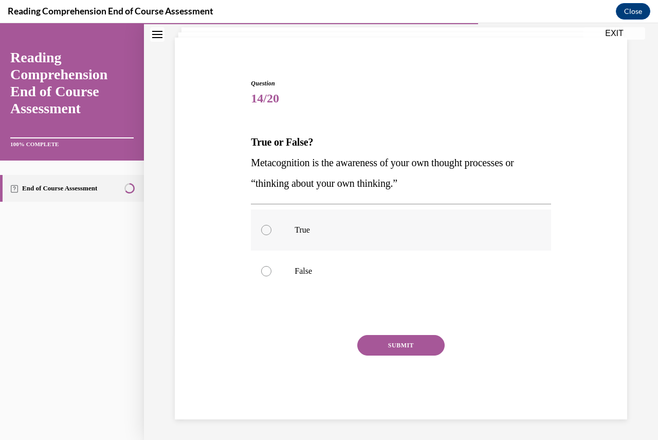
click at [289, 225] on label "True" at bounding box center [401, 229] width 300 height 41
click at [272, 225] on input "True" at bounding box center [266, 230] width 10 height 10
radio input "true"
click at [417, 340] on button "SUBMIT" at bounding box center [400, 345] width 87 height 21
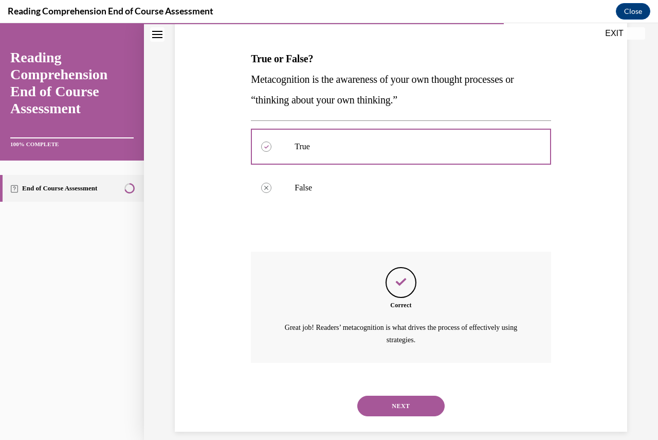
scroll to position [160, 0]
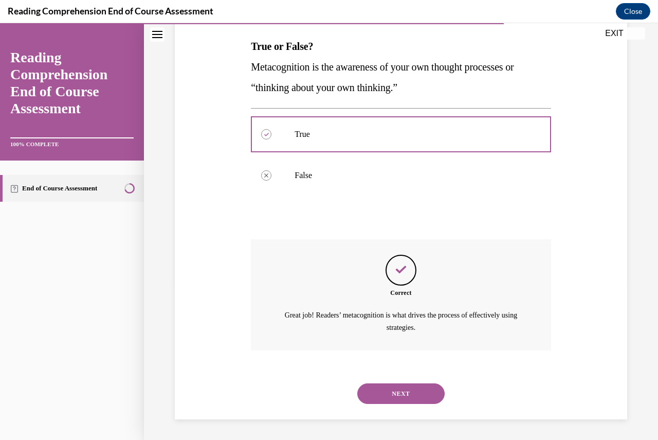
click at [412, 395] on button "NEXT" at bounding box center [400, 393] width 87 height 21
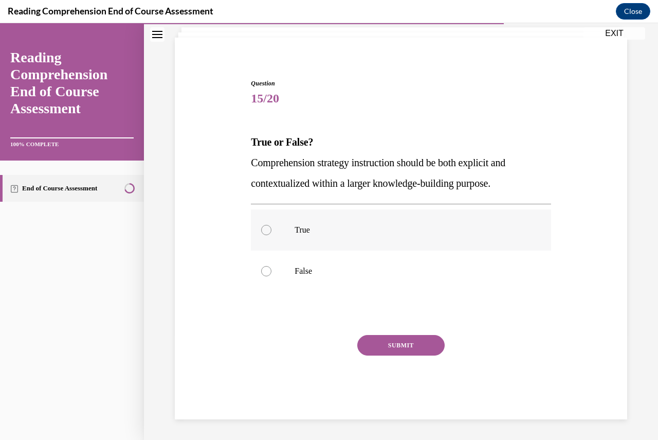
click at [396, 223] on label "True" at bounding box center [401, 229] width 300 height 41
click at [272, 225] on input "True" at bounding box center [266, 230] width 10 height 10
radio input "true"
click at [415, 345] on button "SUBMIT" at bounding box center [400, 345] width 87 height 21
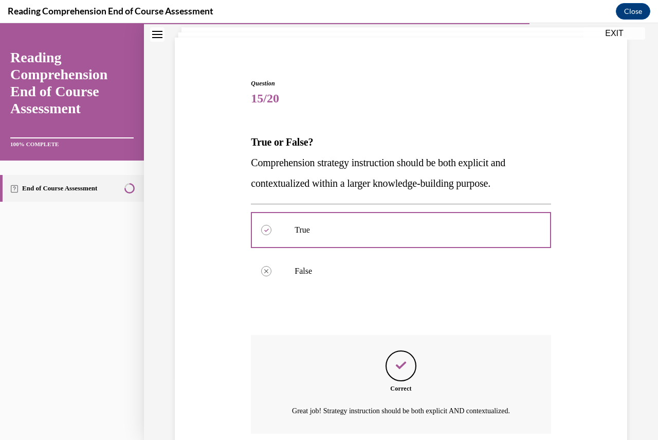
scroll to position [160, 0]
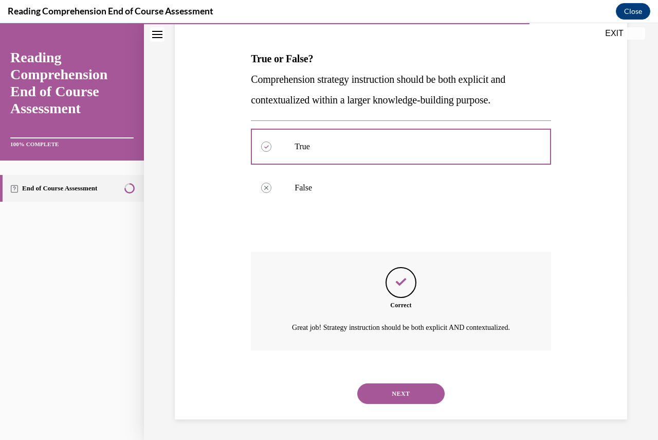
click at [422, 397] on button "NEXT" at bounding box center [400, 393] width 87 height 21
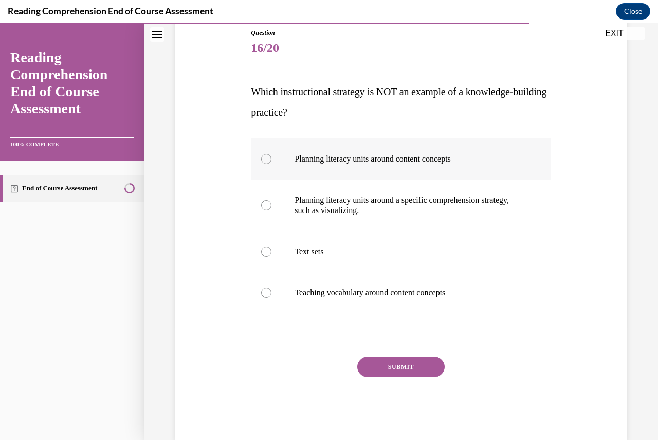
click at [388, 171] on label "Planning literacy units around content concepts" at bounding box center [401, 158] width 300 height 41
click at [272, 164] on input "Planning literacy units around content concepts" at bounding box center [266, 159] width 10 height 10
radio input "true"
click at [380, 367] on button "SUBMIT" at bounding box center [400, 366] width 87 height 21
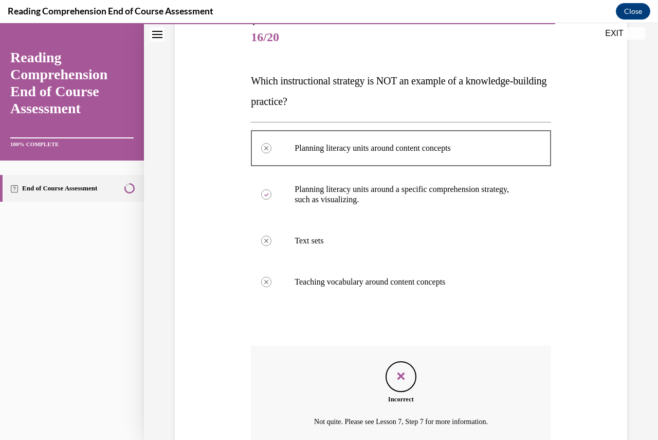
scroll to position [117, 0]
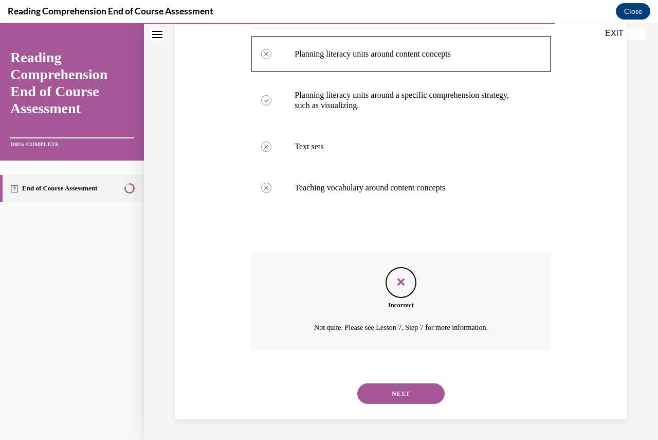
click at [410, 394] on button "NEXT" at bounding box center [400, 393] width 87 height 21
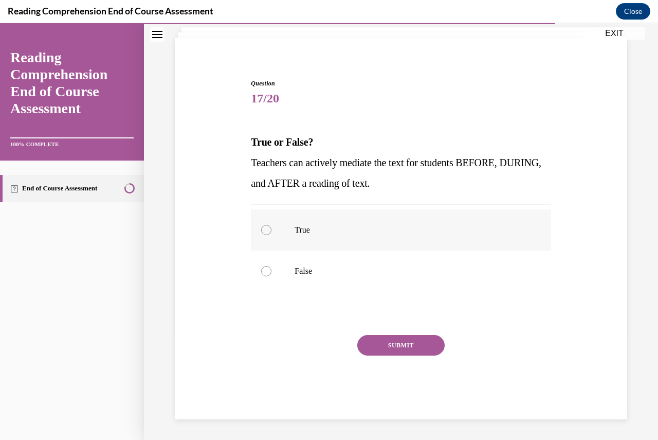
click at [366, 232] on p "True" at bounding box center [410, 230] width 230 height 10
click at [272, 232] on input "True" at bounding box center [266, 230] width 10 height 10
radio input "true"
click at [408, 353] on button "SUBMIT" at bounding box center [400, 345] width 87 height 21
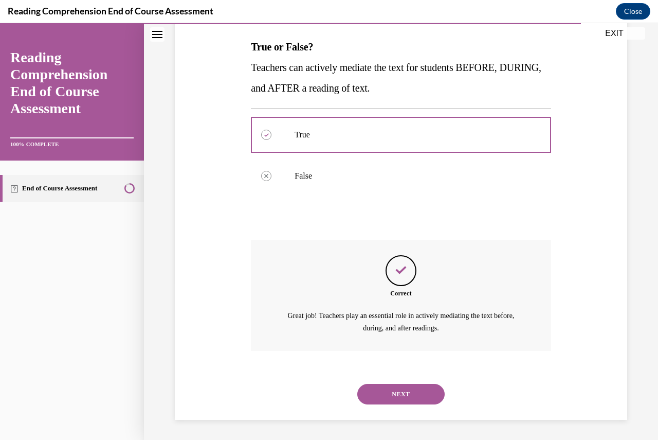
scroll to position [160, 0]
click at [408, 397] on button "NEXT" at bounding box center [400, 393] width 87 height 21
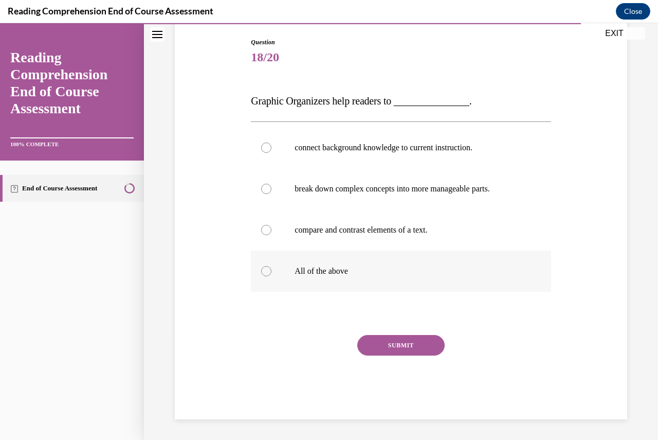
click at [368, 260] on label "All of the above" at bounding box center [401, 270] width 300 height 41
click at [272, 266] on input "All of the above" at bounding box center [266, 271] width 10 height 10
radio input "true"
click at [393, 345] on button "SUBMIT" at bounding box center [400, 345] width 87 height 21
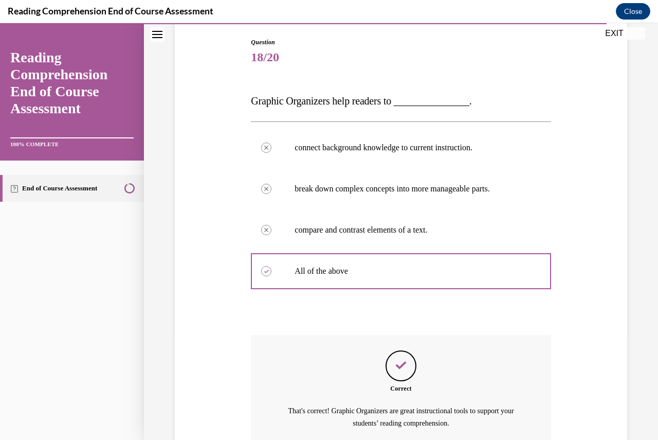
scroll to position [201, 0]
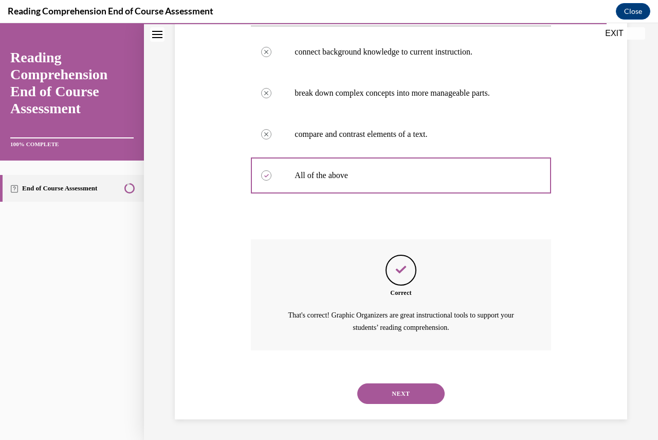
click at [404, 390] on button "NEXT" at bounding box center [400, 393] width 87 height 21
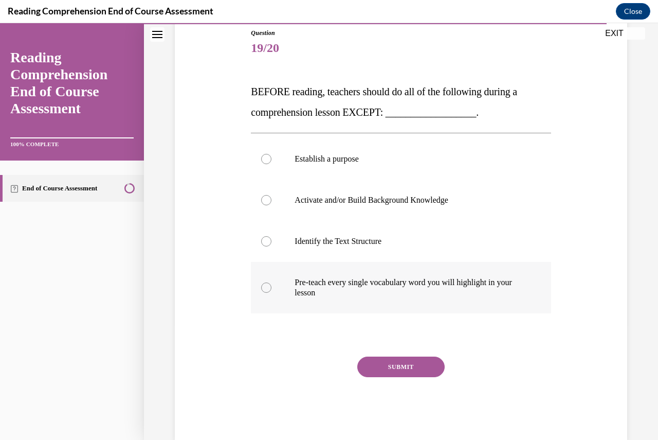
click at [357, 288] on p "Pre-teach every single vocabulary word you will highlight in your lesson" at bounding box center [410, 287] width 230 height 21
click at [272, 288] on input "Pre-teach every single vocabulary word you will highlight in your lesson" at bounding box center [266, 287] width 10 height 10
radio input "true"
click at [355, 251] on label "Identify the Text Structure" at bounding box center [401, 241] width 300 height 41
click at [272, 246] on input "Identify the Text Structure" at bounding box center [266, 241] width 10 height 10
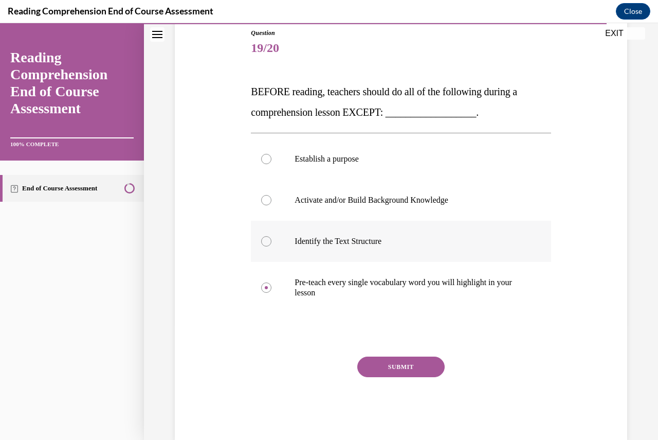
radio input "true"
click at [400, 366] on button "SUBMIT" at bounding box center [400, 366] width 87 height 21
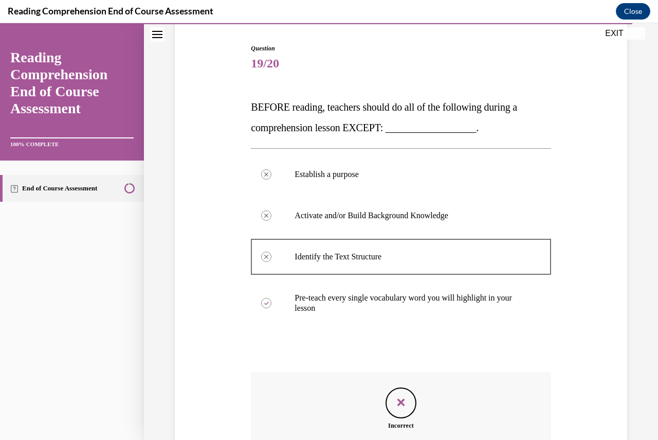
scroll to position [117, 0]
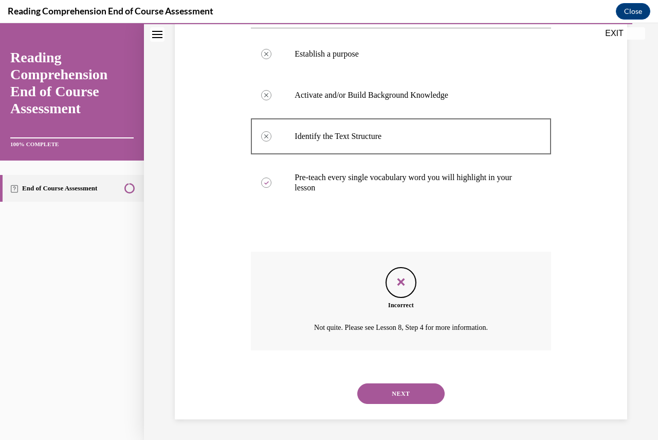
click at [407, 396] on button "NEXT" at bounding box center [400, 393] width 87 height 21
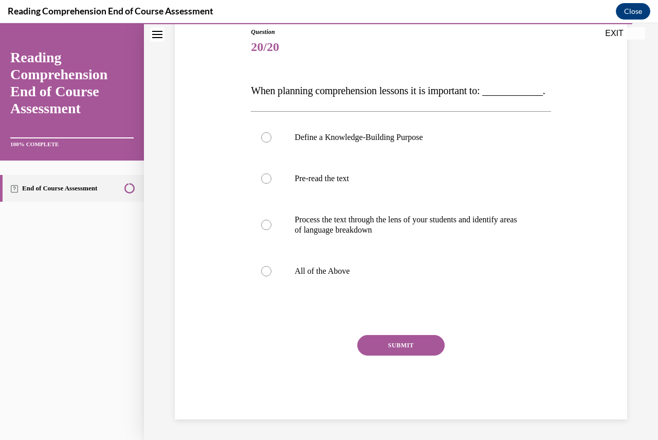
scroll to position [115, 0]
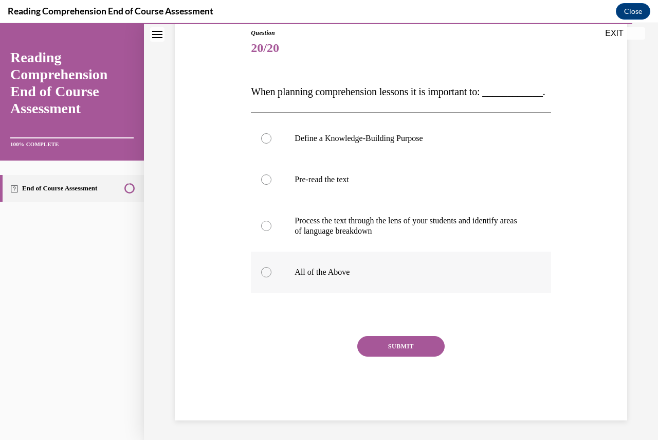
click at [336, 277] on p "All of the Above" at bounding box center [410, 272] width 230 height 10
click at [272, 277] on input "All of the Above" at bounding box center [266, 272] width 10 height 10
radio input "true"
click at [383, 356] on button "SUBMIT" at bounding box center [400, 346] width 87 height 21
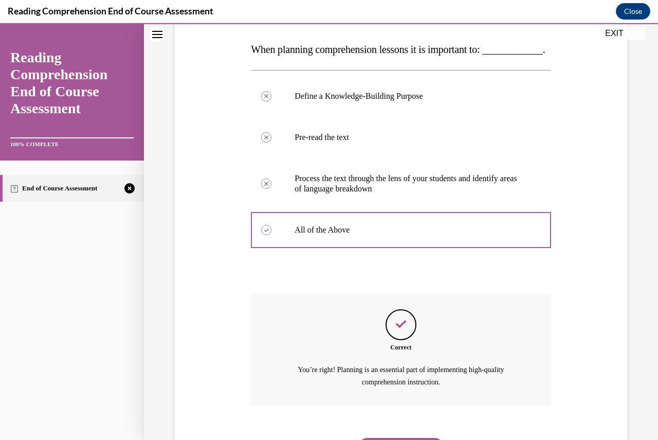
scroll to position [232, 0]
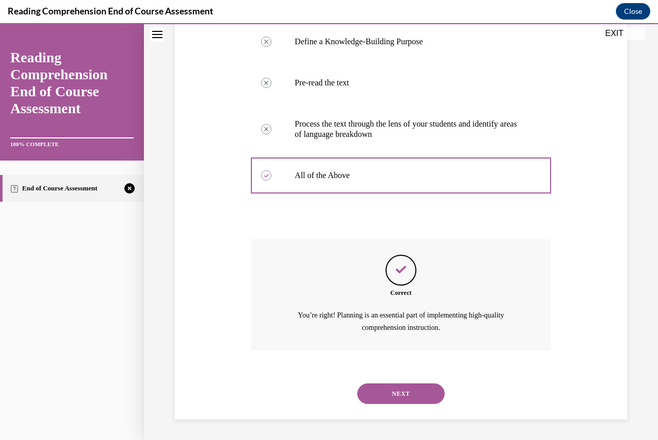
click at [393, 402] on button "NEXT" at bounding box center [400, 393] width 87 height 21
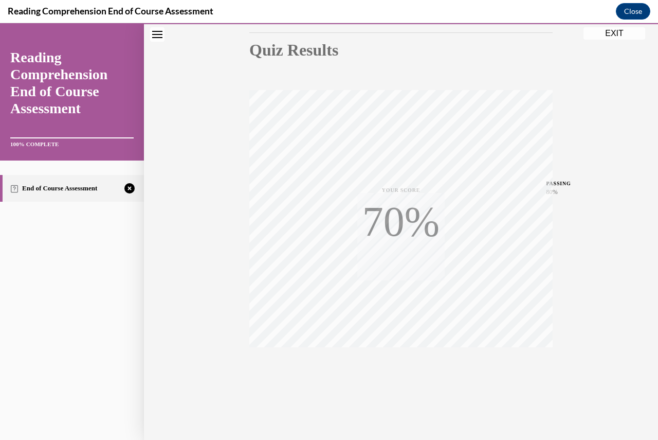
scroll to position [111, 0]
click at [399, 375] on icon "button" at bounding box center [401, 376] width 37 height 11
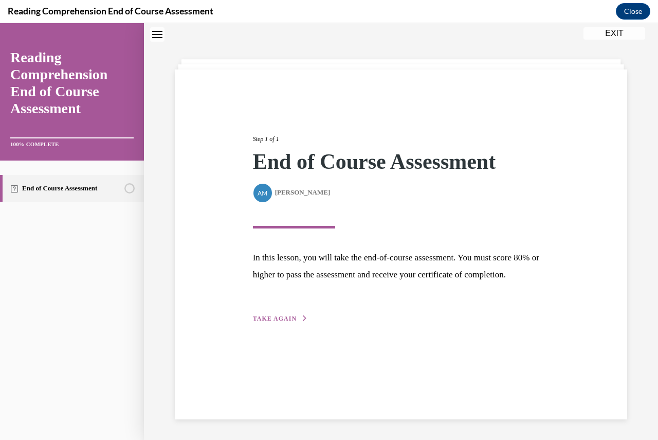
scroll to position [32, 0]
click at [279, 322] on span "TAKE AGAIN" at bounding box center [275, 318] width 44 height 7
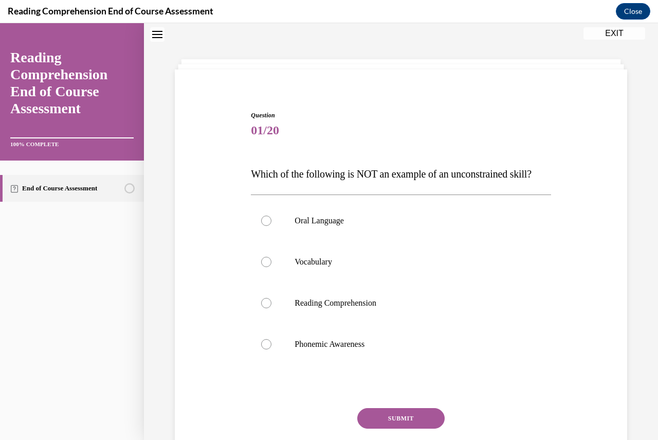
scroll to position [84, 0]
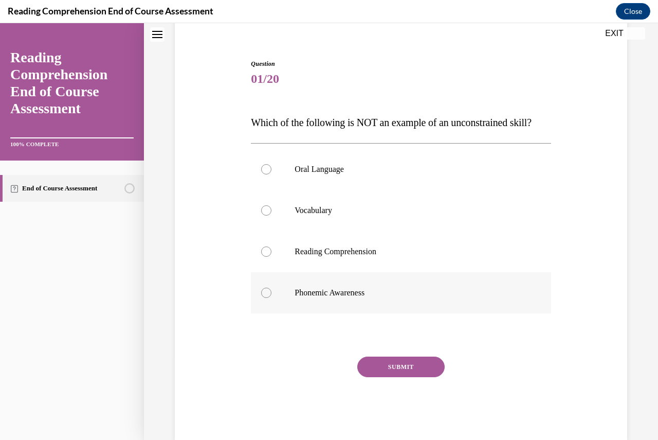
click at [290, 313] on label "Phonemic Awareness" at bounding box center [401, 292] width 300 height 41
click at [272, 298] on input "Phonemic Awareness" at bounding box center [266, 293] width 10 height 10
radio input "true"
click at [380, 377] on button "SUBMIT" at bounding box center [400, 366] width 87 height 21
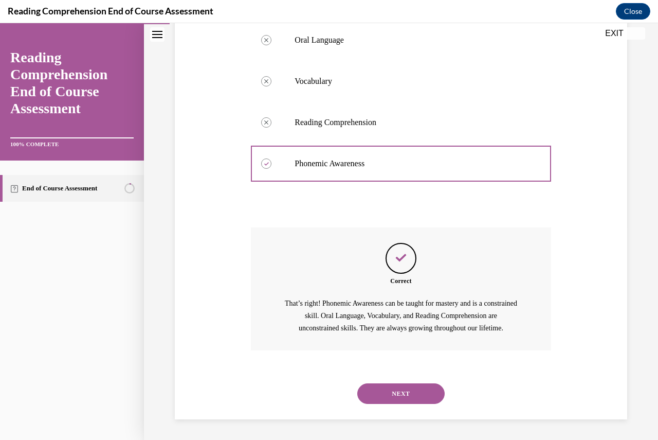
scroll to position [234, 0]
click at [394, 397] on button "NEXT" at bounding box center [400, 393] width 87 height 21
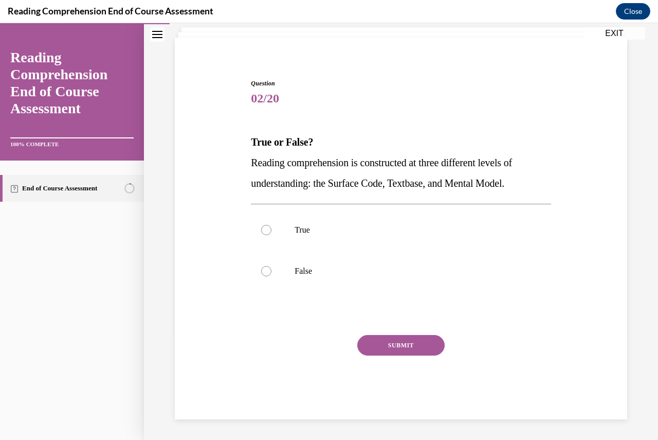
scroll to position [64, 0]
click at [306, 234] on p "True" at bounding box center [410, 230] width 230 height 10
click at [272, 234] on input "True" at bounding box center [266, 230] width 10 height 10
radio input "true"
click at [387, 356] on div "SUBMIT" at bounding box center [401, 360] width 300 height 51
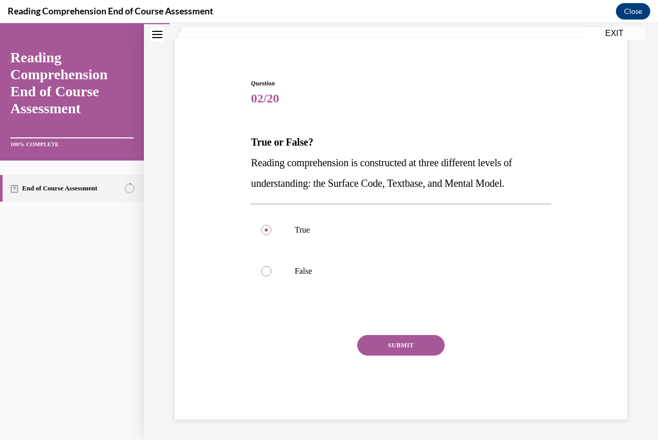
click at [387, 346] on button "SUBMIT" at bounding box center [400, 345] width 87 height 21
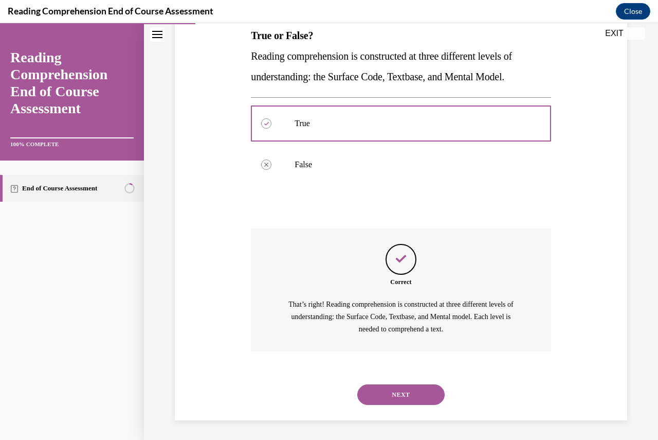
scroll to position [172, 0]
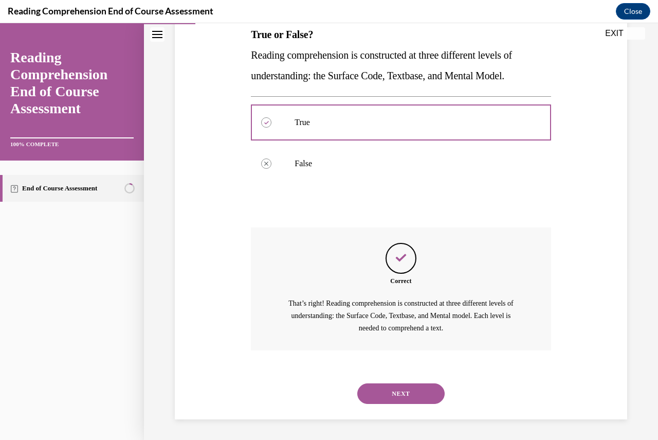
click at [392, 393] on button "NEXT" at bounding box center [400, 393] width 87 height 21
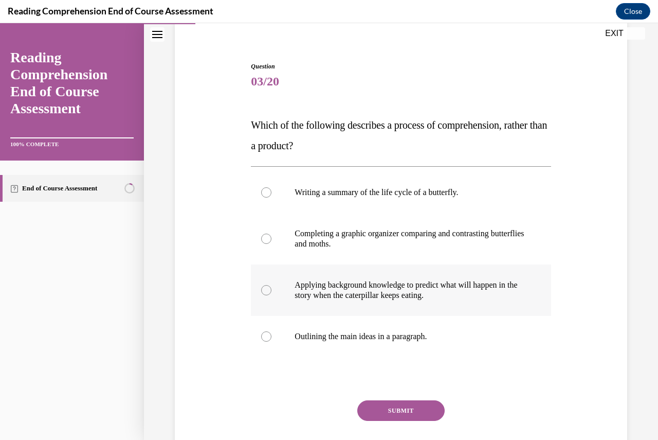
scroll to position [85, 0]
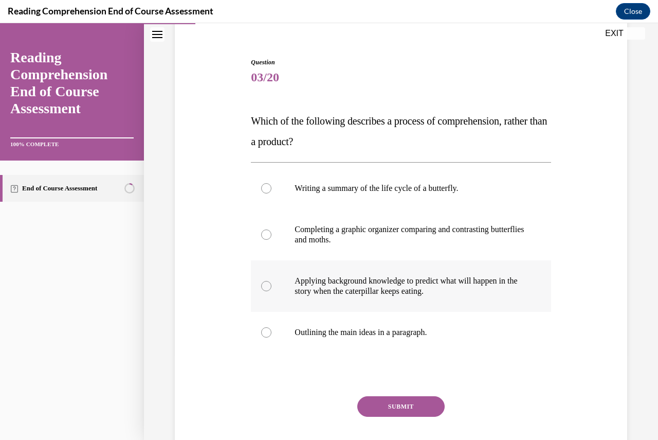
click at [348, 277] on p "Applying background knowledge to predict what will happen in the story when the…" at bounding box center [410, 286] width 230 height 21
click at [272, 281] on input "Applying background knowledge to predict what will happen in the story when the…" at bounding box center [266, 286] width 10 height 10
radio input "true"
click at [382, 410] on button "SUBMIT" at bounding box center [400, 406] width 87 height 21
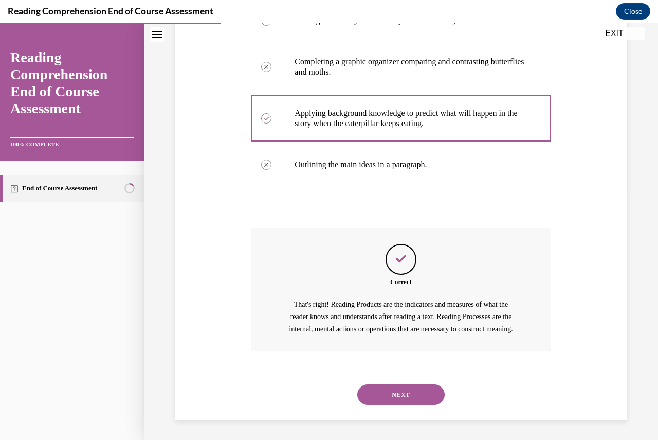
scroll to position [266, 0]
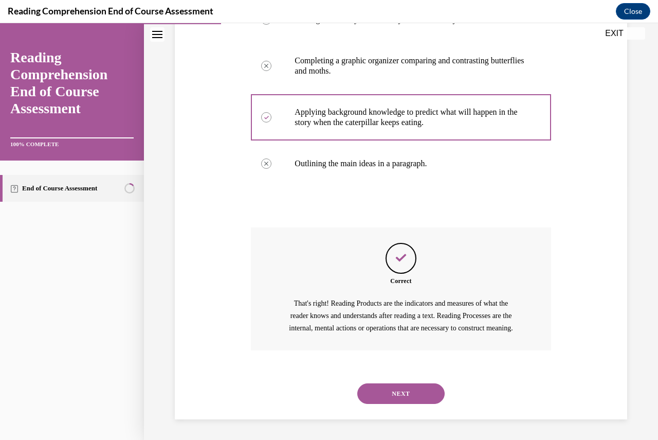
click at [389, 401] on button "NEXT" at bounding box center [400, 393] width 87 height 21
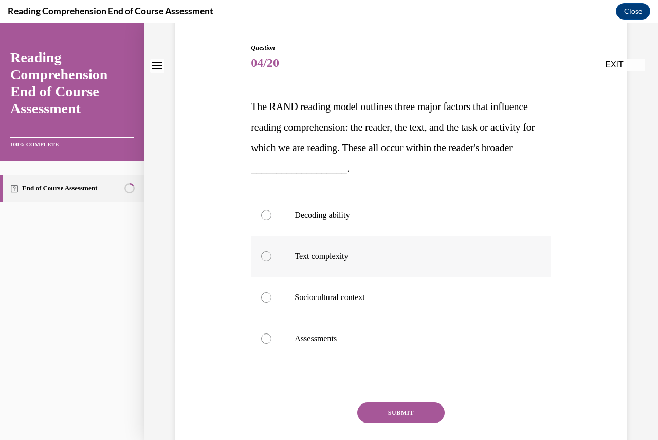
scroll to position [103, 0]
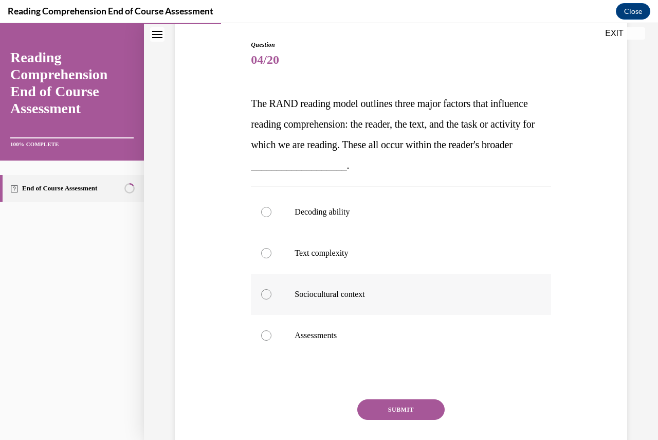
click at [341, 300] on label "Sociocultural context" at bounding box center [401, 294] width 300 height 41
click at [272, 299] on input "Sociocultural context" at bounding box center [266, 294] width 10 height 10
radio input "true"
click at [397, 404] on button "SUBMIT" at bounding box center [400, 409] width 87 height 21
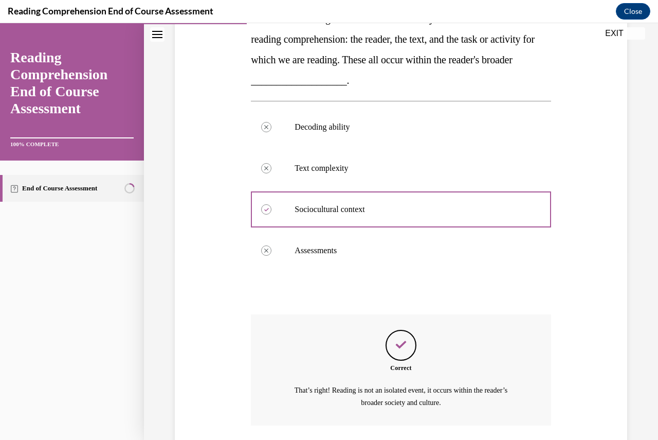
scroll to position [263, 0]
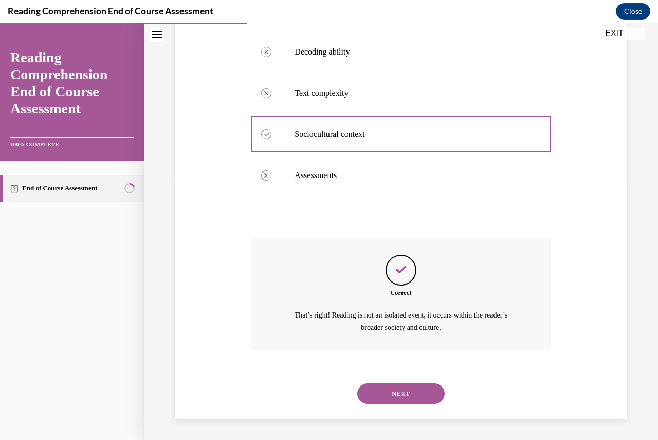
click at [402, 402] on button "NEXT" at bounding box center [400, 393] width 87 height 21
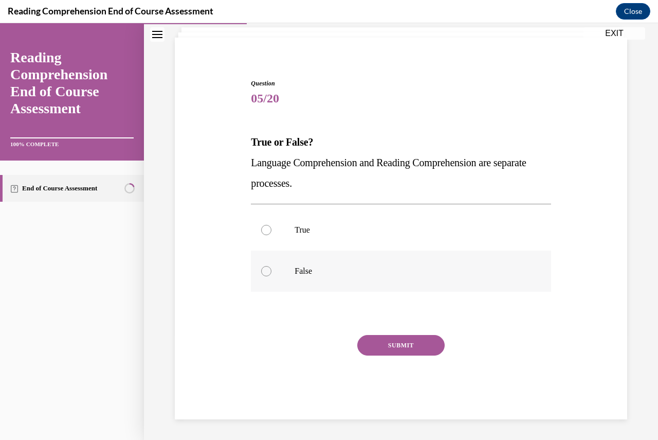
click at [300, 273] on p "False" at bounding box center [410, 271] width 230 height 10
click at [272, 273] on input "False" at bounding box center [266, 271] width 10 height 10
radio input "true"
click at [402, 352] on button "SUBMIT" at bounding box center [400, 345] width 87 height 21
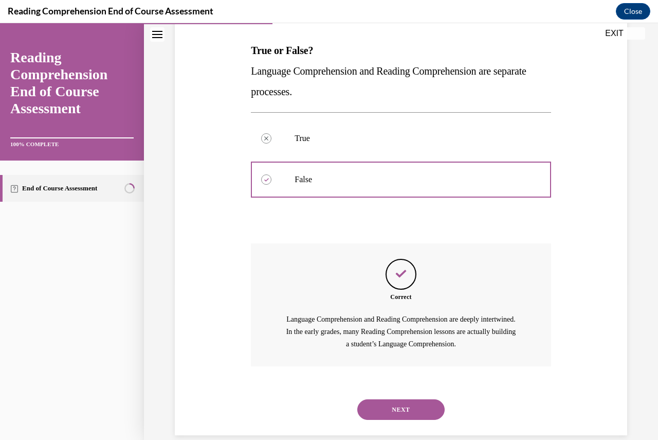
scroll to position [172, 0]
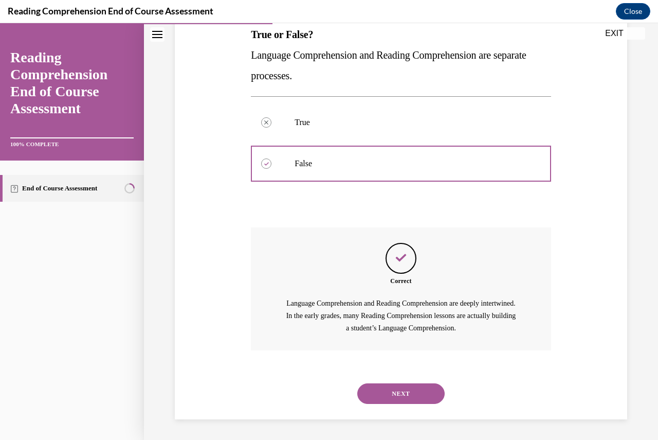
click at [389, 389] on button "NEXT" at bounding box center [400, 393] width 87 height 21
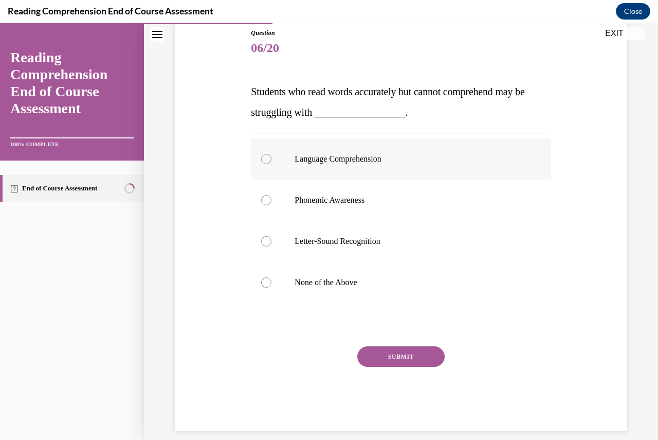
click at [354, 165] on label "Language Comprehension" at bounding box center [401, 158] width 300 height 41
click at [272, 164] on input "Language Comprehension" at bounding box center [266, 159] width 10 height 10
radio input "true"
click at [410, 347] on button "SUBMIT" at bounding box center [400, 356] width 87 height 21
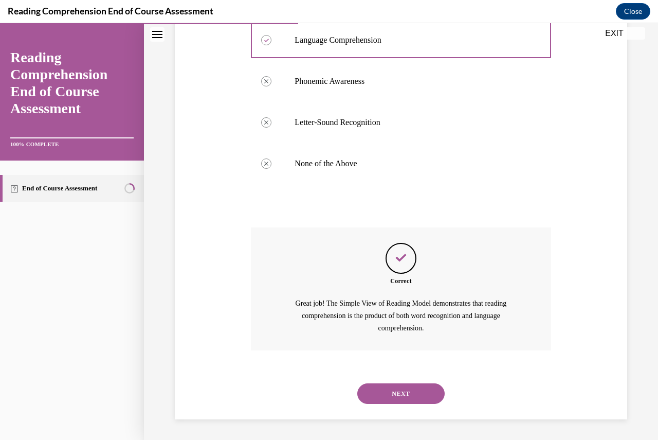
click at [416, 394] on button "NEXT" at bounding box center [400, 393] width 87 height 21
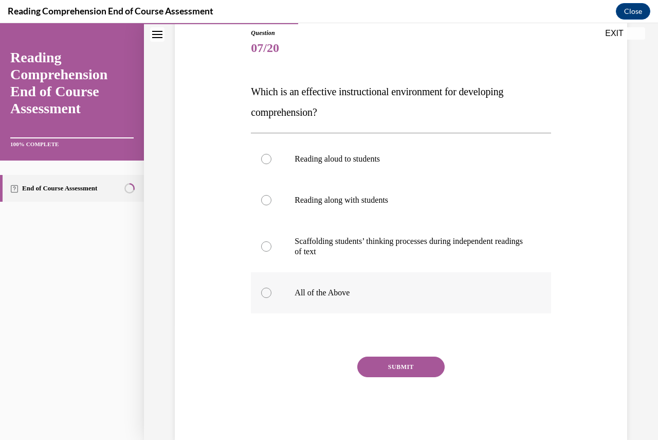
click at [345, 293] on p "All of the Above" at bounding box center [410, 293] width 230 height 10
click at [272, 293] on input "All of the Above" at bounding box center [266, 293] width 10 height 10
radio input "true"
click at [390, 370] on button "SUBMIT" at bounding box center [400, 366] width 87 height 21
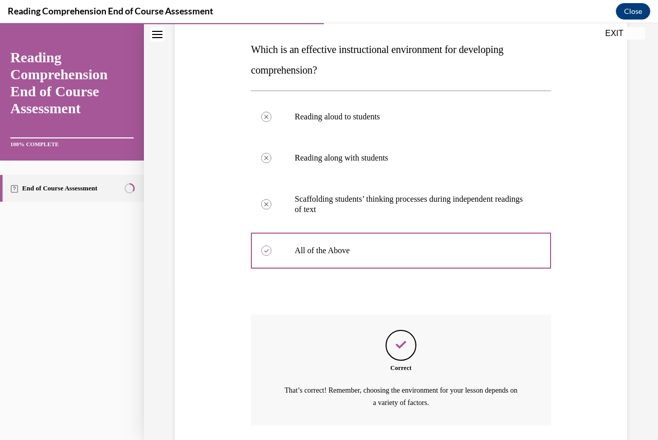
scroll to position [232, 0]
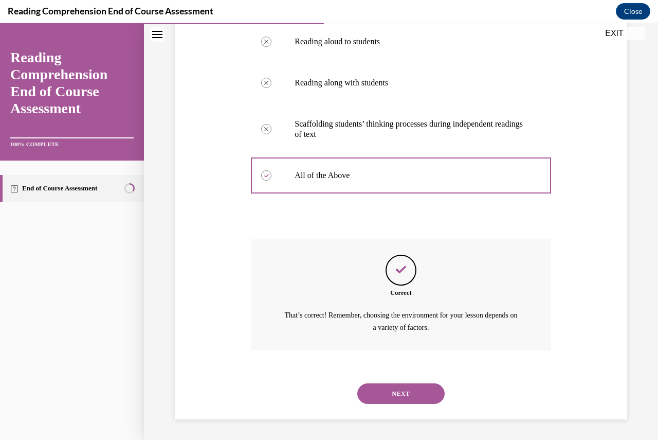
click at [396, 402] on button "NEXT" at bounding box center [400, 393] width 87 height 21
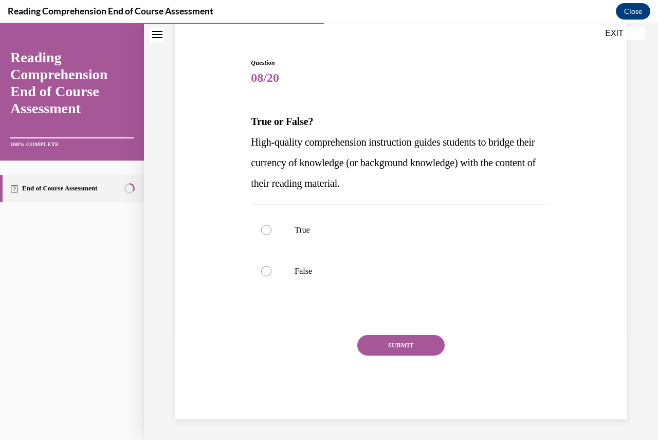
scroll to position [85, 0]
click at [361, 224] on label "True" at bounding box center [401, 229] width 300 height 41
click at [272, 225] on input "True" at bounding box center [266, 230] width 10 height 10
radio input "true"
click at [410, 352] on button "SUBMIT" at bounding box center [400, 345] width 87 height 21
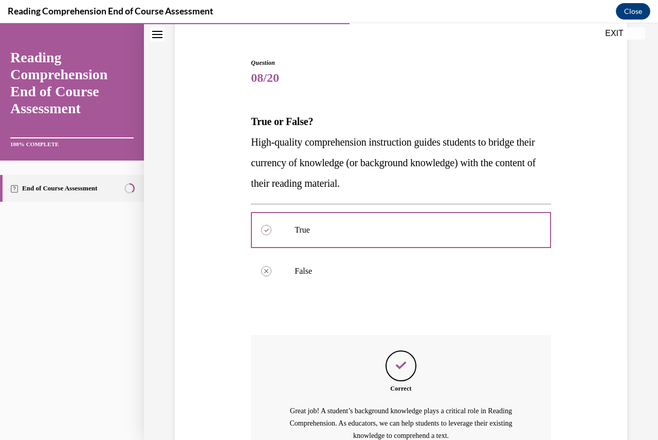
scroll to position [192, 0]
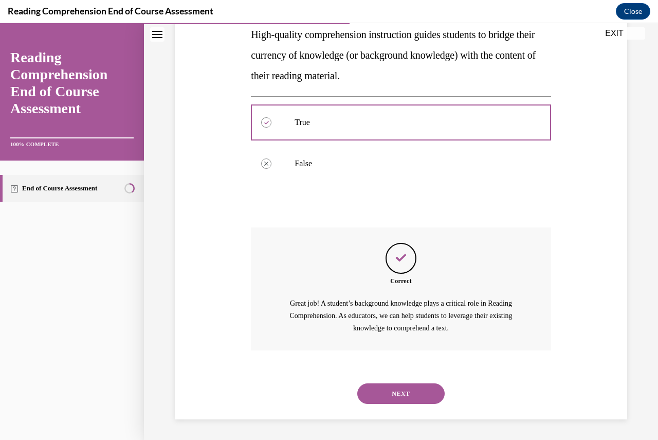
click at [409, 390] on button "NEXT" at bounding box center [400, 393] width 87 height 21
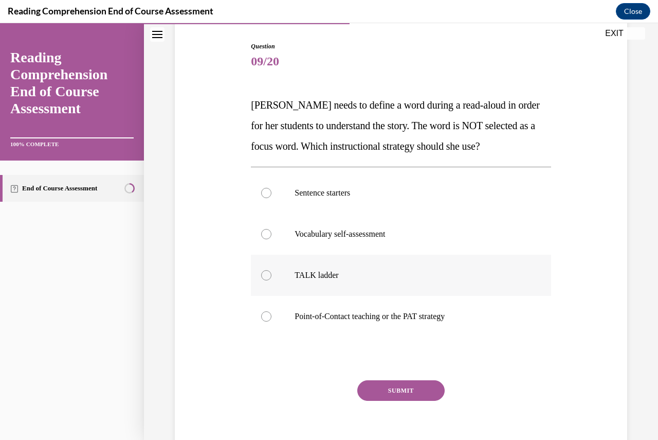
scroll to position [103, 0]
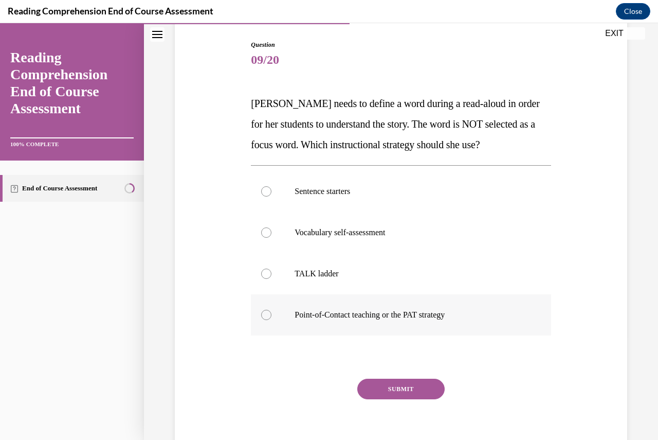
click at [351, 304] on label "Point-of-Contact teaching or the PAT strategy" at bounding box center [401, 314] width 300 height 41
click at [272, 310] on input "Point-of-Contact teaching or the PAT strategy" at bounding box center [266, 315] width 10 height 10
radio input "true"
click at [393, 391] on button "SUBMIT" at bounding box center [400, 389] width 87 height 21
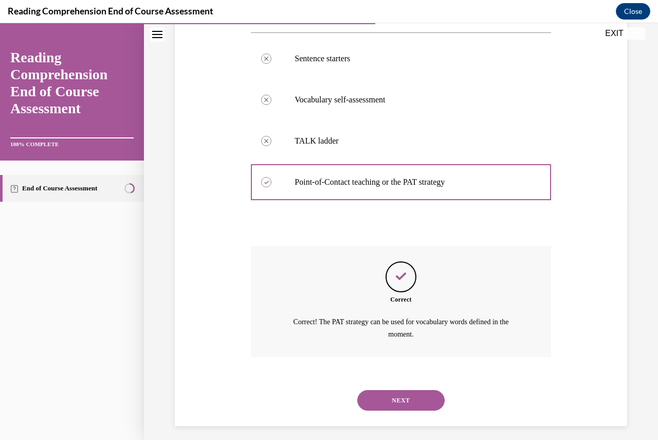
scroll to position [242, 0]
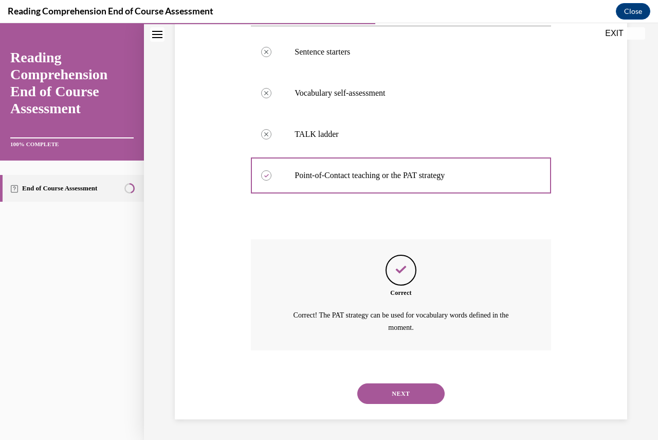
click at [394, 390] on button "NEXT" at bounding box center [400, 393] width 87 height 21
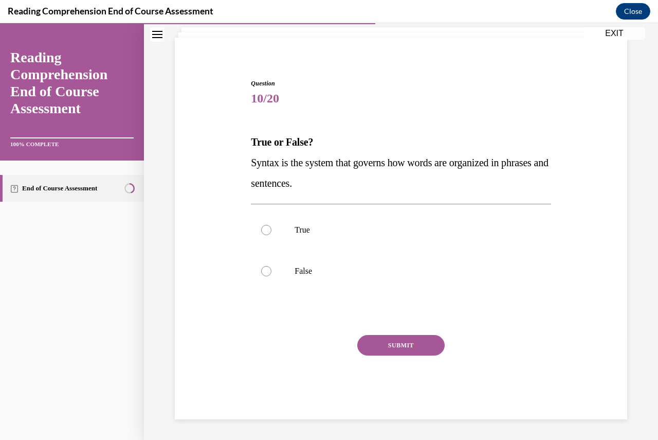
scroll to position [64, 0]
click at [307, 220] on label "True" at bounding box center [401, 229] width 300 height 41
click at [272, 225] on input "True" at bounding box center [266, 230] width 10 height 10
radio input "true"
click at [422, 350] on button "SUBMIT" at bounding box center [400, 345] width 87 height 21
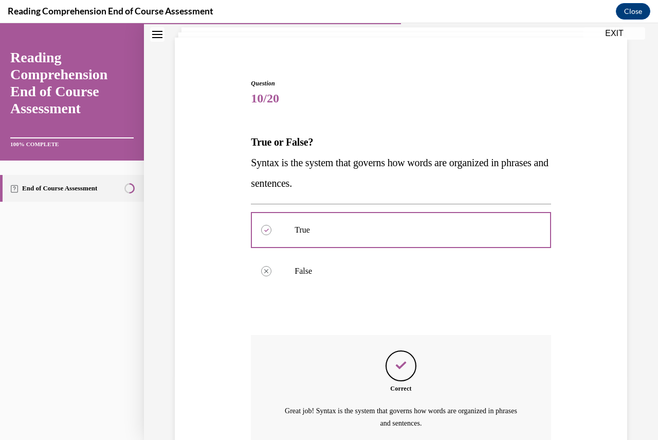
scroll to position [160, 0]
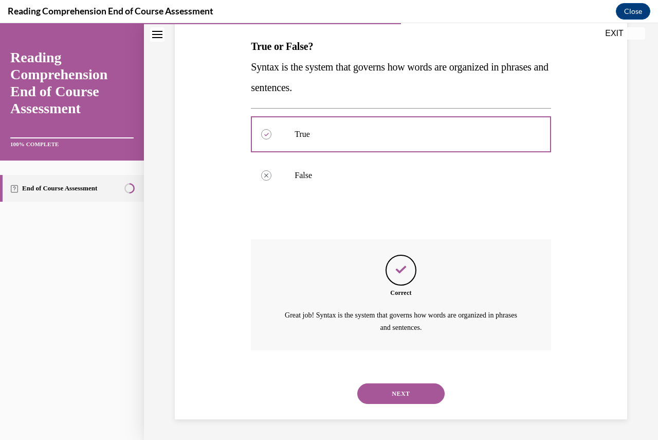
click at [409, 407] on div "NEXT" at bounding box center [401, 393] width 300 height 41
click at [409, 398] on button "NEXT" at bounding box center [400, 393] width 87 height 21
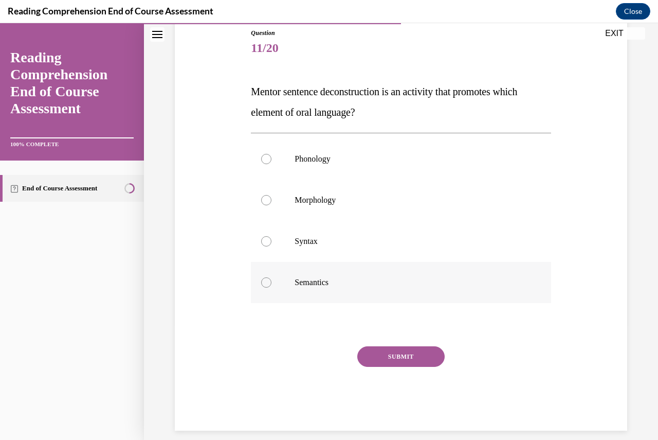
click at [325, 289] on label "Semantics" at bounding box center [401, 282] width 300 height 41
click at [272, 288] on input "Semantics" at bounding box center [266, 282] width 10 height 10
radio input "true"
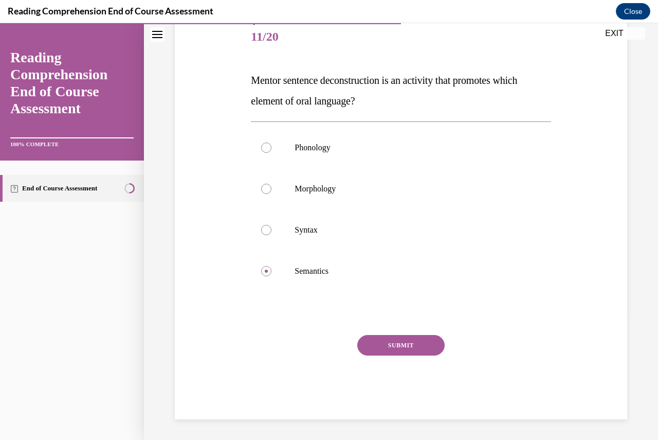
click at [381, 339] on button "SUBMIT" at bounding box center [400, 345] width 87 height 21
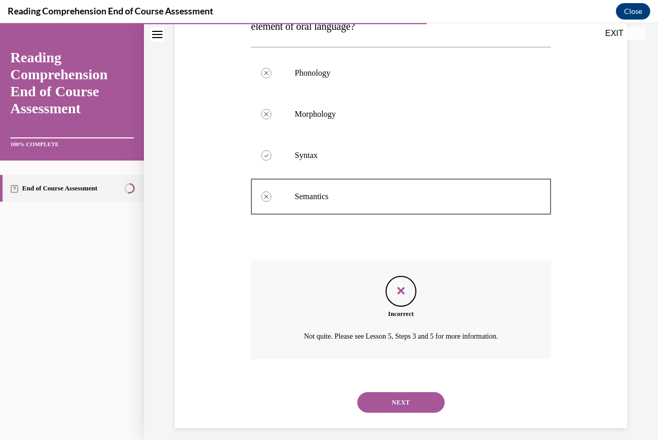
scroll to position [209, 0]
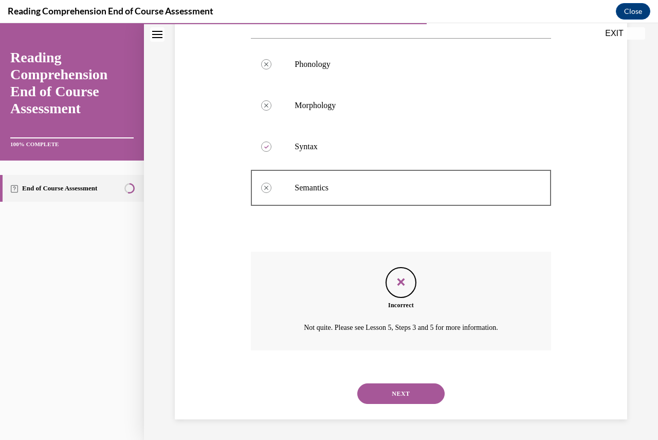
click at [396, 383] on button "NEXT" at bounding box center [400, 393] width 87 height 21
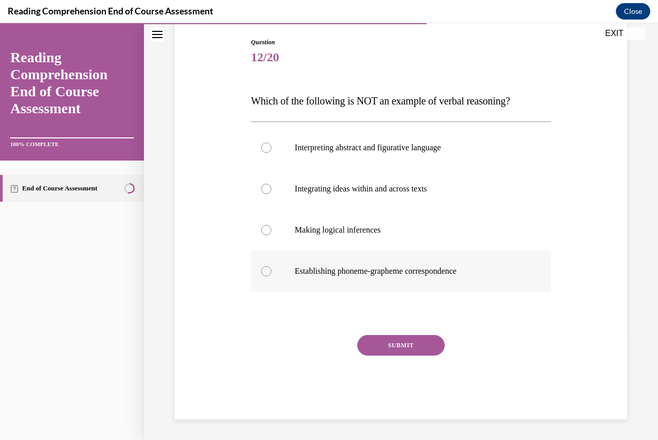
click at [382, 274] on p "Establishing phoneme-grapheme correspondence" at bounding box center [410, 271] width 230 height 10
click at [272, 274] on input "Establishing phoneme-grapheme correspondence" at bounding box center [266, 271] width 10 height 10
radio input "true"
click at [399, 344] on button "SUBMIT" at bounding box center [400, 345] width 87 height 21
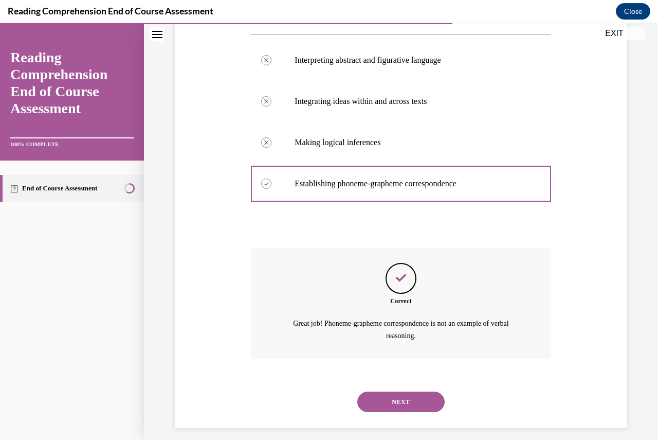
scroll to position [201, 0]
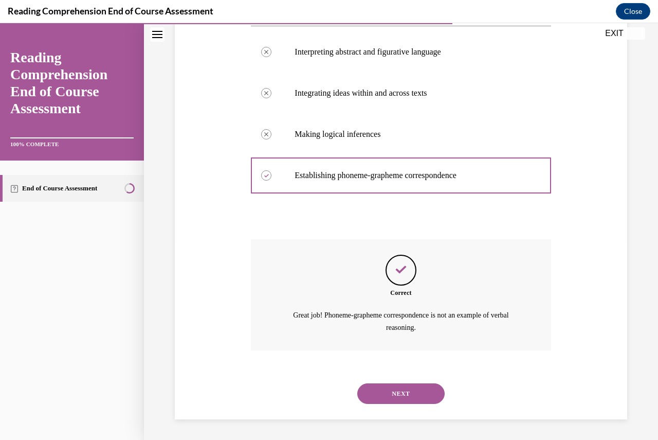
click at [391, 390] on button "NEXT" at bounding box center [400, 393] width 87 height 21
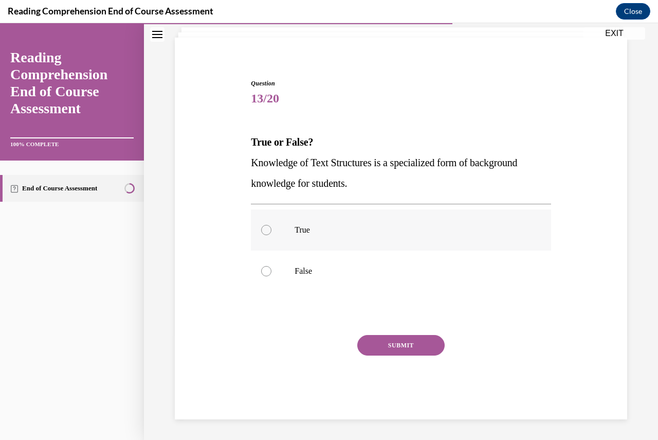
click at [298, 231] on p "True" at bounding box center [410, 230] width 230 height 10
click at [272, 231] on input "True" at bounding box center [266, 230] width 10 height 10
radio input "true"
click at [396, 340] on button "SUBMIT" at bounding box center [400, 345] width 87 height 21
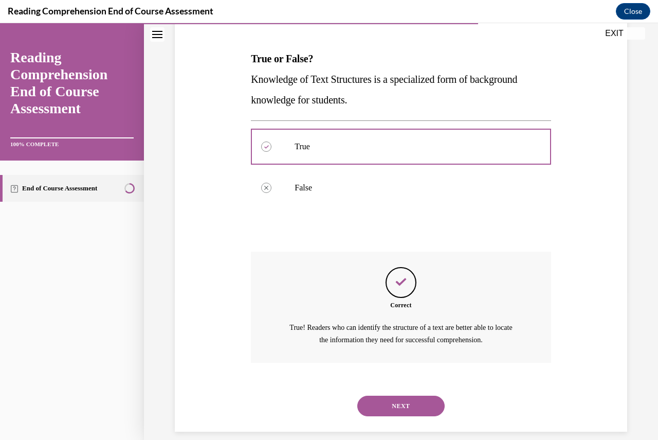
scroll to position [160, 0]
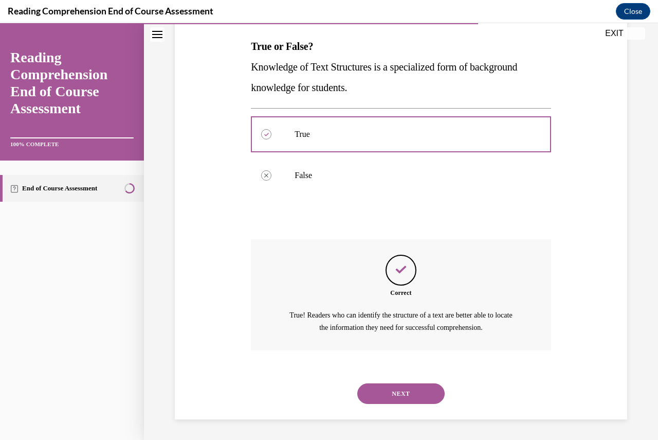
click at [389, 390] on button "NEXT" at bounding box center [400, 393] width 87 height 21
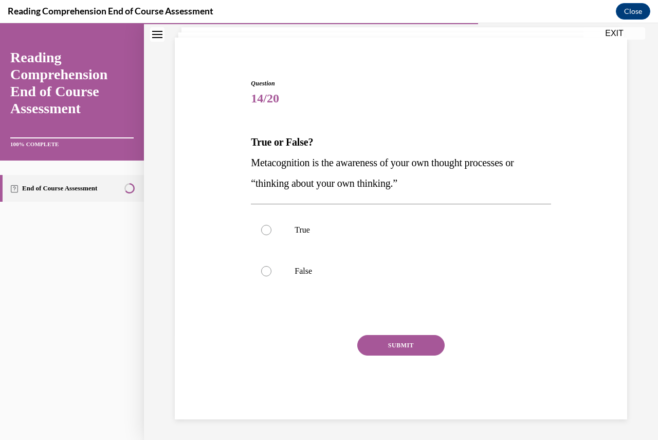
scroll to position [64, 0]
click at [319, 235] on label "True" at bounding box center [401, 229] width 300 height 41
click at [272, 235] on input "True" at bounding box center [266, 230] width 10 height 10
radio input "true"
click at [415, 346] on button "SUBMIT" at bounding box center [400, 345] width 87 height 21
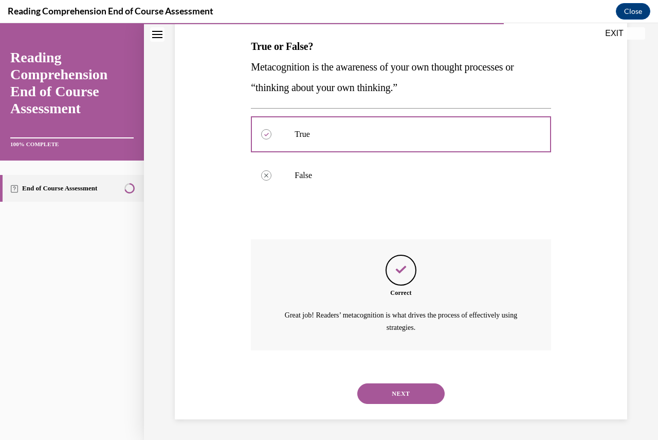
click at [404, 394] on button "NEXT" at bounding box center [400, 393] width 87 height 21
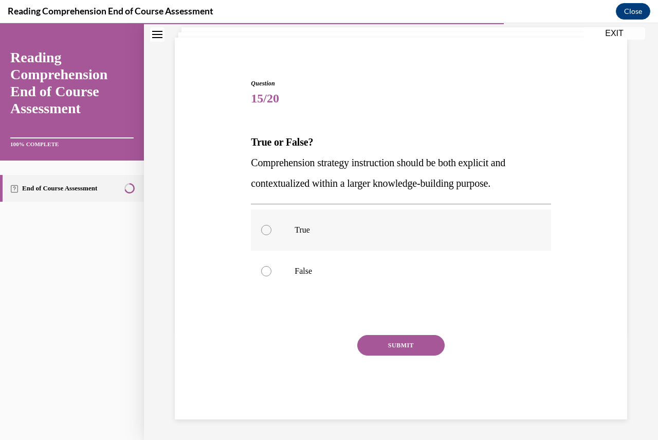
click at [330, 246] on label "True" at bounding box center [401, 229] width 300 height 41
click at [272, 235] on input "True" at bounding box center [266, 230] width 10 height 10
radio input "true"
click at [395, 346] on button "SUBMIT" at bounding box center [400, 345] width 87 height 21
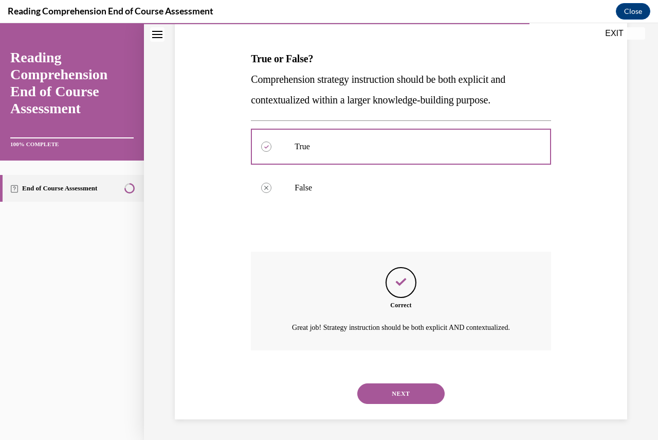
click at [420, 399] on button "NEXT" at bounding box center [400, 393] width 87 height 21
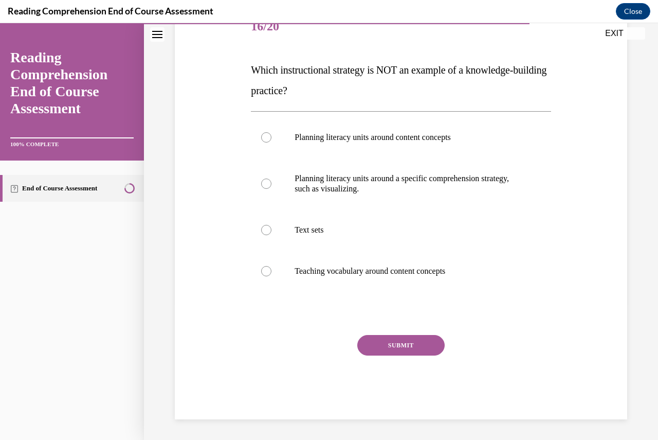
scroll to position [115, 0]
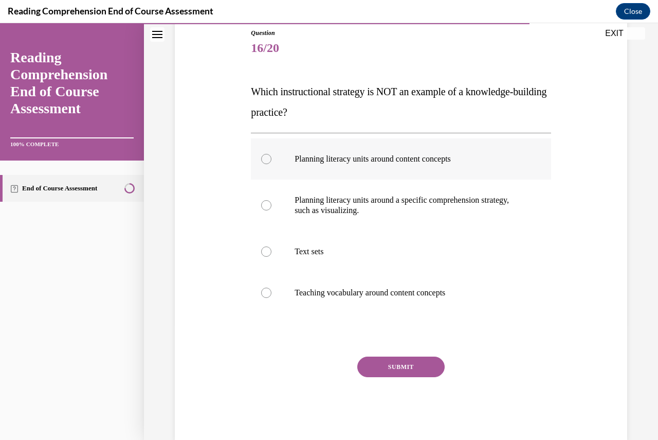
click at [358, 172] on label "Planning literacy units around content concepts" at bounding box center [401, 158] width 300 height 41
click at [272, 164] on input "Planning literacy units around content concepts" at bounding box center [266, 159] width 10 height 10
radio input "true"
click at [408, 371] on button "SUBMIT" at bounding box center [400, 366] width 87 height 21
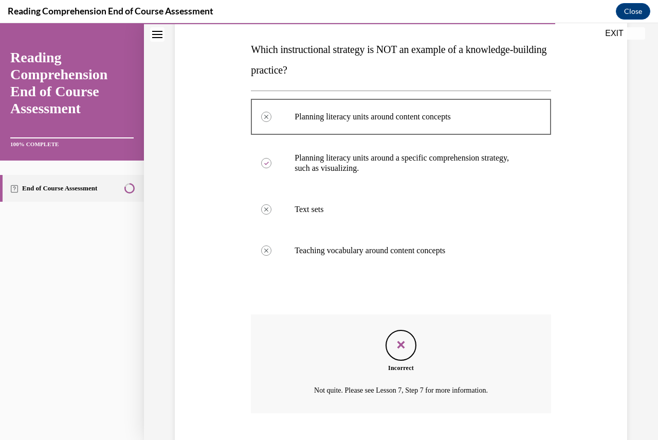
scroll to position [220, 0]
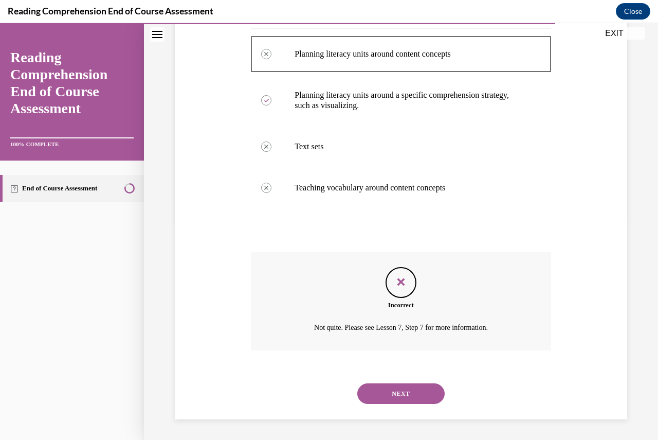
click at [393, 397] on button "NEXT" at bounding box center [400, 393] width 87 height 21
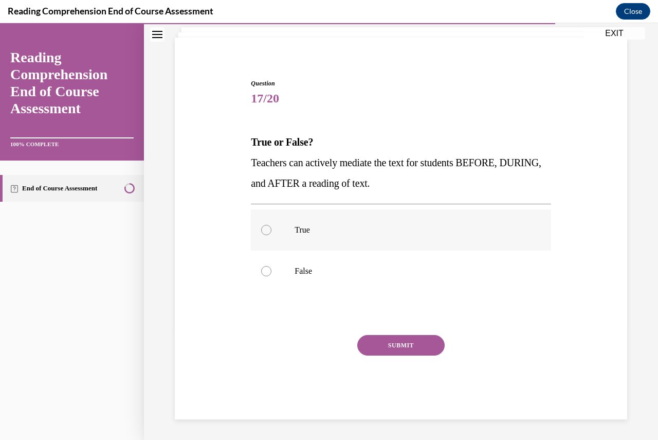
click at [354, 233] on p "True" at bounding box center [410, 230] width 230 height 10
click at [272, 233] on input "True" at bounding box center [266, 230] width 10 height 10
radio input "true"
click at [382, 353] on button "SUBMIT" at bounding box center [400, 345] width 87 height 21
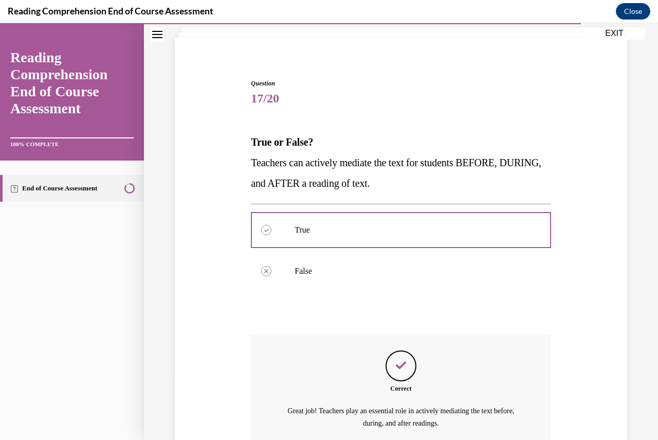
scroll to position [160, 0]
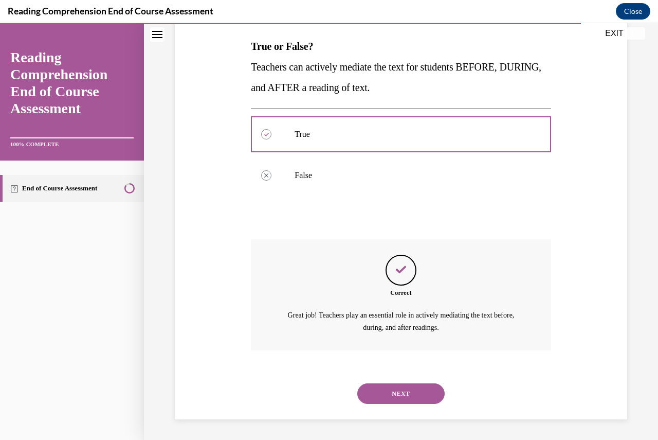
click at [394, 389] on button "NEXT" at bounding box center [400, 393] width 87 height 21
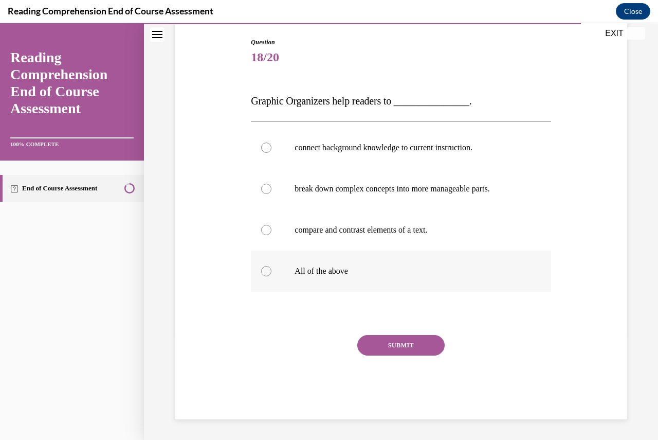
click at [335, 278] on label "All of the above" at bounding box center [401, 270] width 300 height 41
click at [272, 276] on input "All of the above" at bounding box center [266, 271] width 10 height 10
radio input "true"
click at [381, 344] on button "SUBMIT" at bounding box center [400, 345] width 87 height 21
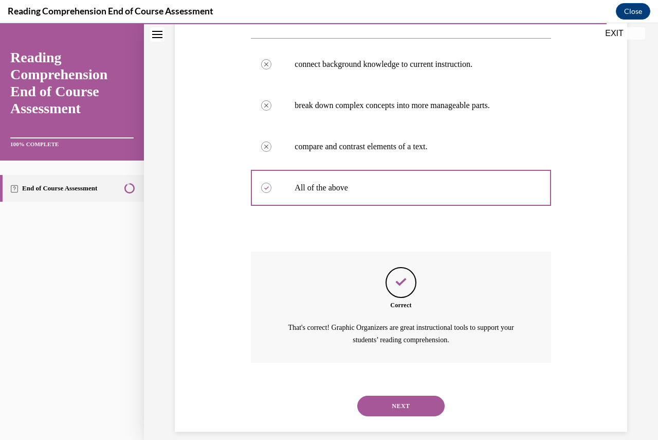
scroll to position [201, 0]
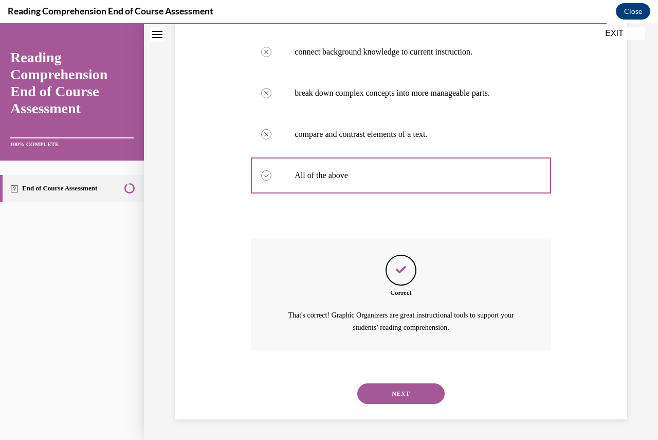
click at [390, 380] on div "NEXT" at bounding box center [401, 393] width 300 height 41
click at [389, 391] on button "NEXT" at bounding box center [400, 393] width 87 height 21
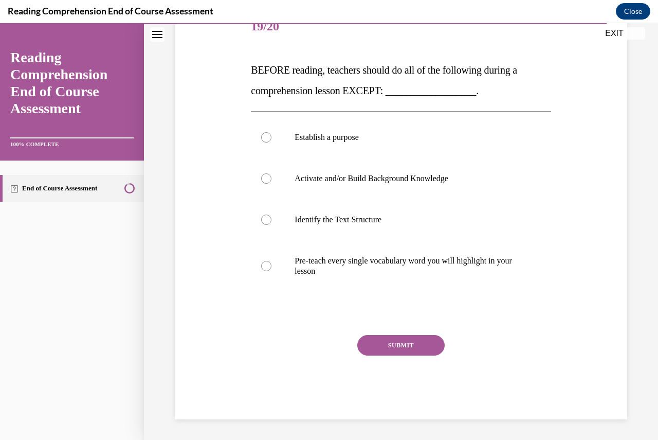
scroll to position [115, 0]
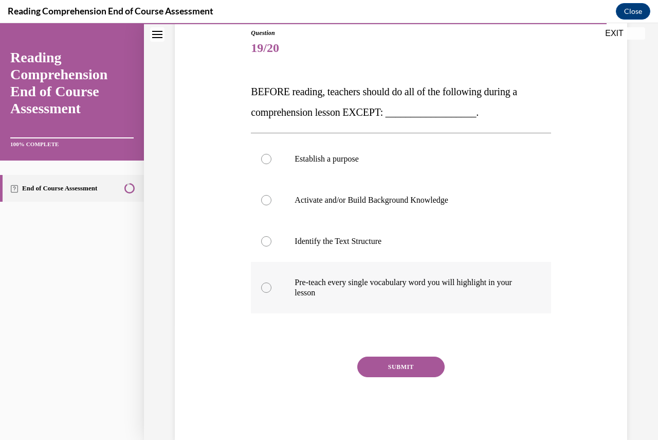
click at [346, 290] on p "Pre-teach every single vocabulary word you will highlight in your lesson" at bounding box center [410, 287] width 230 height 21
click at [272, 290] on input "Pre-teach every single vocabulary word you will highlight in your lesson" at bounding box center [266, 287] width 10 height 10
radio input "true"
click at [378, 366] on button "SUBMIT" at bounding box center [400, 366] width 87 height 21
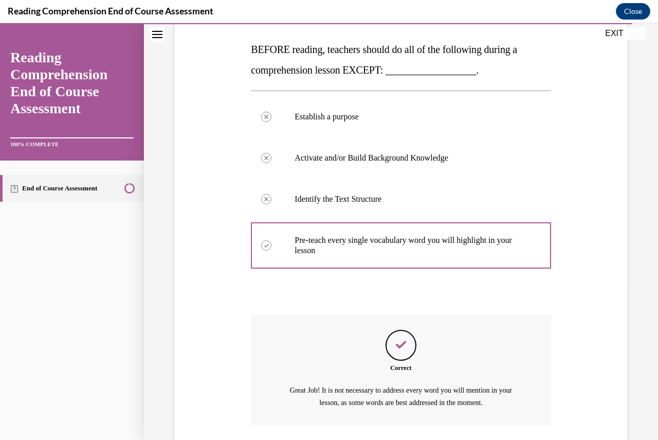
scroll to position [232, 0]
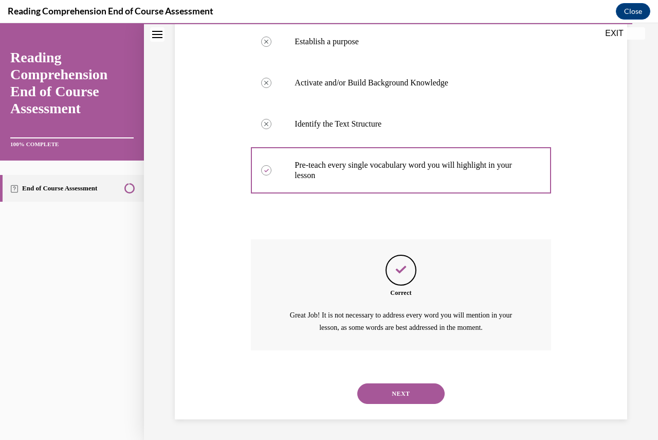
click at [397, 397] on button "NEXT" at bounding box center [400, 393] width 87 height 21
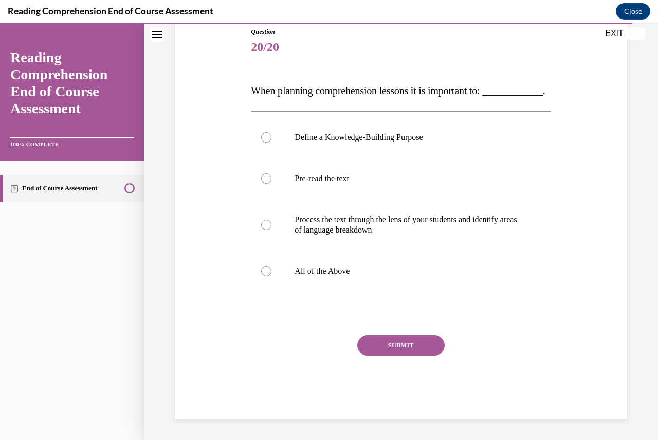
scroll to position [115, 0]
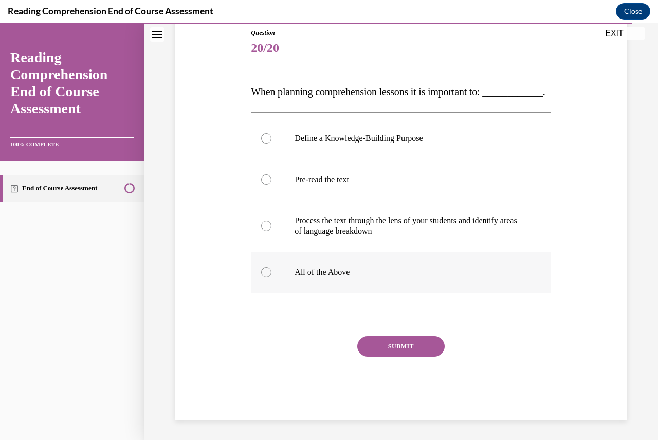
click at [377, 277] on p "All of the Above" at bounding box center [410, 272] width 230 height 10
click at [272, 277] on input "All of the Above" at bounding box center [266, 272] width 10 height 10
radio input "true"
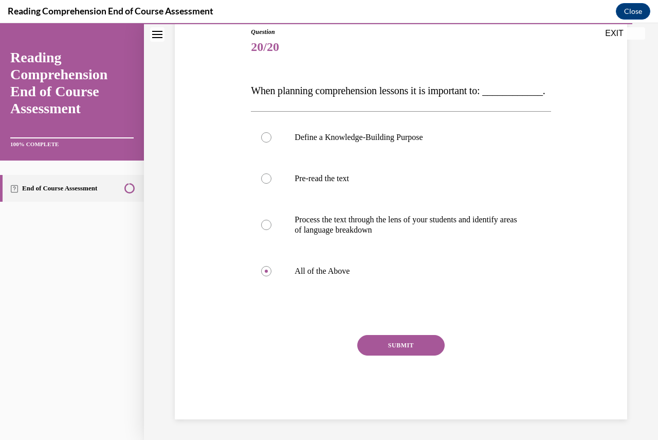
click at [423, 350] on button "SUBMIT" at bounding box center [400, 345] width 87 height 21
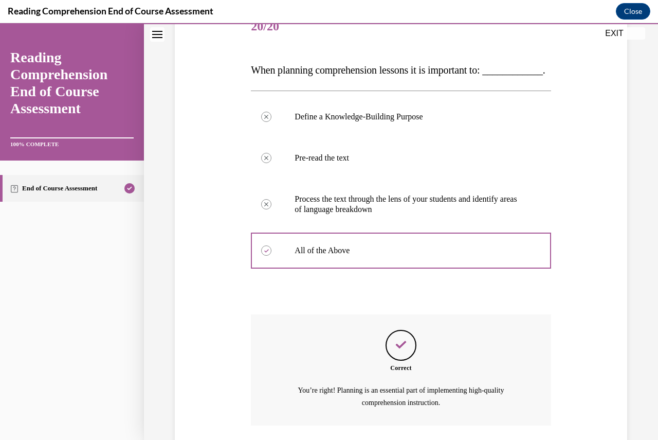
scroll to position [232, 0]
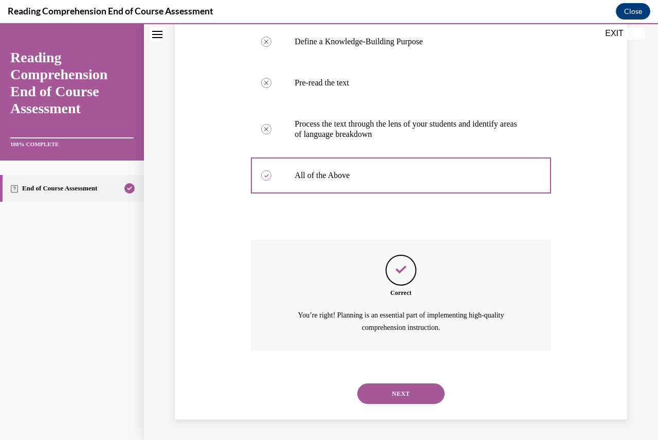
click at [410, 398] on button "NEXT" at bounding box center [400, 393] width 87 height 21
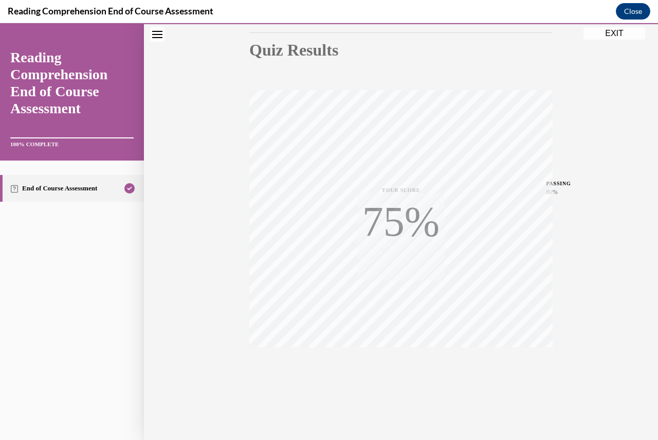
scroll to position [111, 0]
click at [637, 10] on button "Close" at bounding box center [633, 11] width 34 height 16
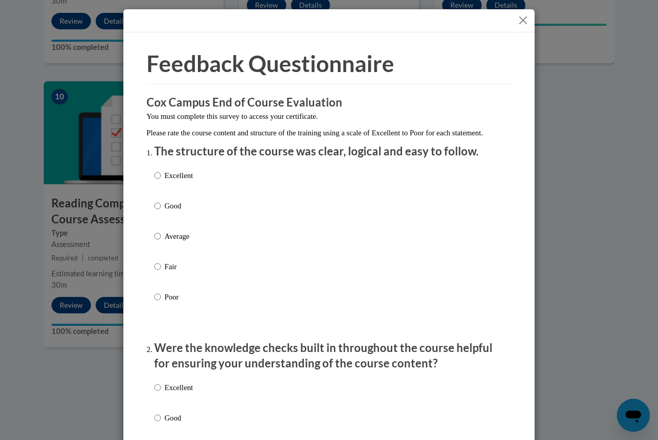
click at [166, 211] on p "Good" at bounding box center [179, 205] width 28 height 11
click at [161, 211] on input "Good" at bounding box center [157, 205] width 7 height 11
radio input "true"
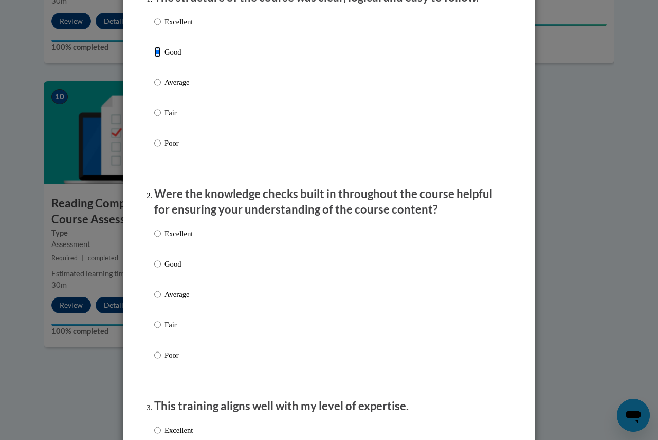
scroll to position [154, 0]
click at [172, 269] on p "Good" at bounding box center [179, 263] width 28 height 11
click at [161, 269] on input "Good" at bounding box center [157, 263] width 7 height 11
radio input "true"
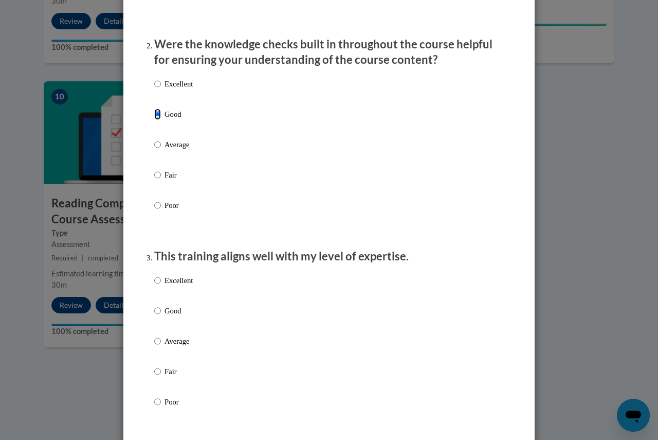
scroll to position [309, 0]
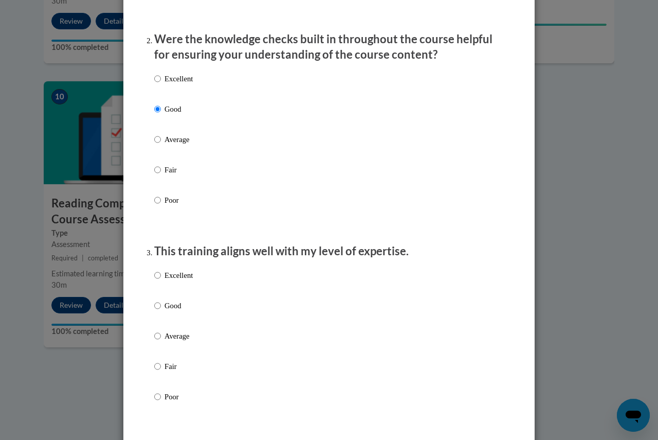
click at [175, 311] on p "Good" at bounding box center [179, 305] width 28 height 11
click at [161, 311] on input "Good" at bounding box center [157, 305] width 7 height 11
radio input "true"
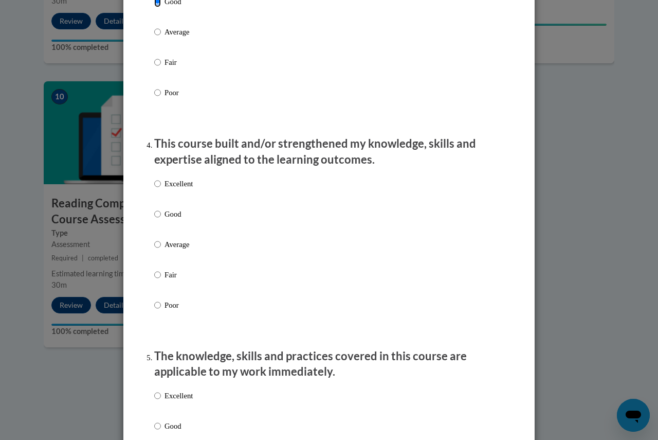
scroll to position [617, 0]
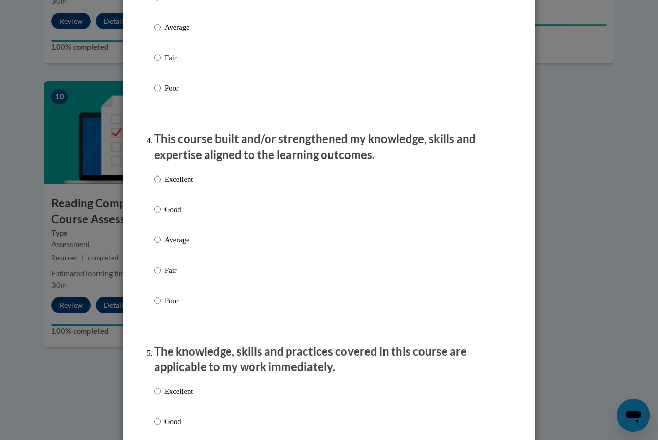
click at [165, 215] on p "Good" at bounding box center [179, 209] width 28 height 11
click at [161, 215] on input "Good" at bounding box center [157, 209] width 7 height 11
radio input "true"
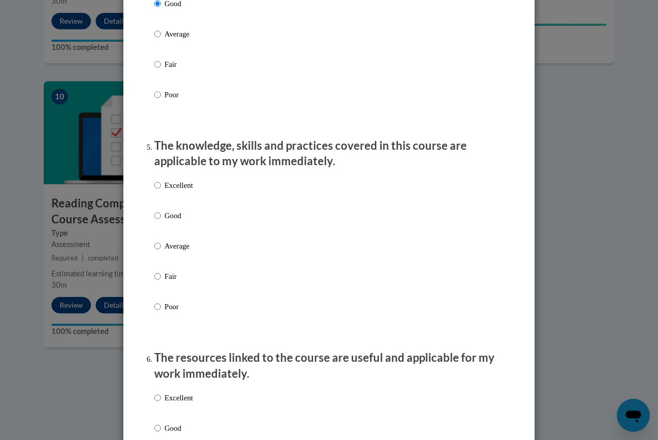
click at [170, 221] on p "Good" at bounding box center [179, 215] width 28 height 11
click at [161, 221] on input "Good" at bounding box center [157, 215] width 7 height 11
radio input "true"
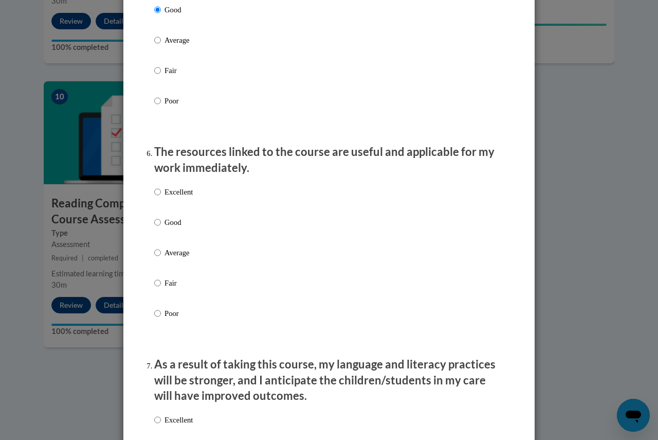
click at [167, 228] on p "Good" at bounding box center [179, 222] width 28 height 11
click at [161, 228] on input "Good" at bounding box center [157, 222] width 7 height 11
radio input "true"
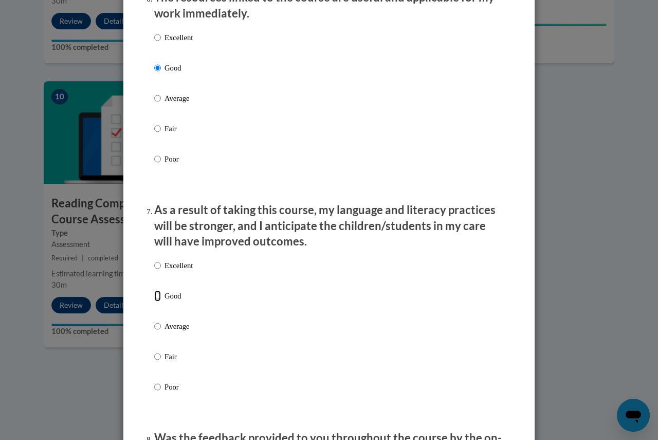
click at [157, 301] on input "Good" at bounding box center [157, 295] width 7 height 11
radio input "true"
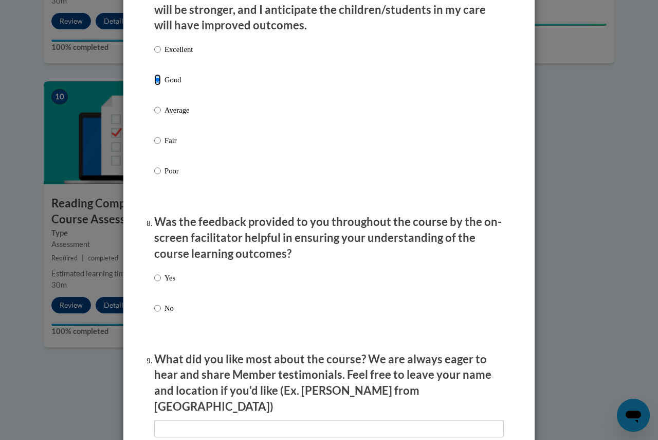
scroll to position [1440, 0]
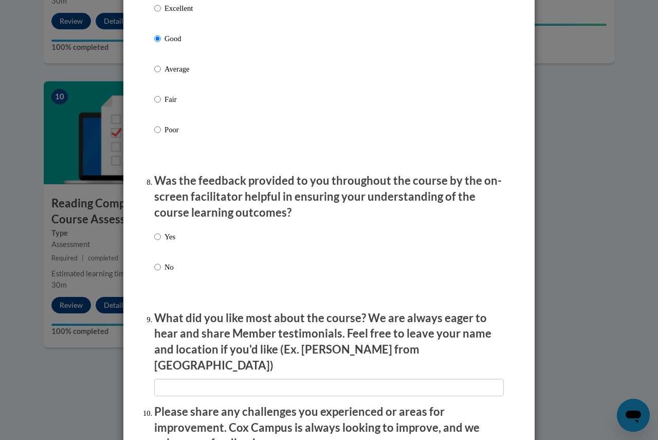
click at [160, 242] on label "Yes" at bounding box center [164, 245] width 21 height 28
click at [160, 242] on input "Yes" at bounding box center [157, 236] width 7 height 11
radio input "true"
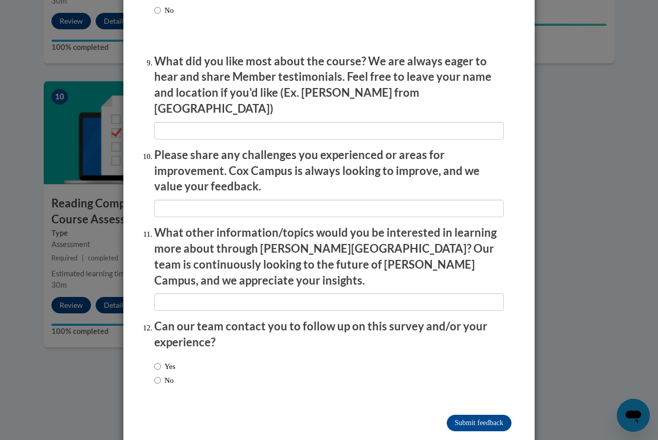
scroll to position [1697, 0]
click at [167, 374] on label "No" at bounding box center [164, 379] width 20 height 11
click at [161, 374] on input "No" at bounding box center [157, 379] width 7 height 11
radio input "true"
click at [451, 414] on input "Submit feedback" at bounding box center [479, 422] width 65 height 16
